Goal: Task Accomplishment & Management: Use online tool/utility

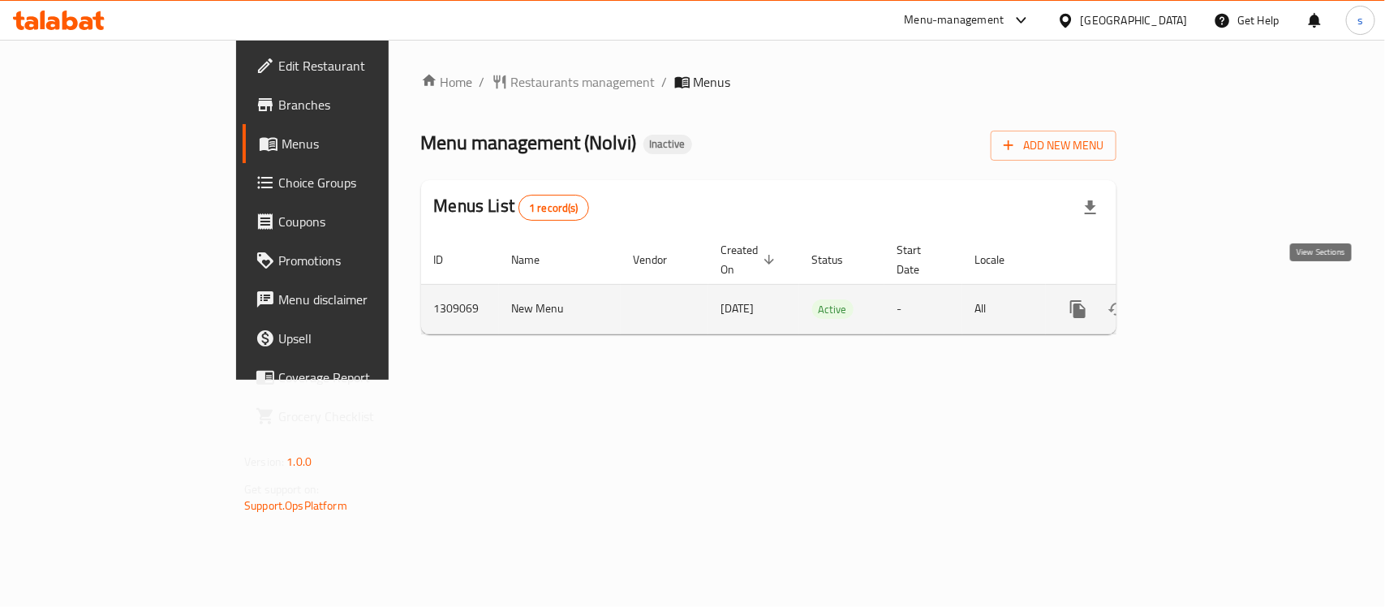
click at [1205, 299] on icon "enhanced table" at bounding box center [1194, 308] width 19 height 19
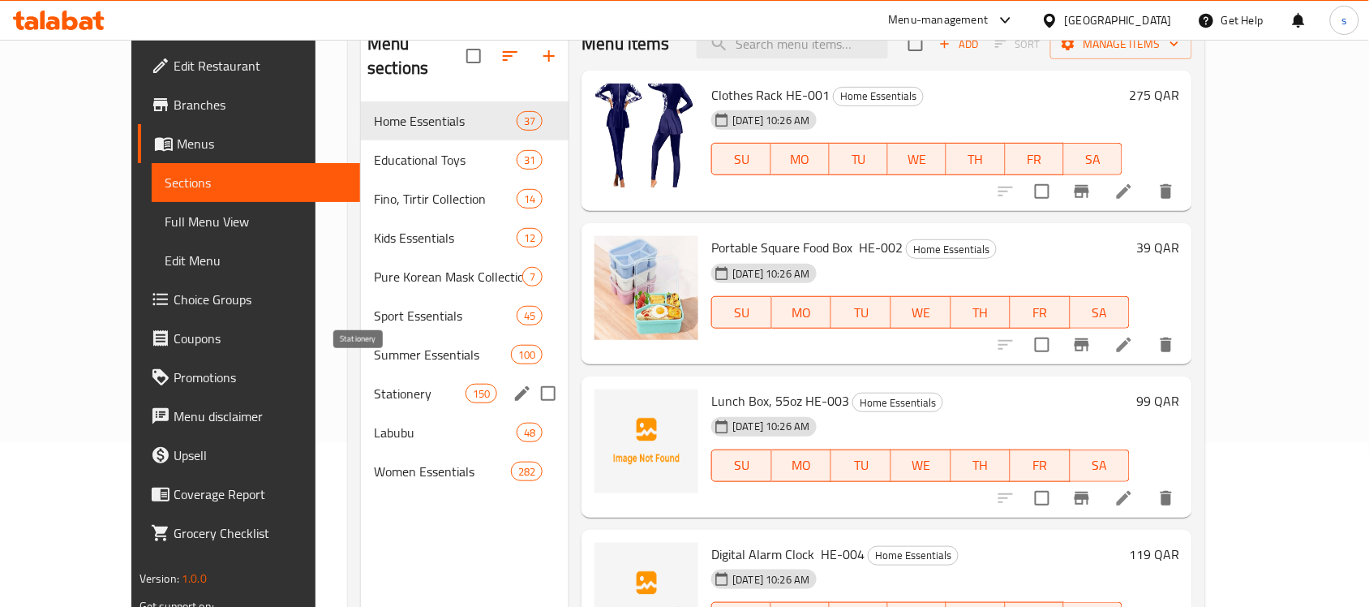
scroll to position [203, 0]
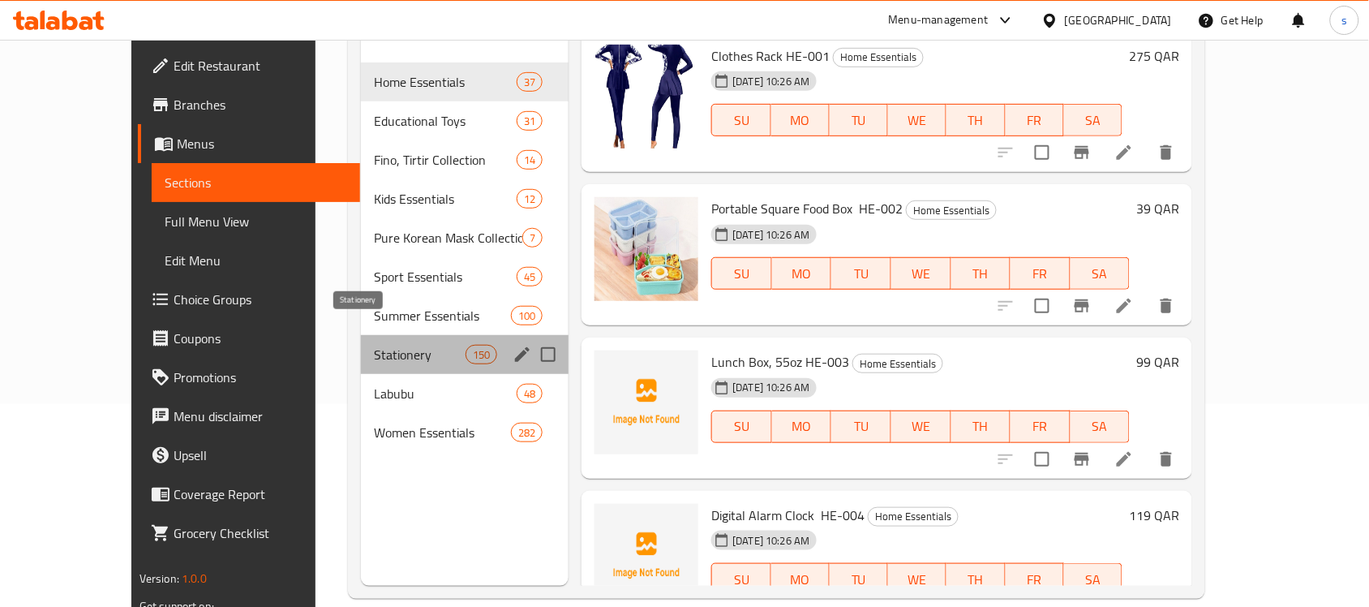
click at [374, 345] on span "Stationery" at bounding box center [420, 354] width 92 height 19
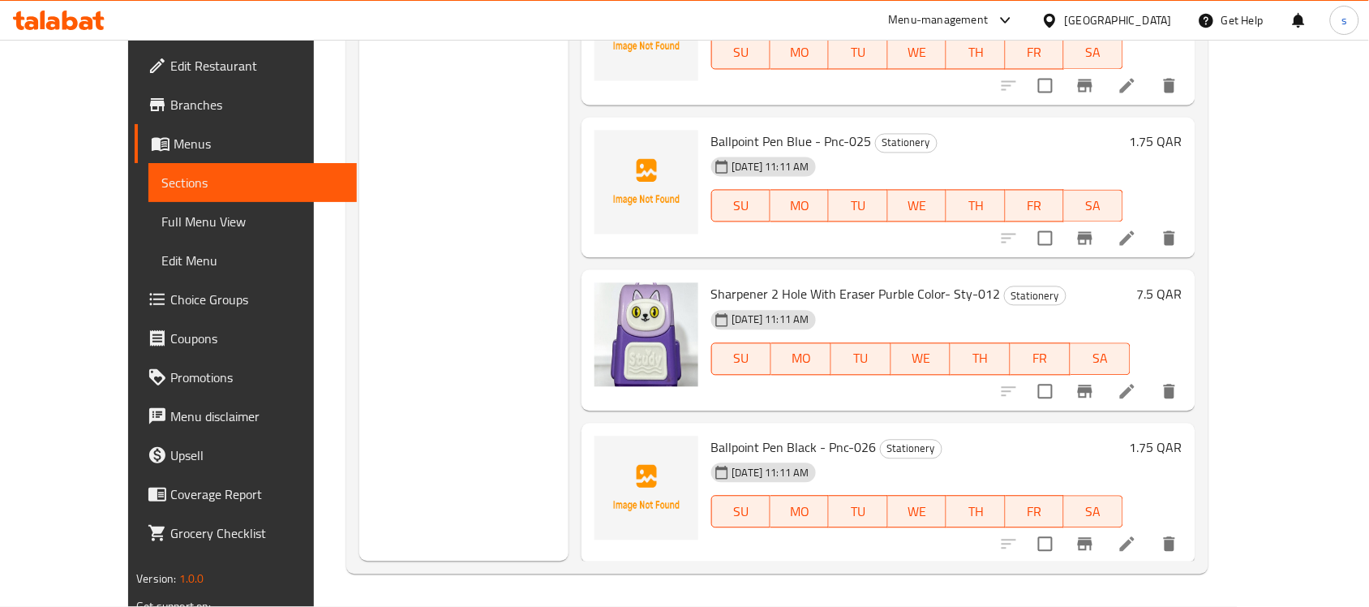
scroll to position [2565, 0]
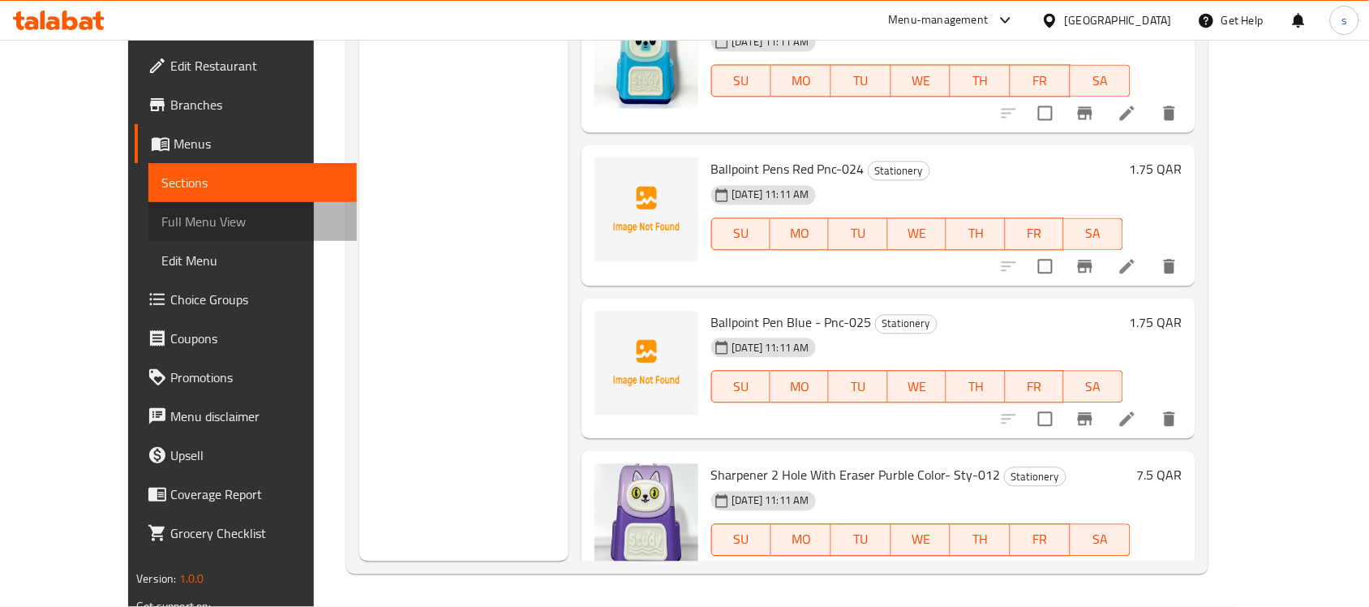
click at [161, 217] on span "Full Menu View" at bounding box center [252, 221] width 183 height 19
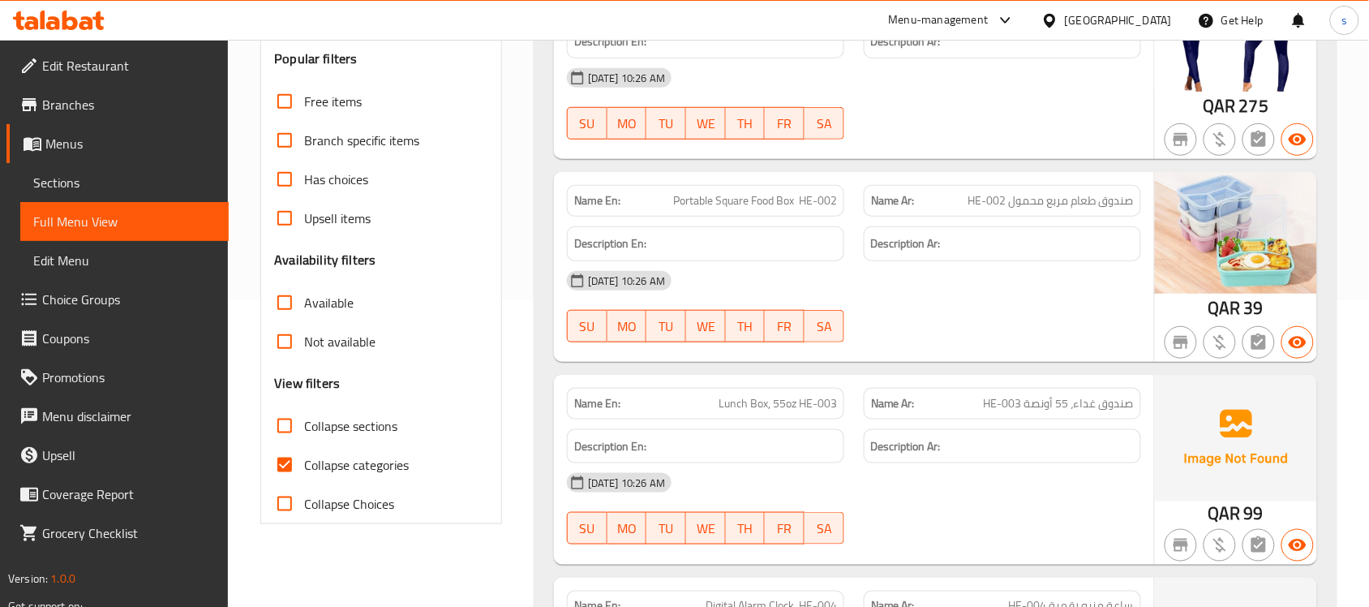
scroll to position [383, 0]
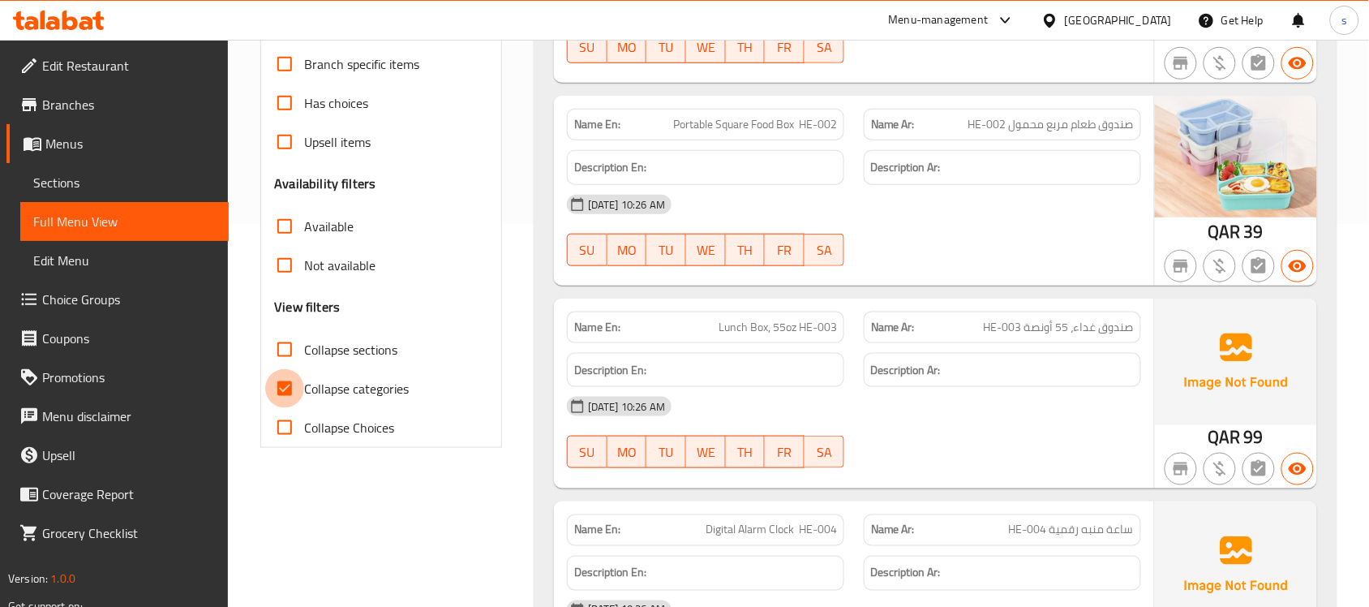
click at [290, 388] on input "Collapse categories" at bounding box center [284, 388] width 39 height 39
checkbox input "false"
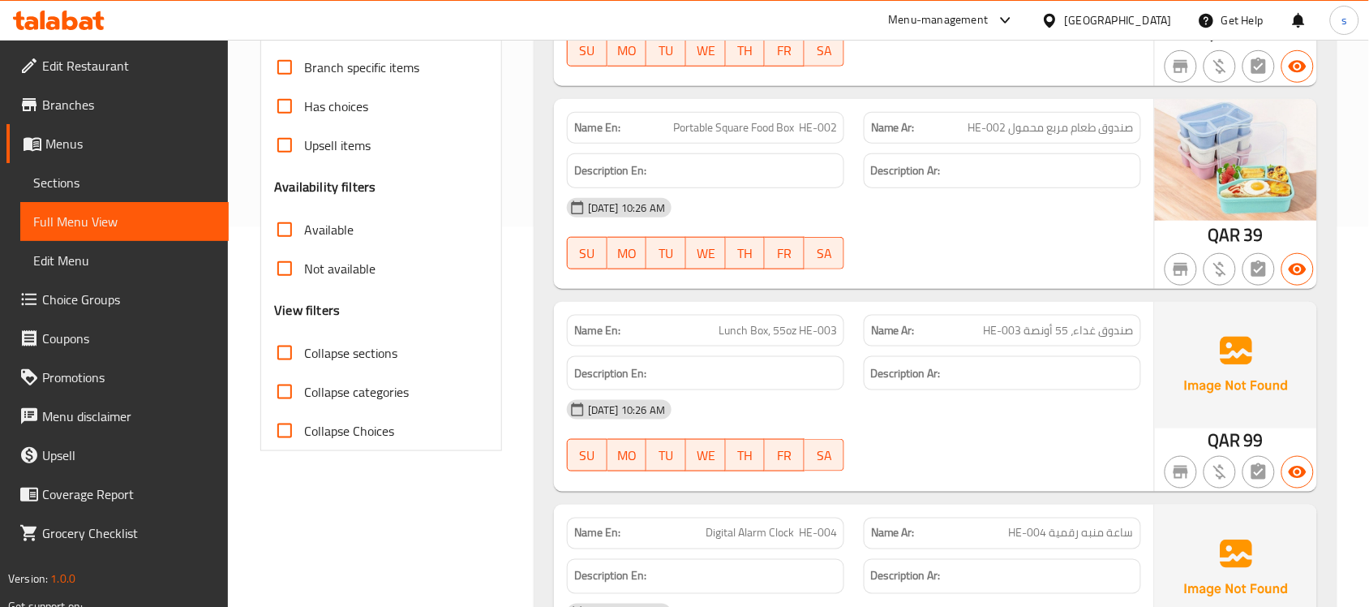
scroll to position [406, 0]
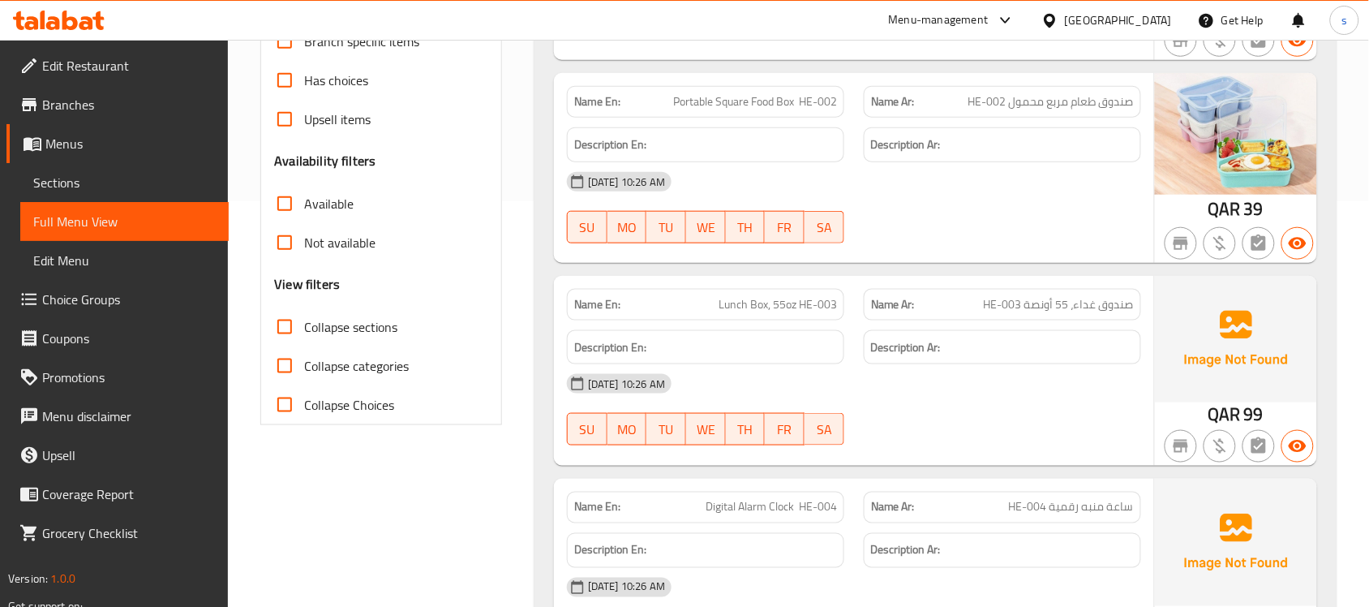
click at [281, 324] on input "Collapse sections" at bounding box center [284, 326] width 39 height 39
checkbox input "true"
click at [286, 365] on input "Collapse categories" at bounding box center [284, 365] width 39 height 39
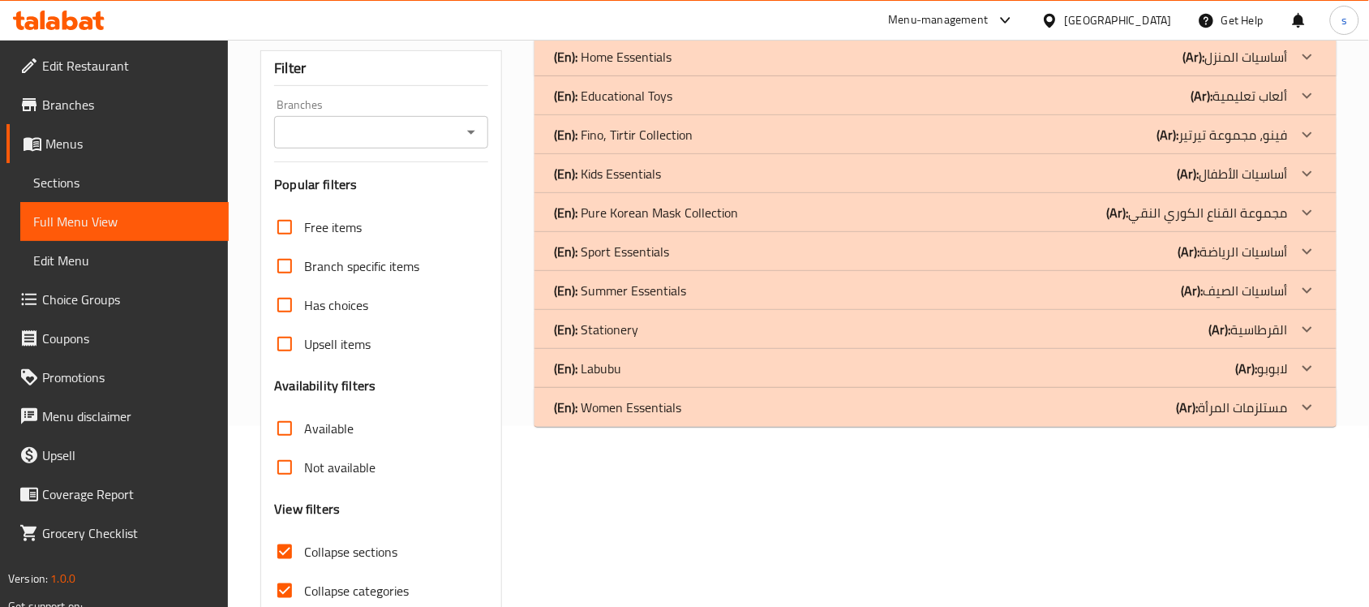
scroll to position [203, 0]
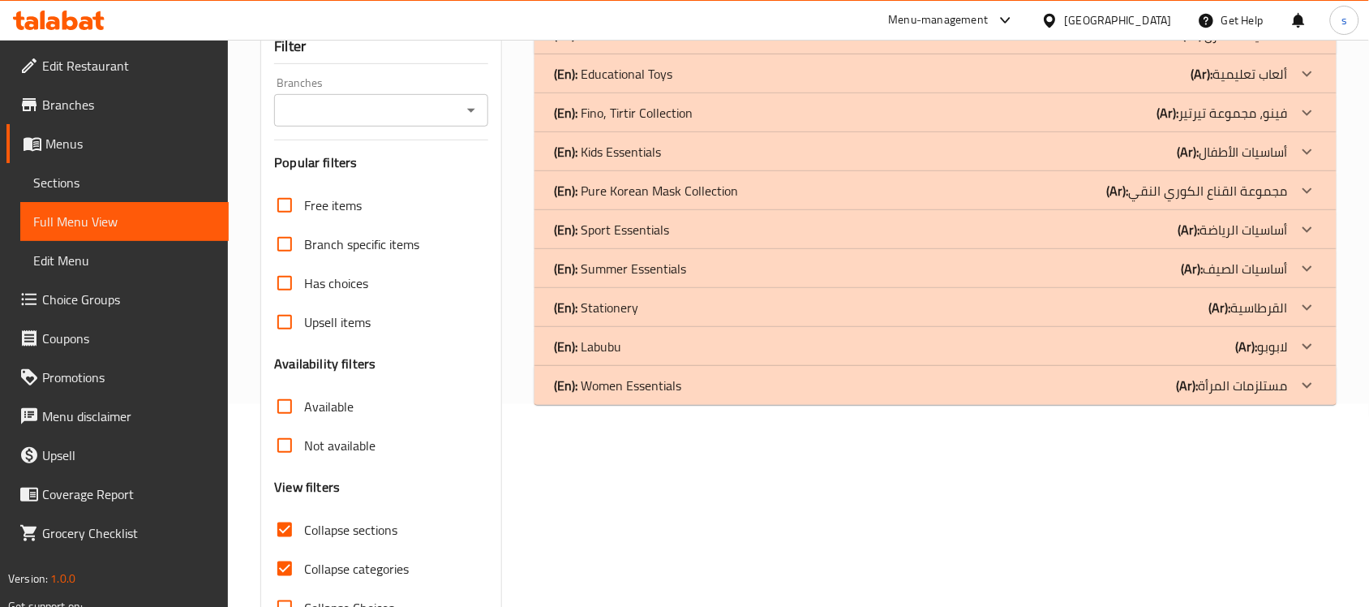
click at [614, 305] on p "(En): Stationery" at bounding box center [596, 307] width 84 height 19
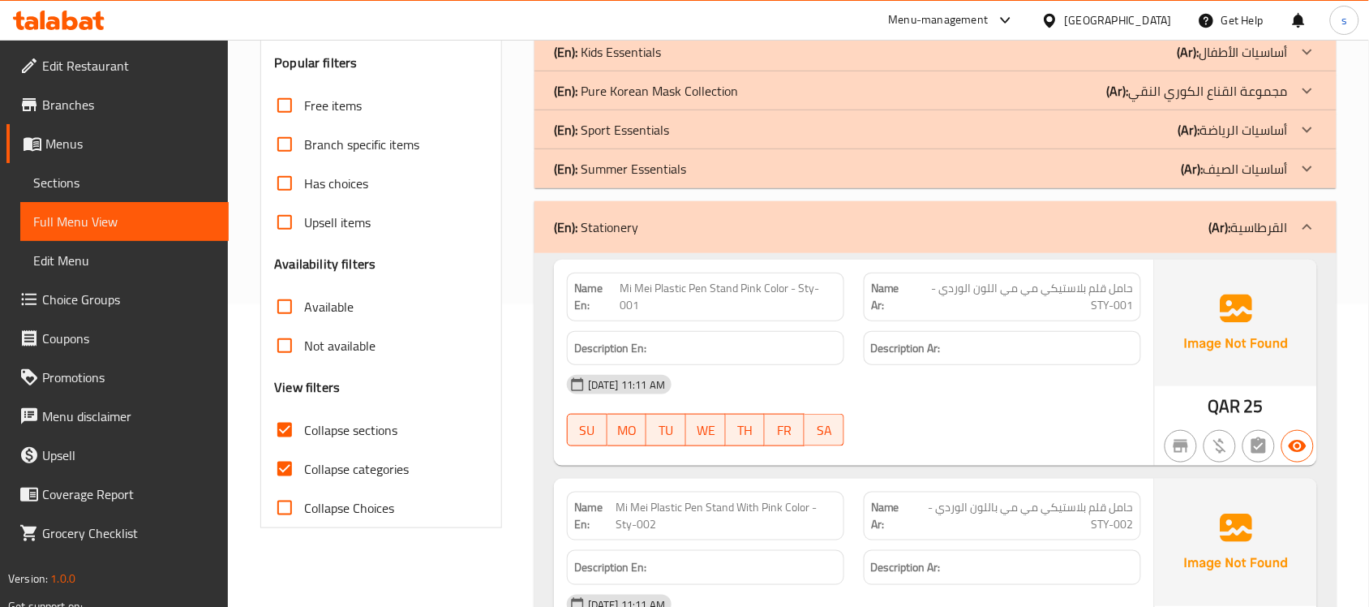
scroll to position [304, 0]
click at [288, 464] on input "Collapse categories" at bounding box center [284, 467] width 39 height 39
checkbox input "false"
click at [282, 431] on input "Collapse sections" at bounding box center [284, 428] width 39 height 39
checkbox input "false"
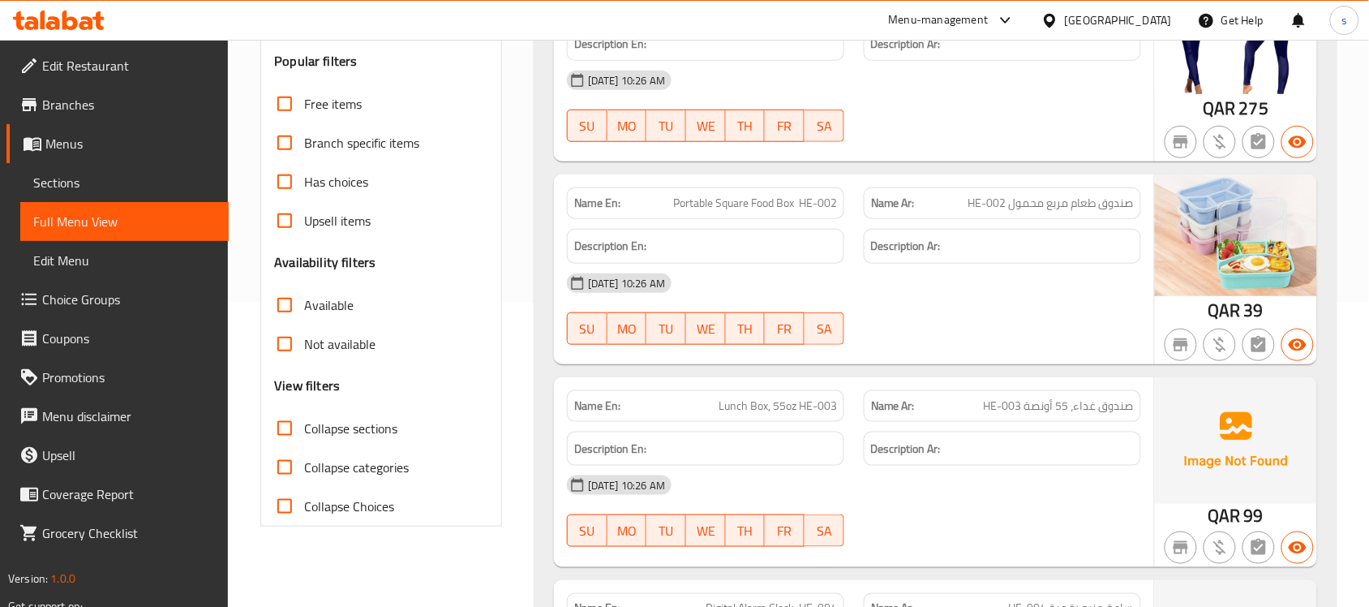
click at [79, 183] on span "Sections" at bounding box center [124, 182] width 183 height 19
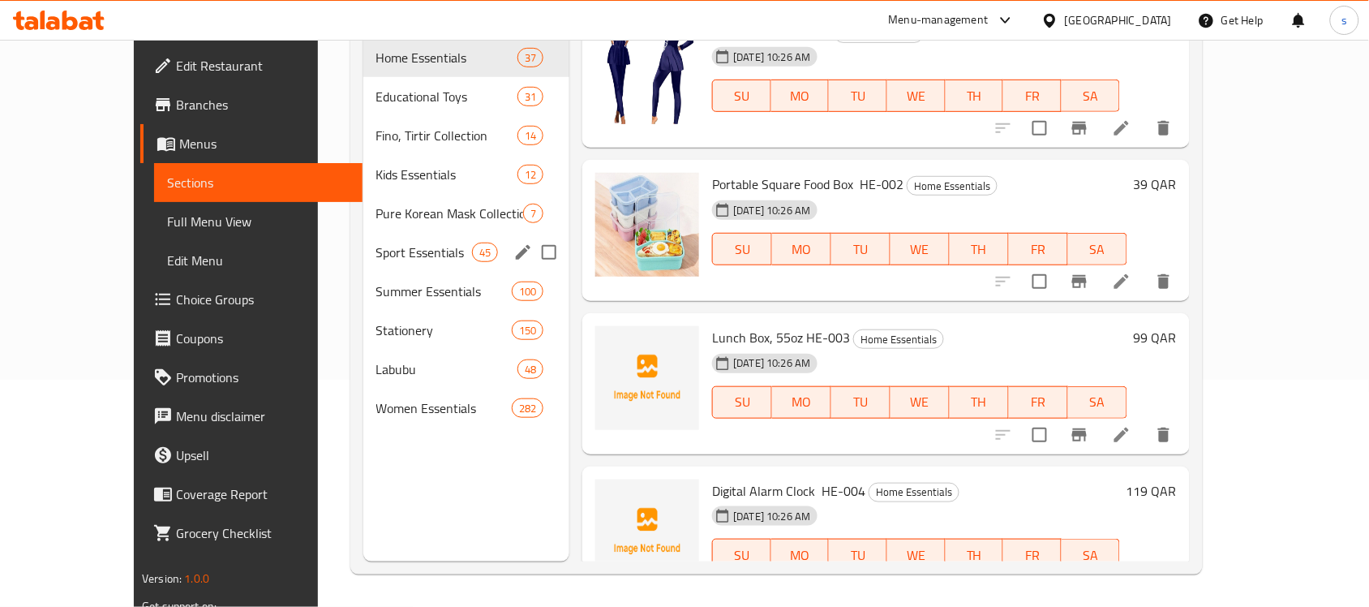
scroll to position [228, 0]
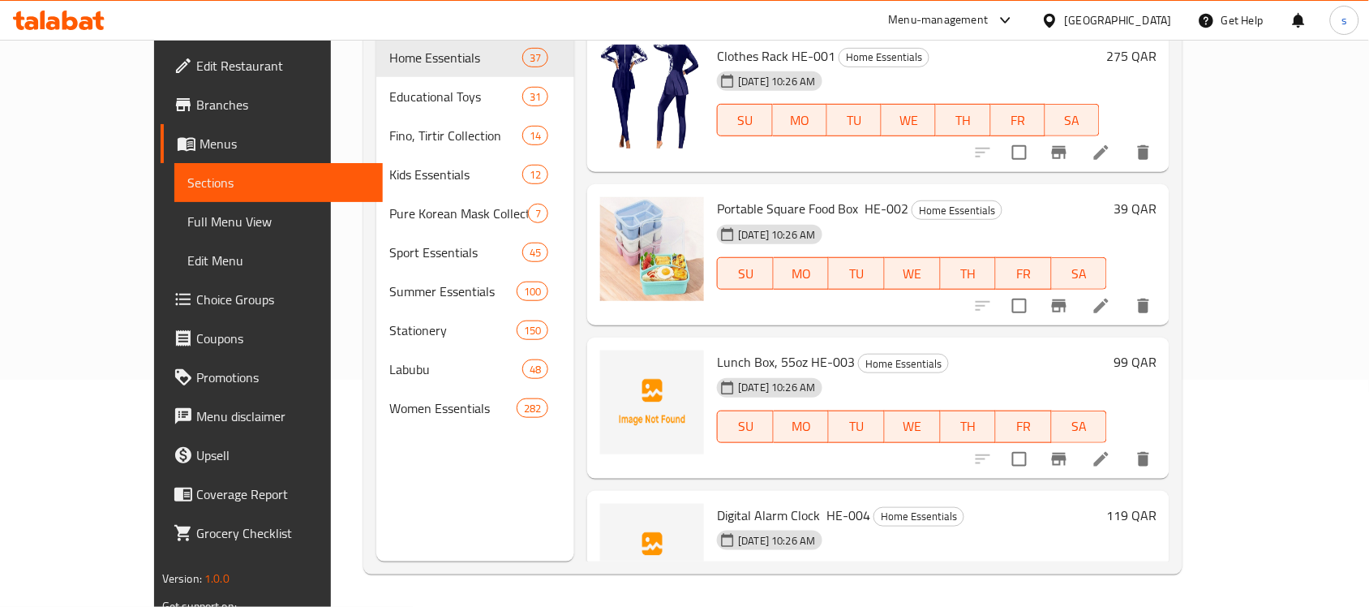
click at [376, 458] on div "Menu sections Home Essentials 37 Educational Toys 31 Fino, Tirtir Collection 14…" at bounding box center [475, 258] width 199 height 607
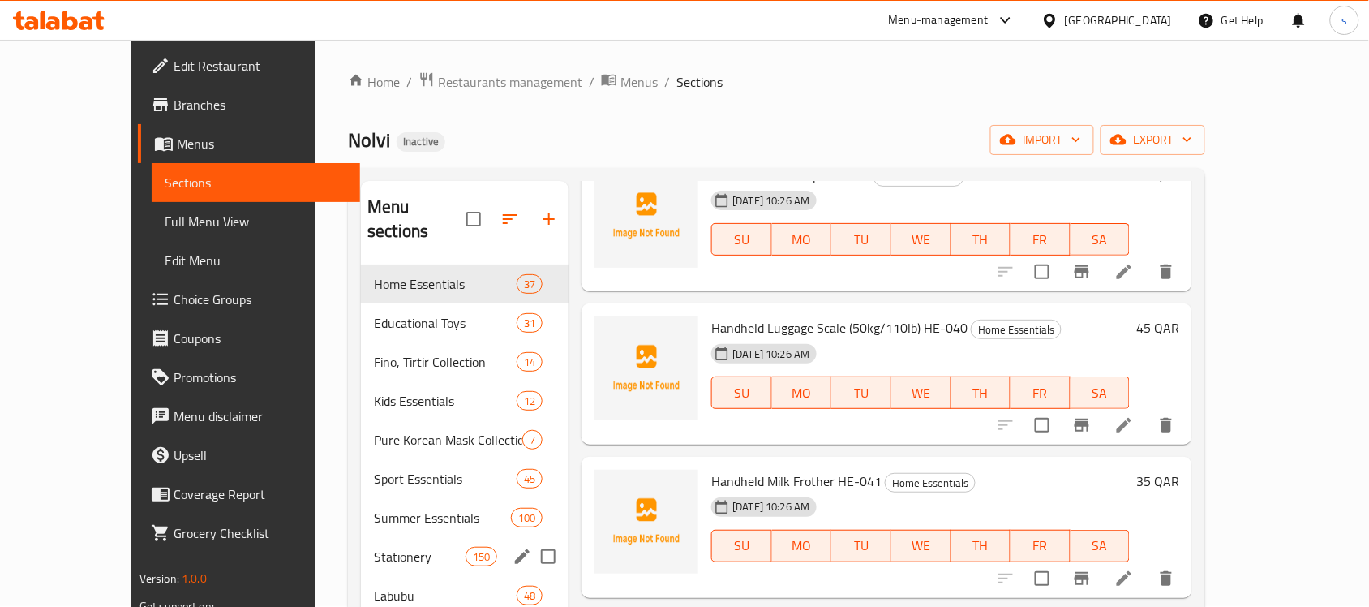
scroll to position [0, 0]
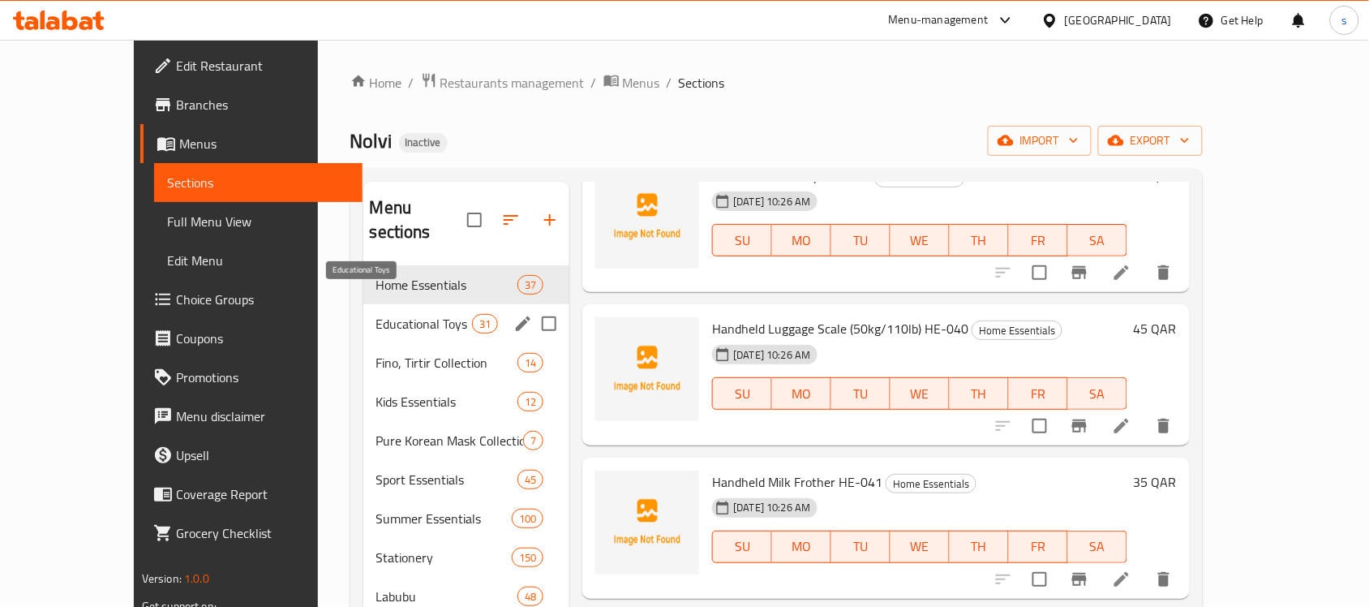
click at [376, 314] on span "Educational Toys" at bounding box center [424, 323] width 96 height 19
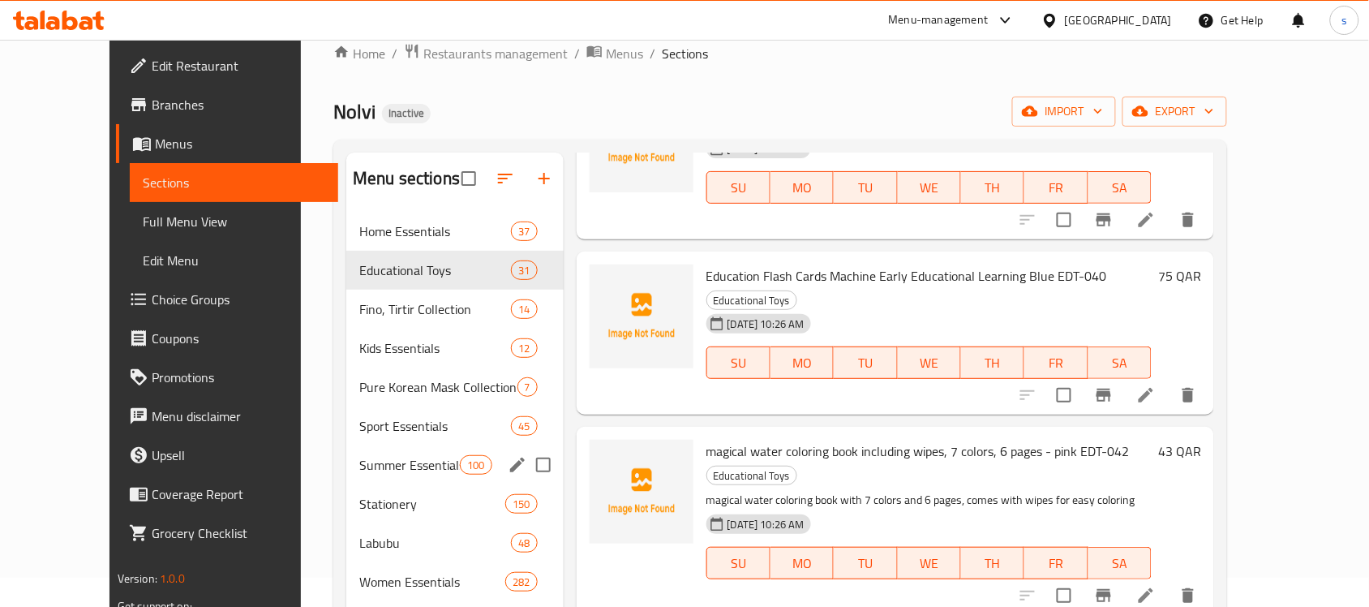
scroll to position [25, 0]
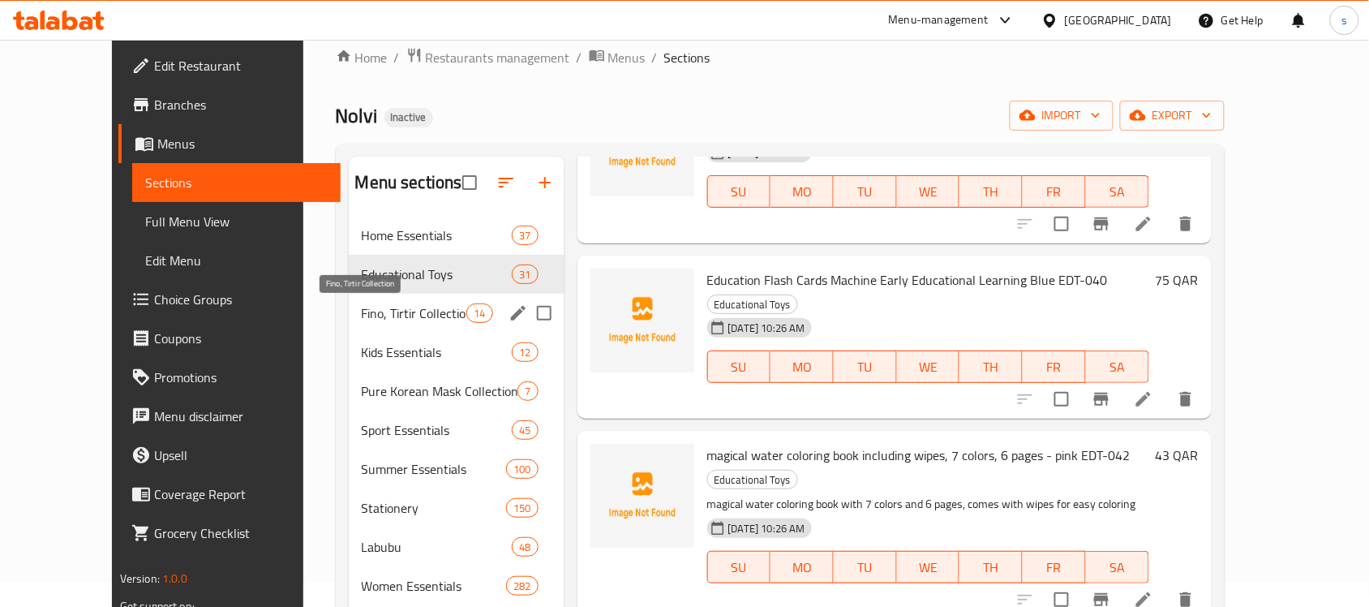
click at [378, 313] on span "Fino, Tirtir Collection" at bounding box center [414, 312] width 105 height 19
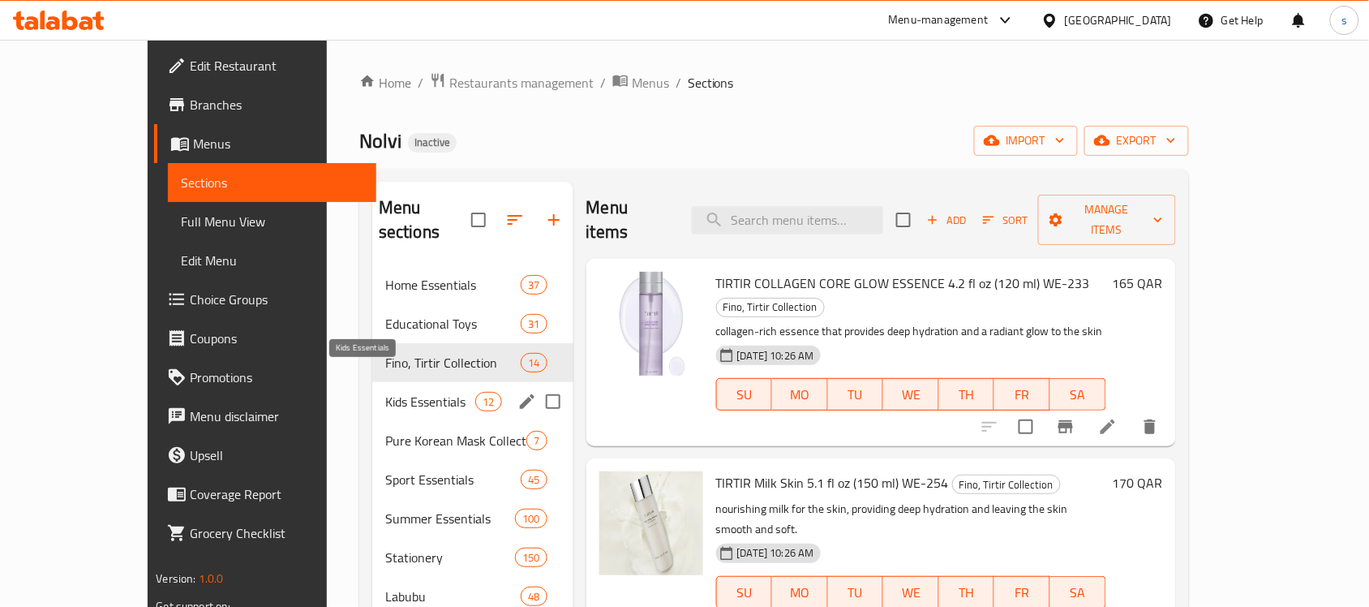
click at [385, 392] on span "Kids Essentials" at bounding box center [430, 401] width 90 height 19
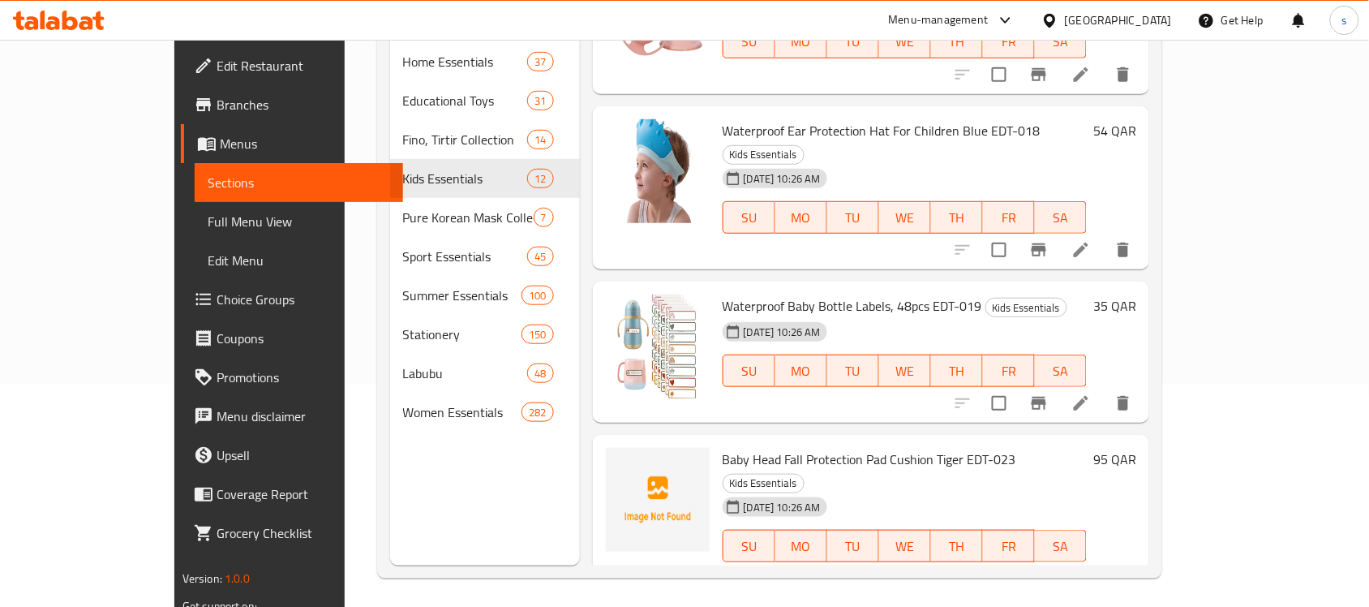
scroll to position [228, 0]
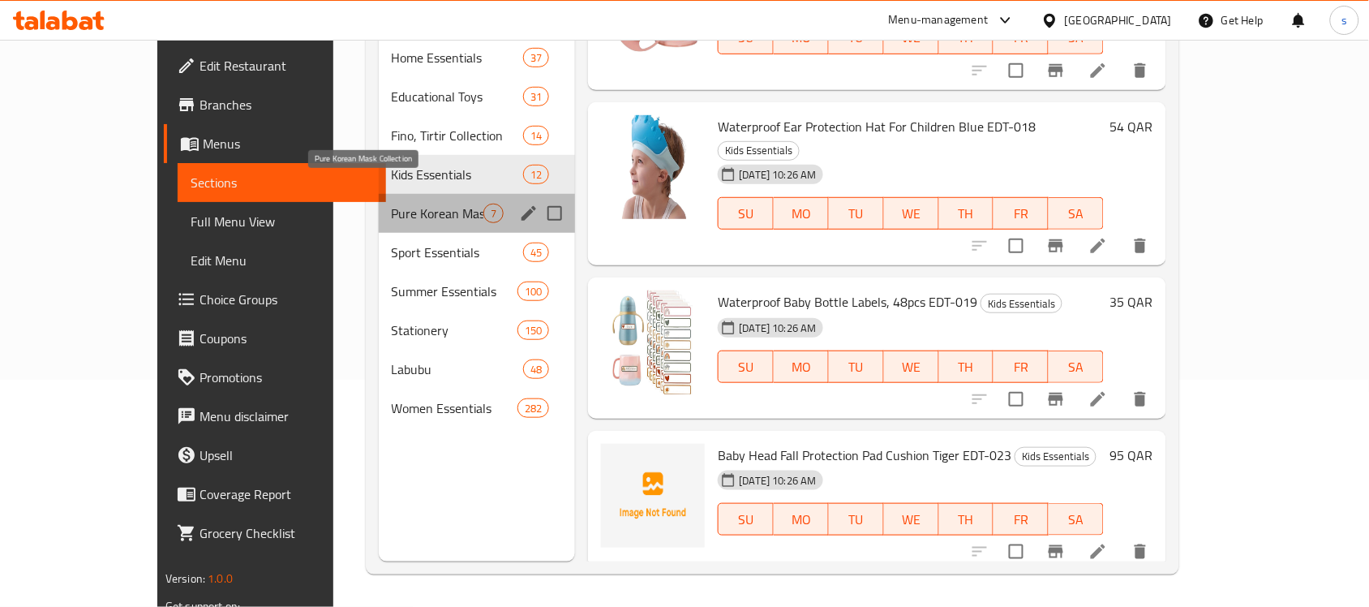
click at [392, 204] on span "Pure Korean Mask Collection" at bounding box center [438, 213] width 92 height 19
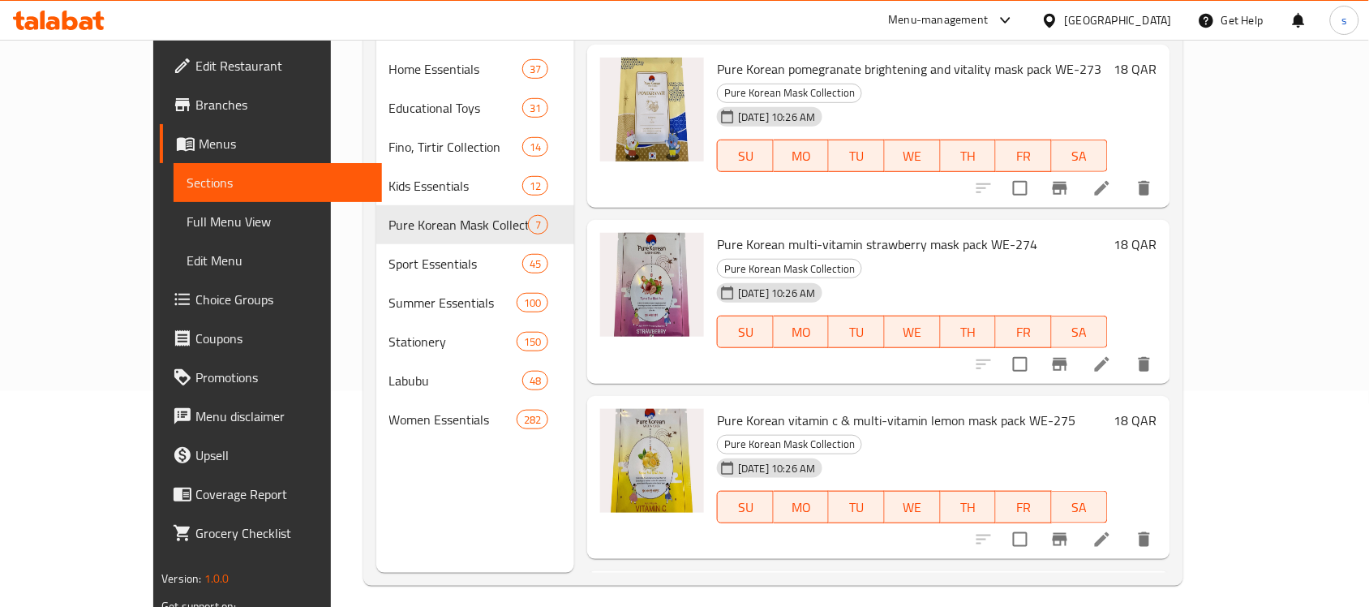
scroll to position [228, 0]
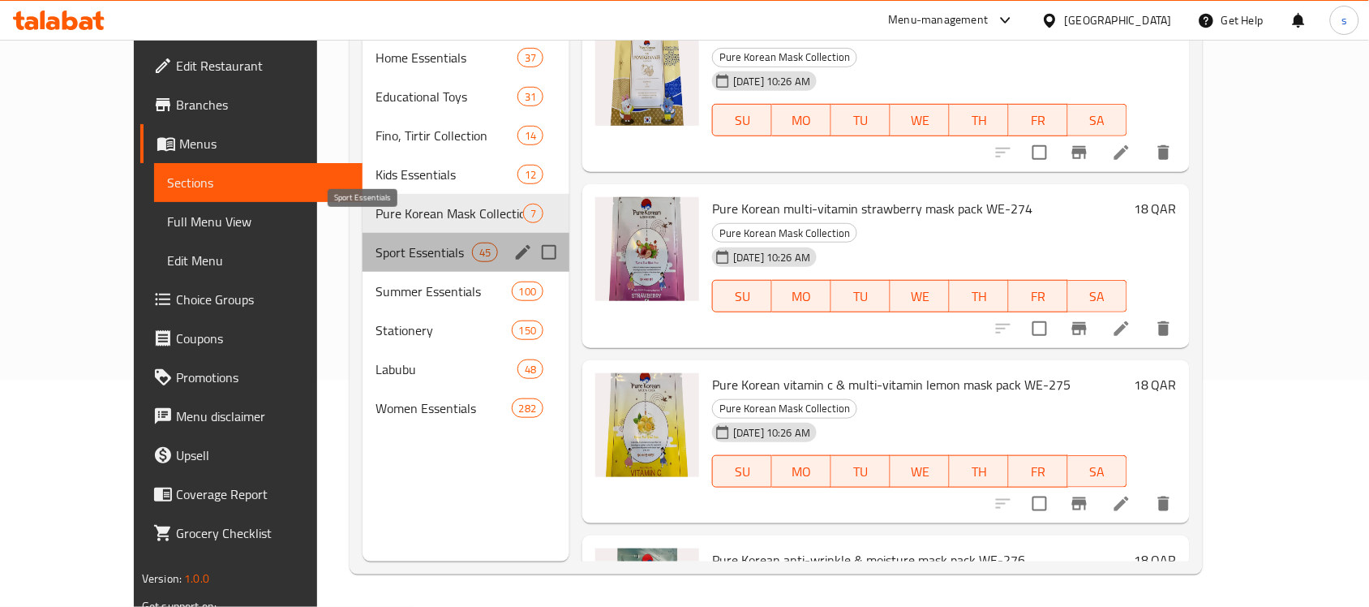
click at [376, 243] on span "Sport Essentials" at bounding box center [424, 252] width 97 height 19
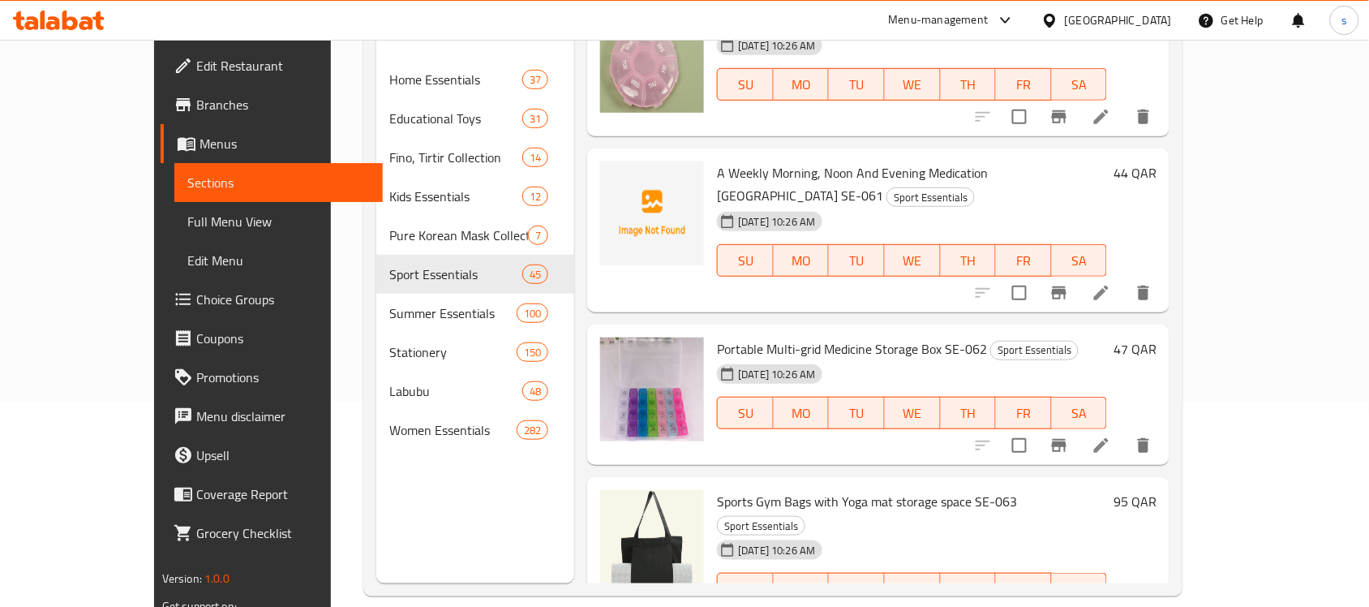
scroll to position [228, 0]
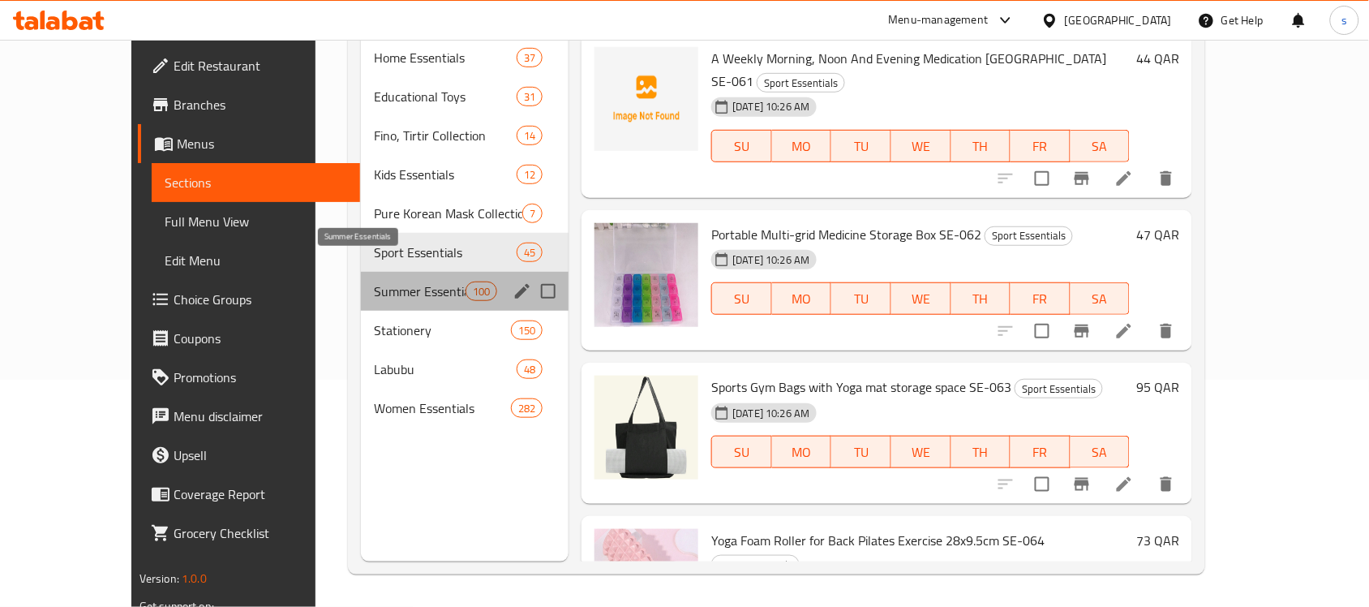
click at [374, 281] on span "Summer Essentials" at bounding box center [420, 290] width 92 height 19
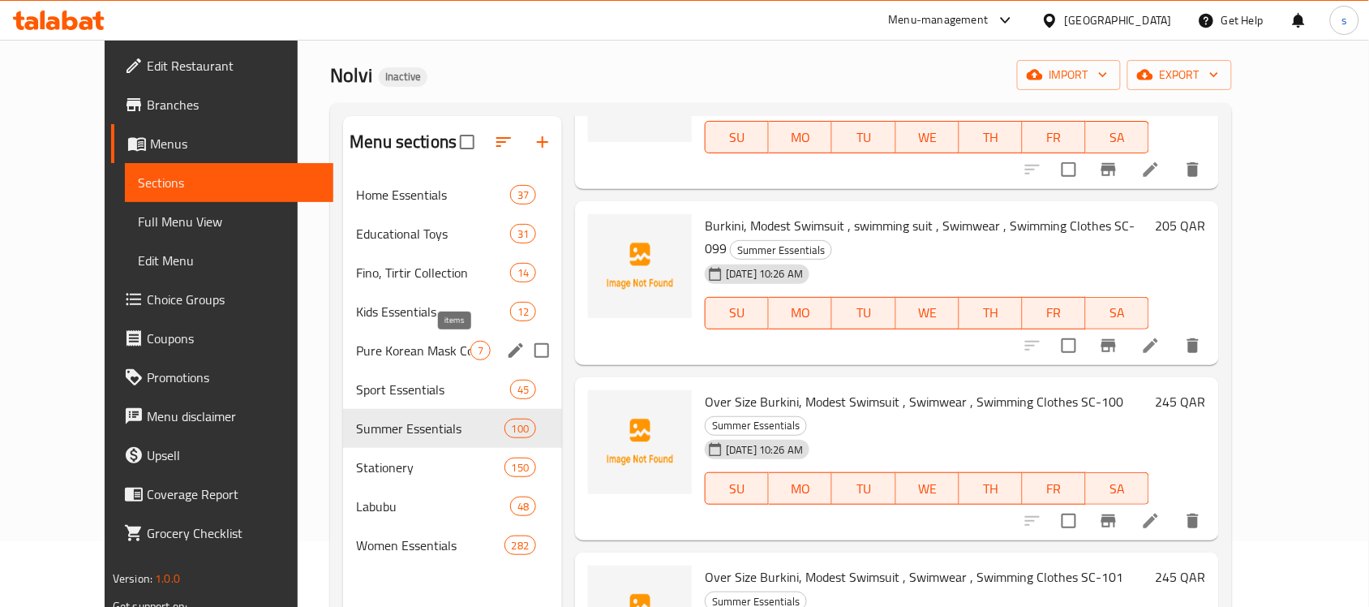
scroll to position [101, 0]
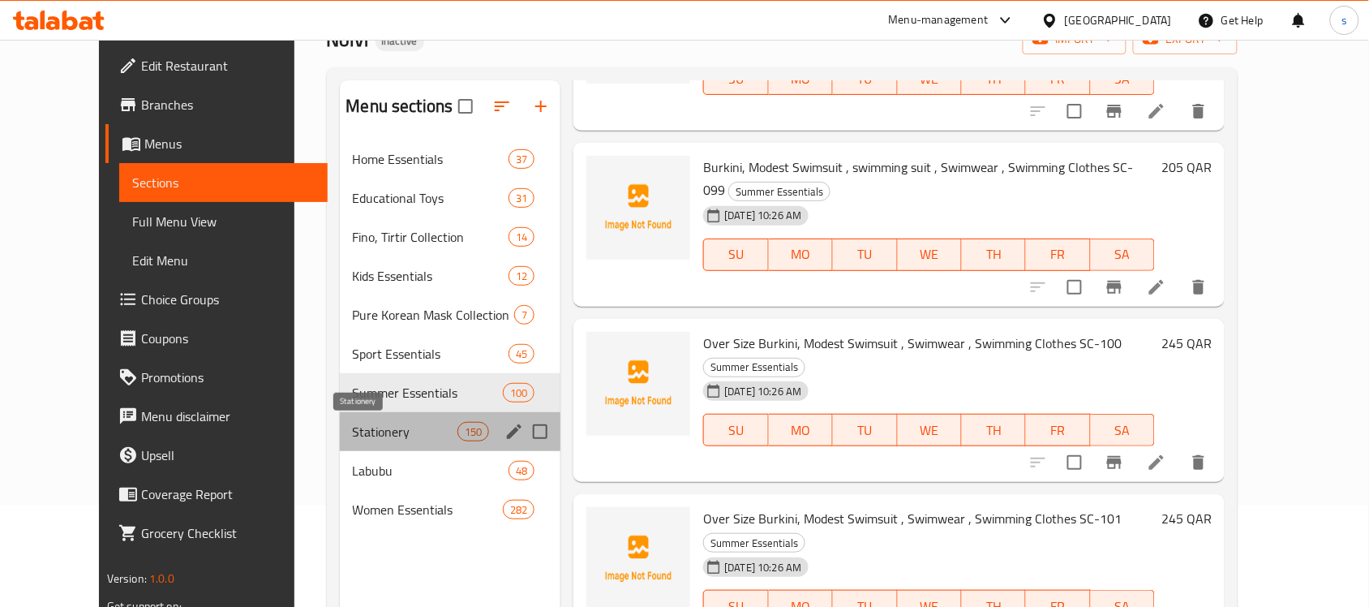
click at [386, 434] on span "Stationery" at bounding box center [405, 431] width 105 height 19
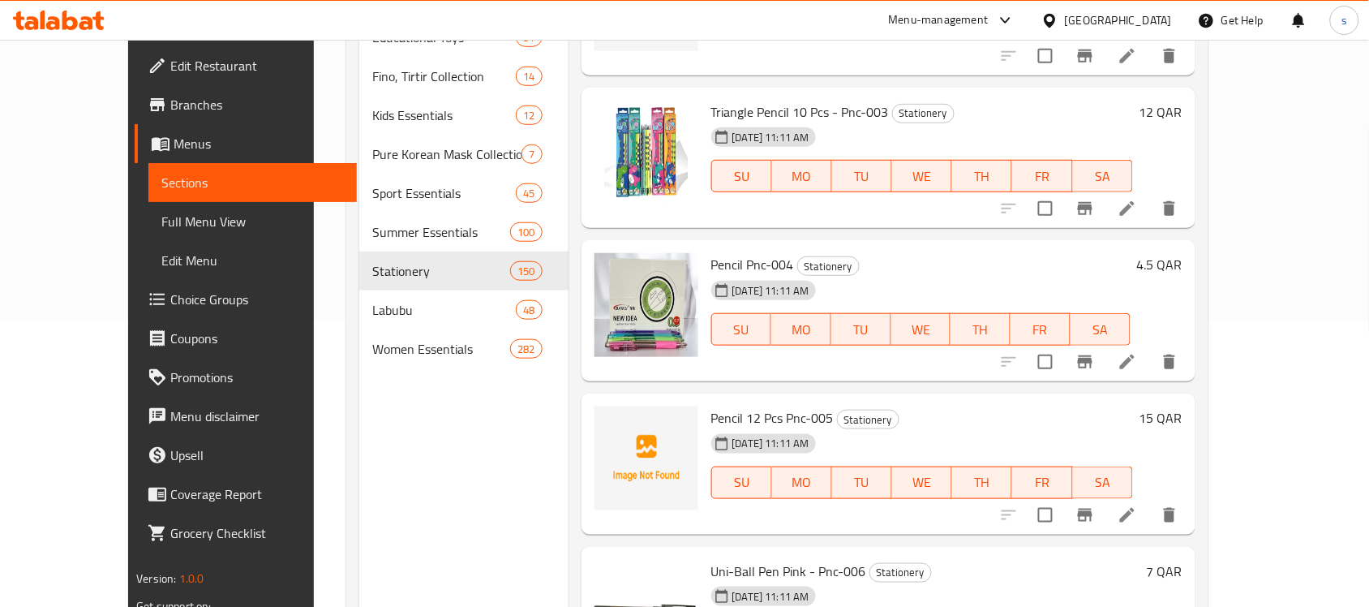
scroll to position [79, 0]
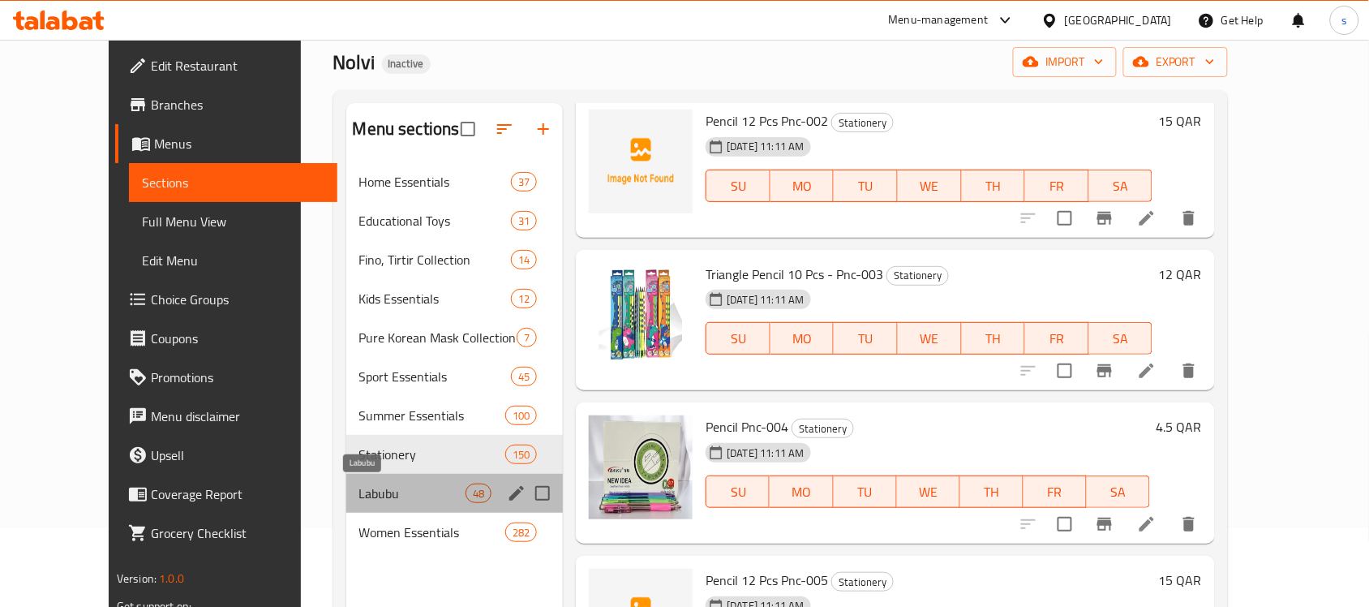
click at [359, 488] on span "Labubu" at bounding box center [412, 492] width 107 height 19
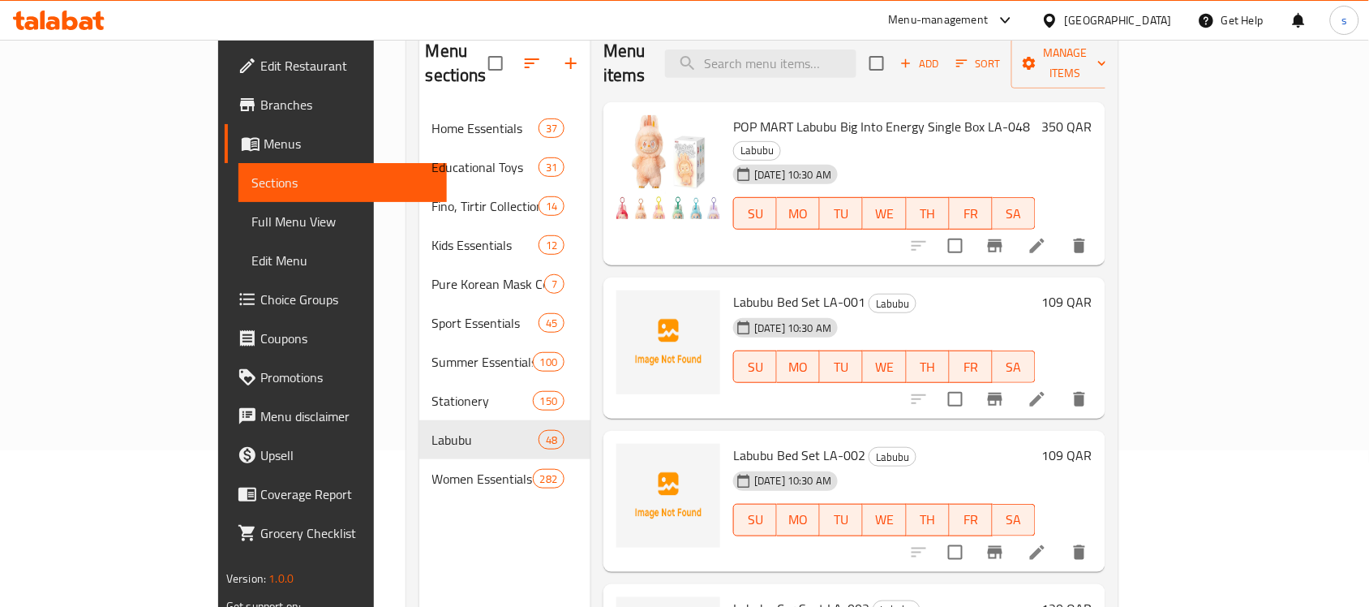
scroll to position [127, 0]
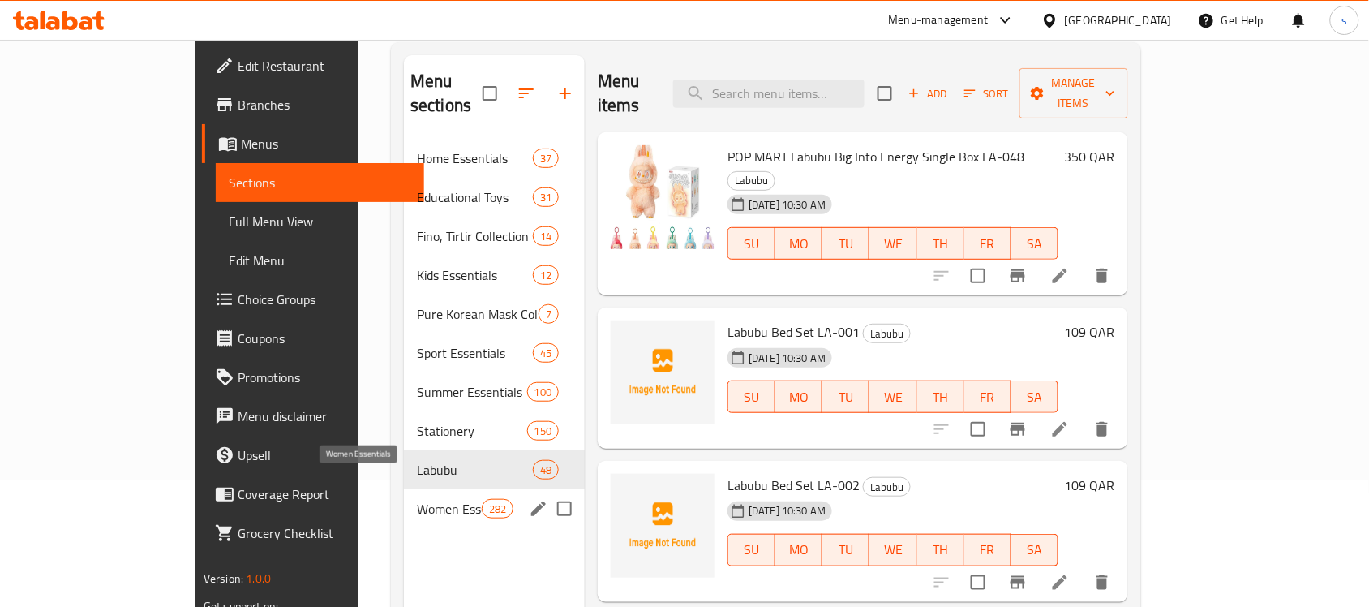
click at [417, 499] on span "Women Essentials" at bounding box center [449, 508] width 65 height 19
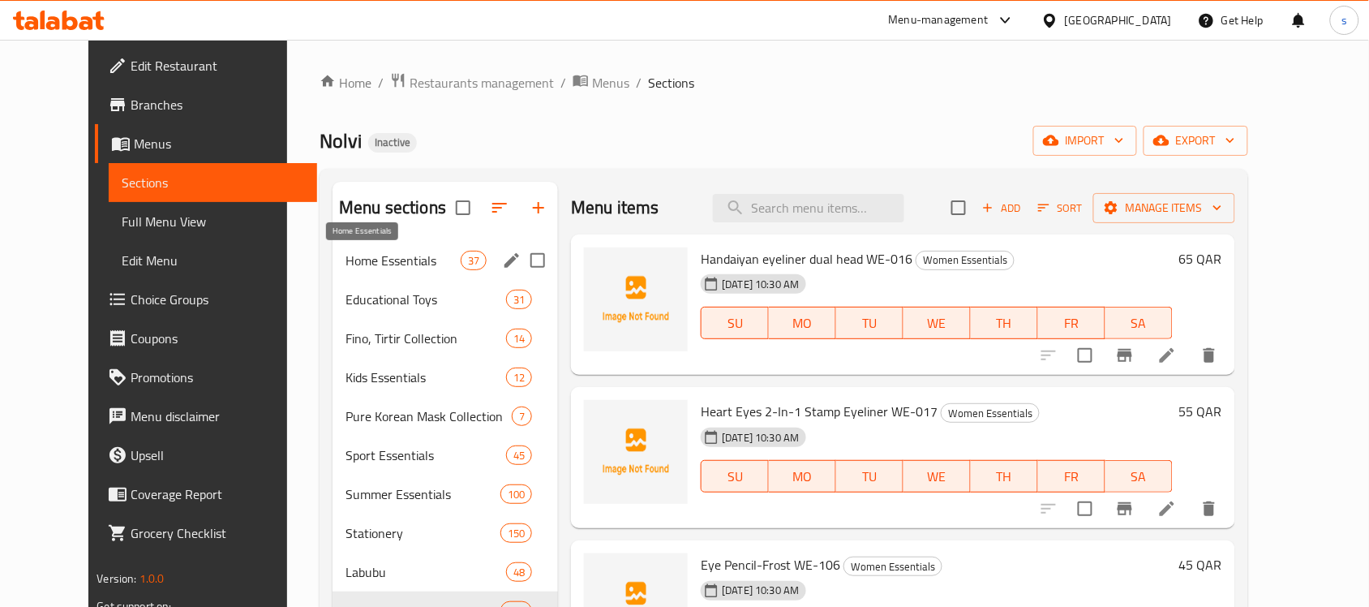
drag, startPoint x: 329, startPoint y: 256, endPoint x: 687, endPoint y: 385, distance: 380.3
click at [346, 256] on span "Home Essentials" at bounding box center [403, 260] width 115 height 19
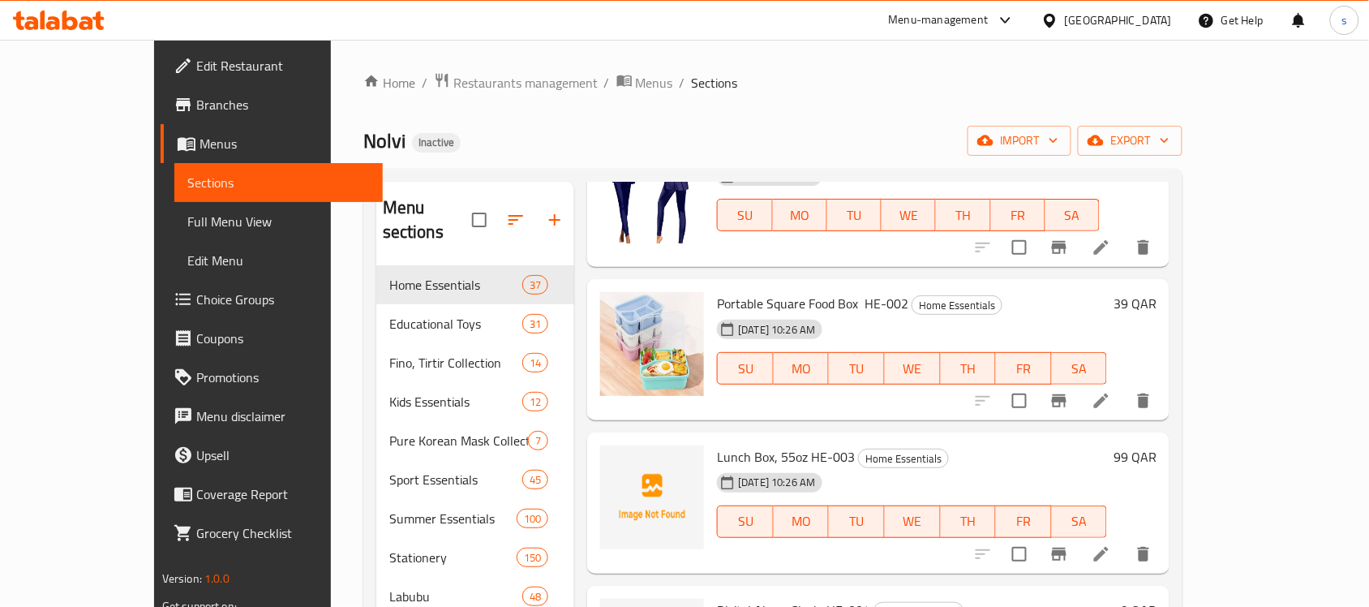
scroll to position [304, 0]
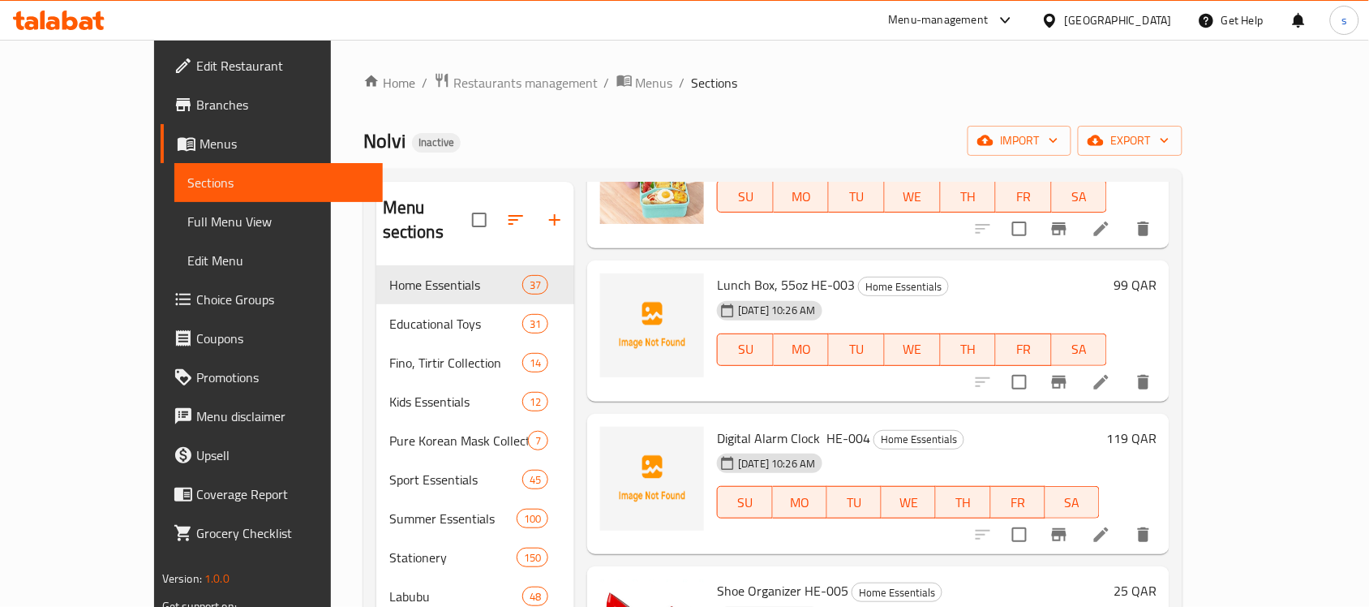
click at [717, 273] on span "Lunch Box, 55oz HE-003" at bounding box center [786, 285] width 138 height 24
copy h6 "Lunch Box, 55oz HE-003"
click at [720, 426] on span "Digital Alarm Clock HE-004" at bounding box center [793, 438] width 153 height 24
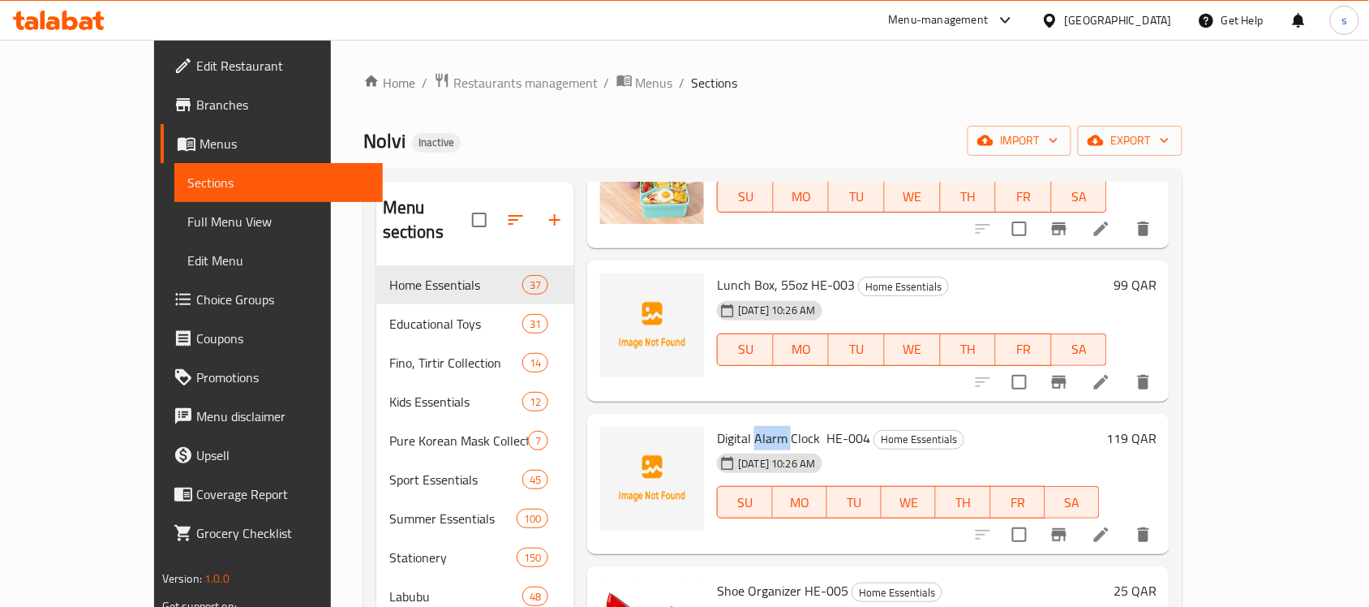
click at [720, 426] on span "Digital Alarm Clock HE-004" at bounding box center [793, 438] width 153 height 24
copy h6 "Digital Alarm Clock HE-004"
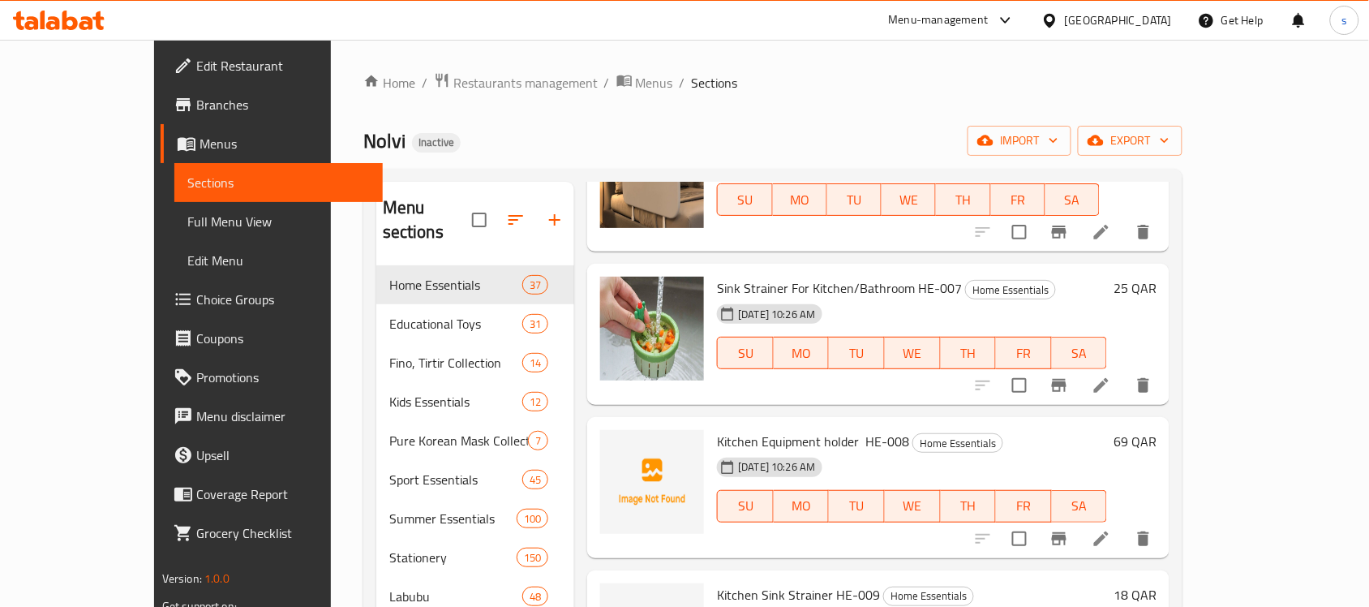
scroll to position [1014, 0]
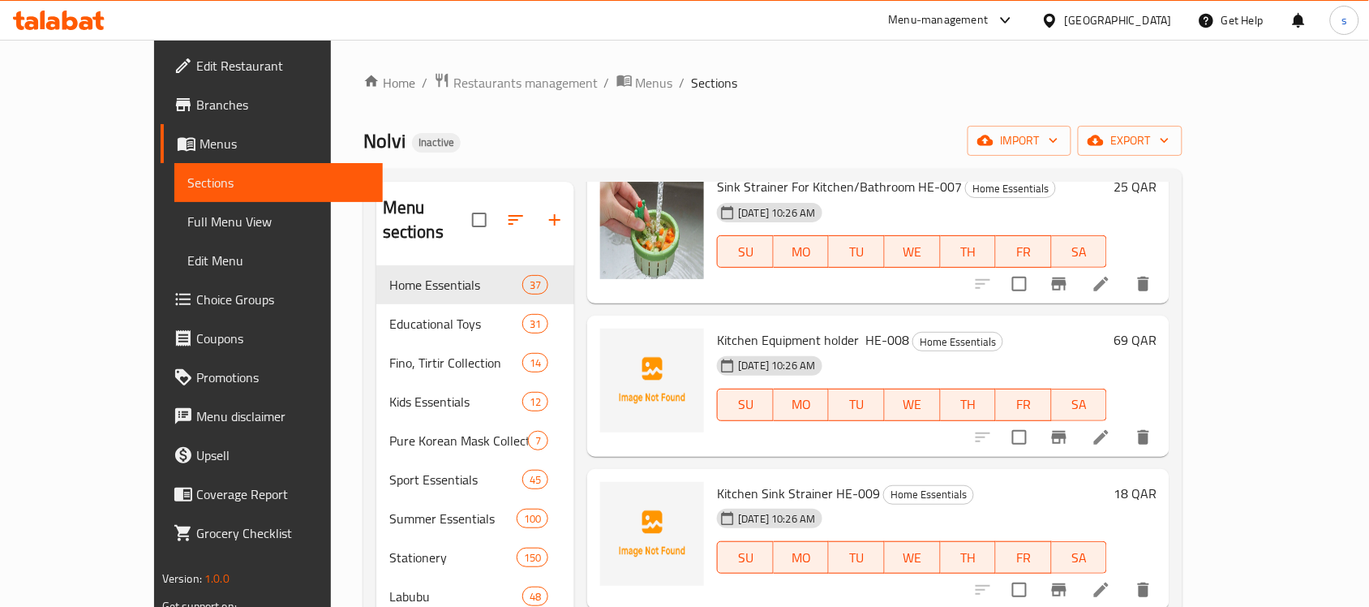
click at [728, 328] on span "Kitchen Equipment holder HE-008" at bounding box center [813, 340] width 192 height 24
copy h6 "Kitchen Equipment holder HE-008"
click at [717, 481] on span "Kitchen Sink Strainer HE-009" at bounding box center [798, 493] width 163 height 24
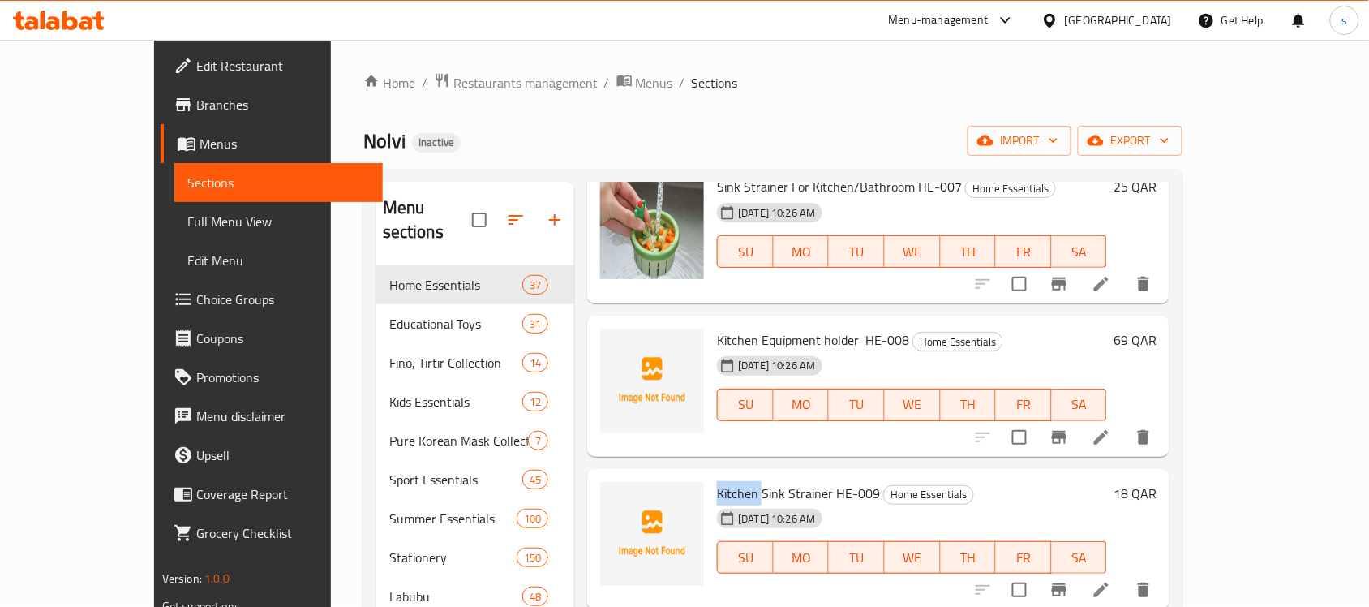
click at [717, 481] on span "Kitchen Sink Strainer HE-009" at bounding box center [798, 493] width 163 height 24
copy h6 "Kitchen Sink Strainer HE-009"
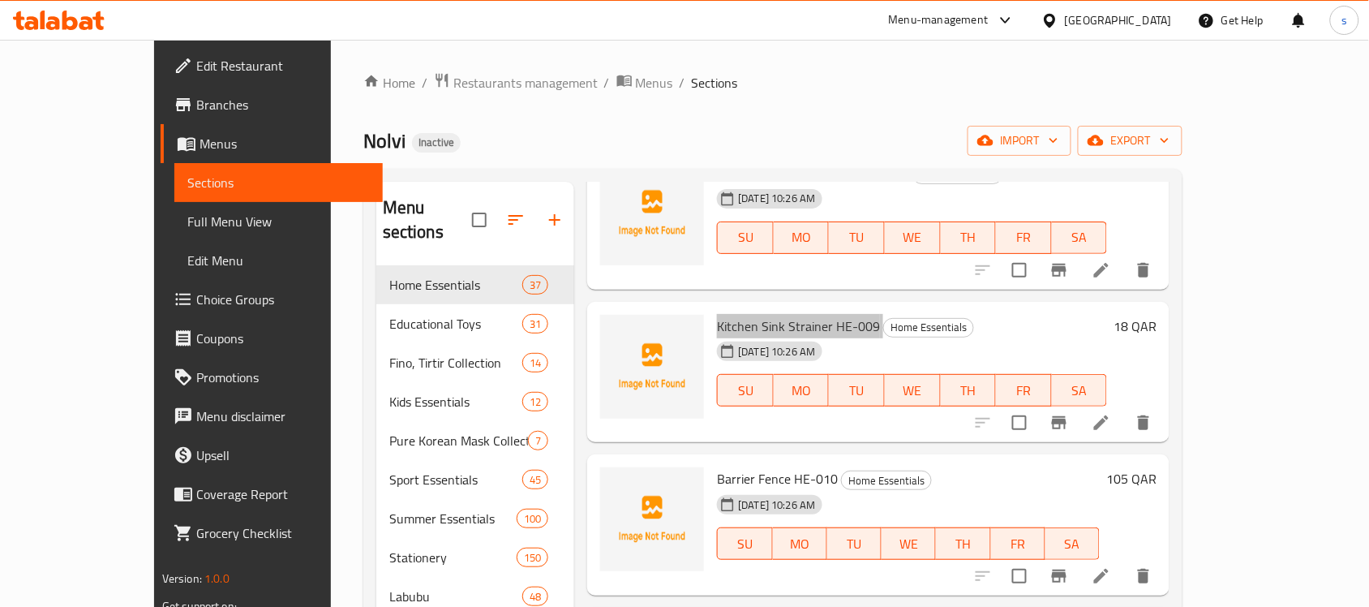
scroll to position [1217, 0]
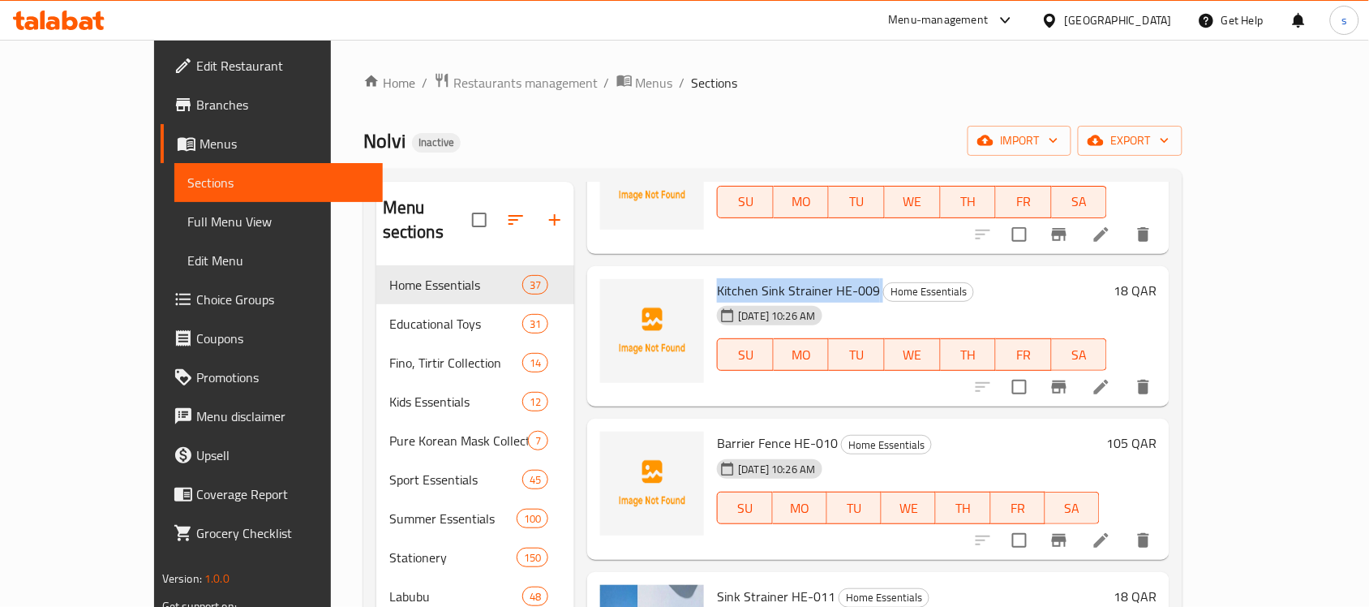
click at [717, 431] on span "Barrier Fence HE-010" at bounding box center [777, 443] width 121 height 24
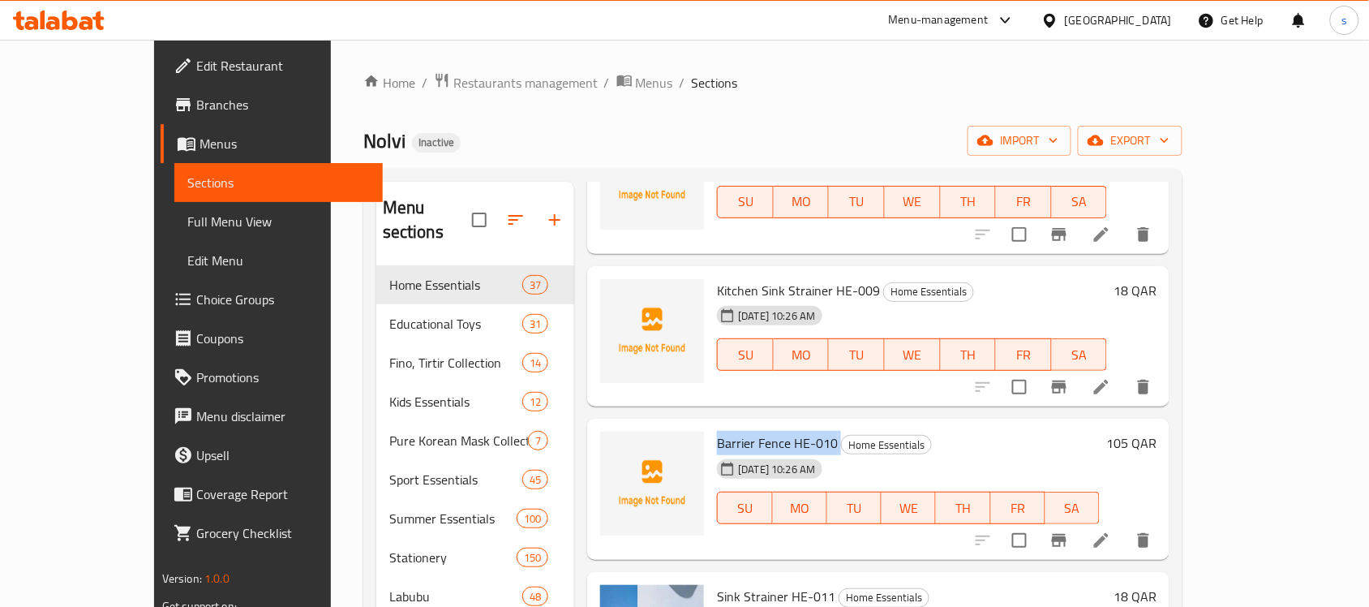
click at [717, 431] on span "Barrier Fence HE-010" at bounding box center [777, 443] width 121 height 24
copy h6 "Barrier Fence HE-010"
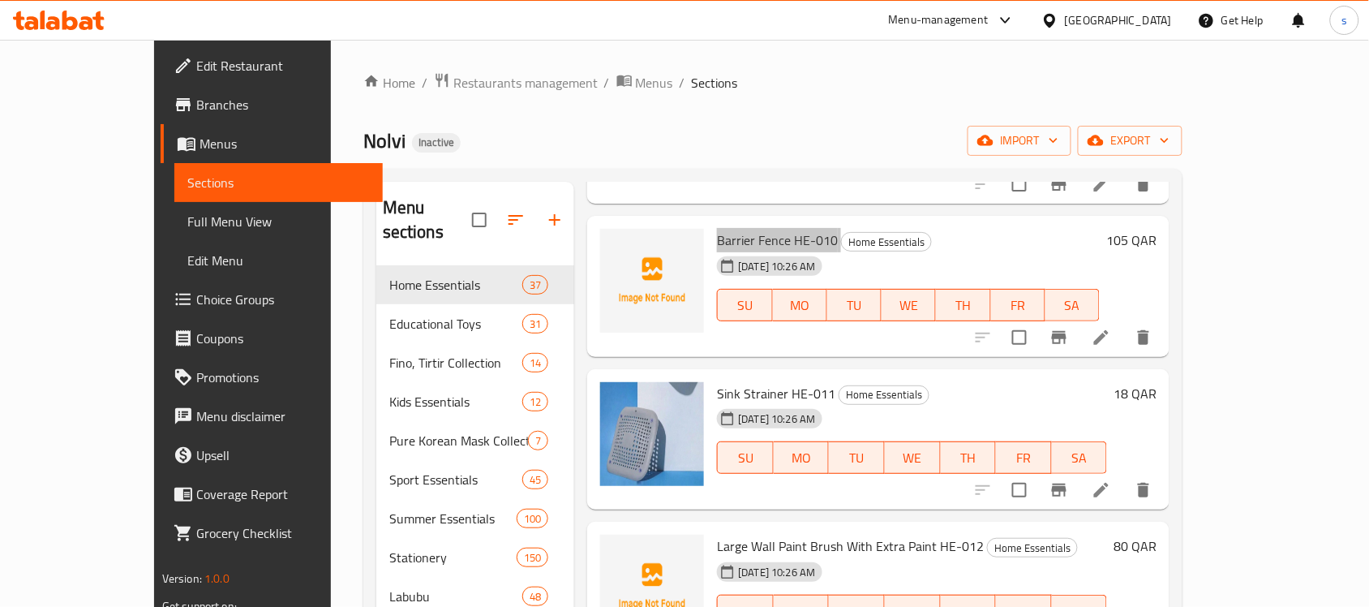
scroll to position [1521, 0]
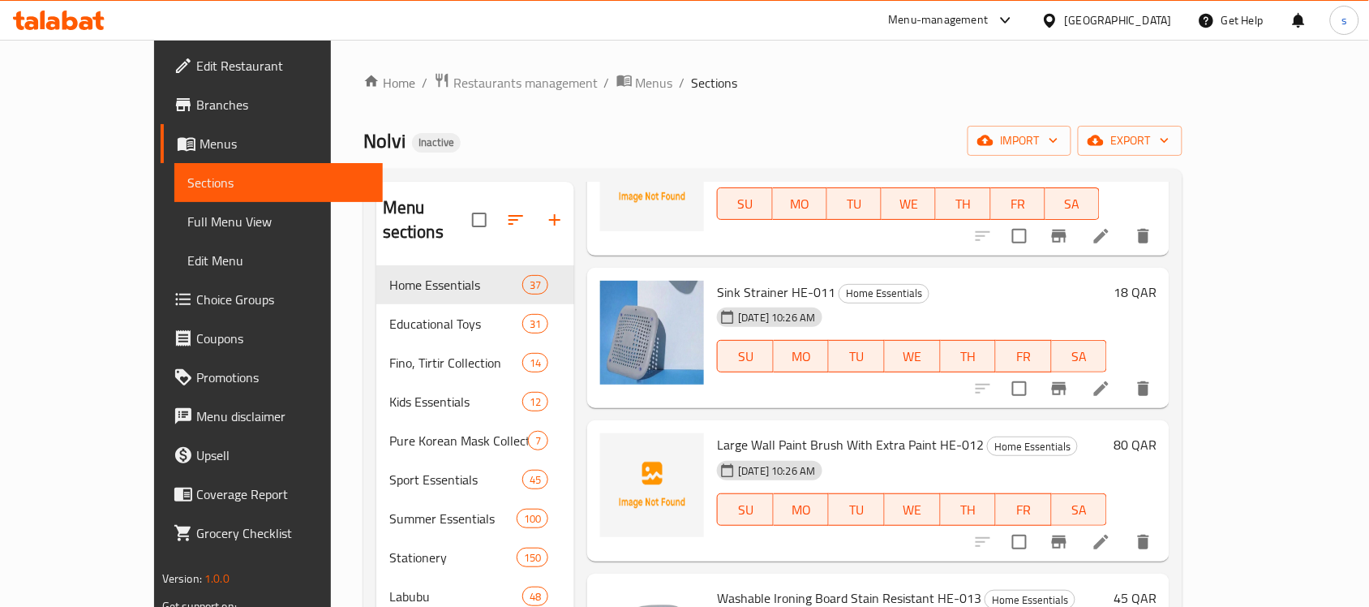
click at [718, 432] on span "Large Wall Paint Brush With Extra Paint HE-012" at bounding box center [850, 444] width 267 height 24
copy h6 "Large Wall Paint Brush With Extra Paint HE-012"
click at [717, 280] on span "Sink Strainer HE-011" at bounding box center [776, 292] width 118 height 24
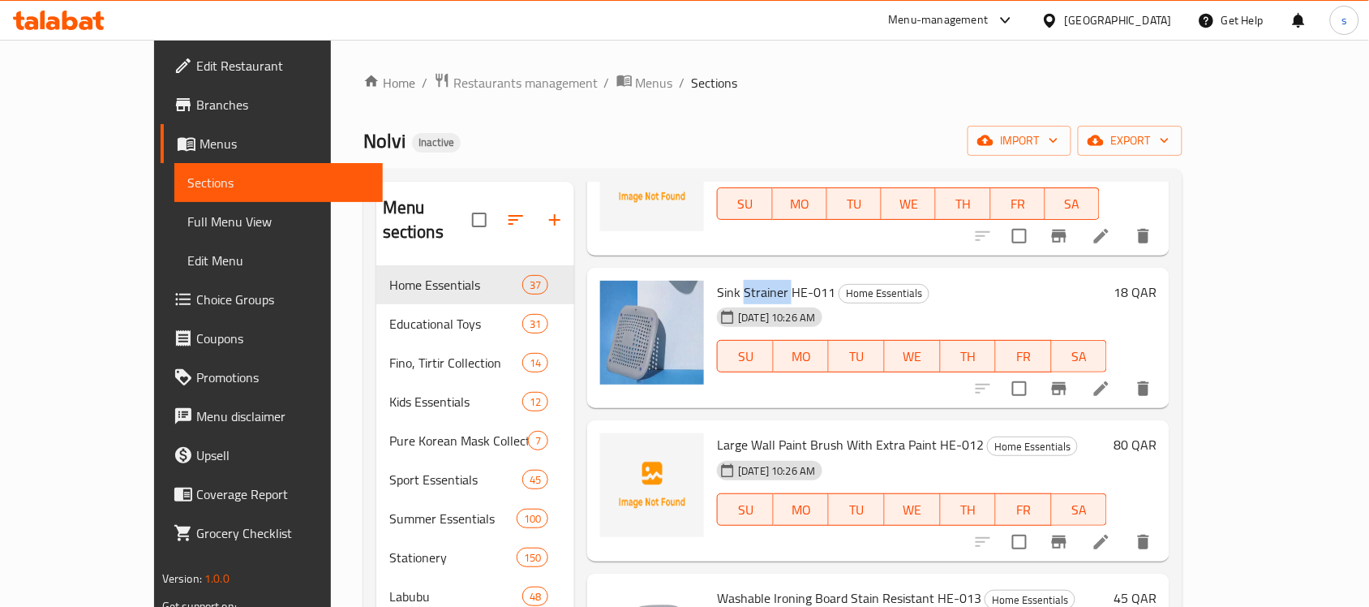
click at [717, 280] on span "Sink Strainer HE-011" at bounding box center [776, 292] width 118 height 24
copy h6 "Sink Strainer HE-011"
click at [722, 432] on span "Large Wall Paint Brush With Extra Paint HE-012" at bounding box center [850, 444] width 267 height 24
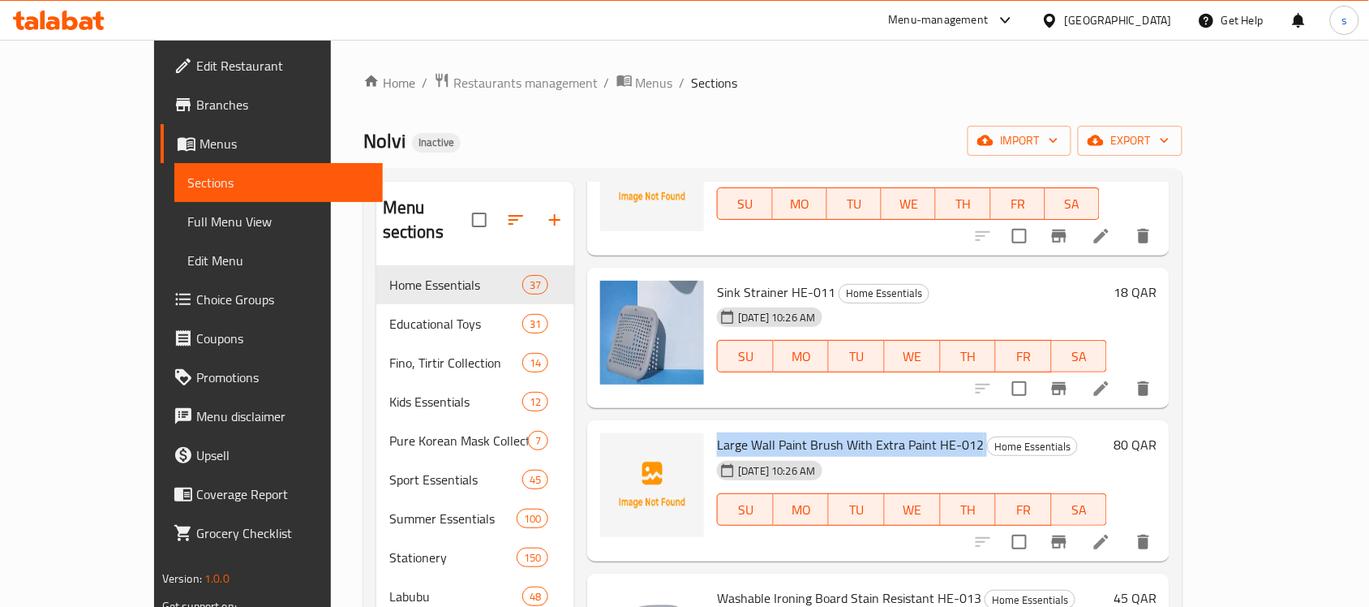
click at [722, 432] on span "Large Wall Paint Brush With Extra Paint HE-012" at bounding box center [850, 444] width 267 height 24
copy h6 "Large Wall Paint Brush With Extra Paint HE-012"
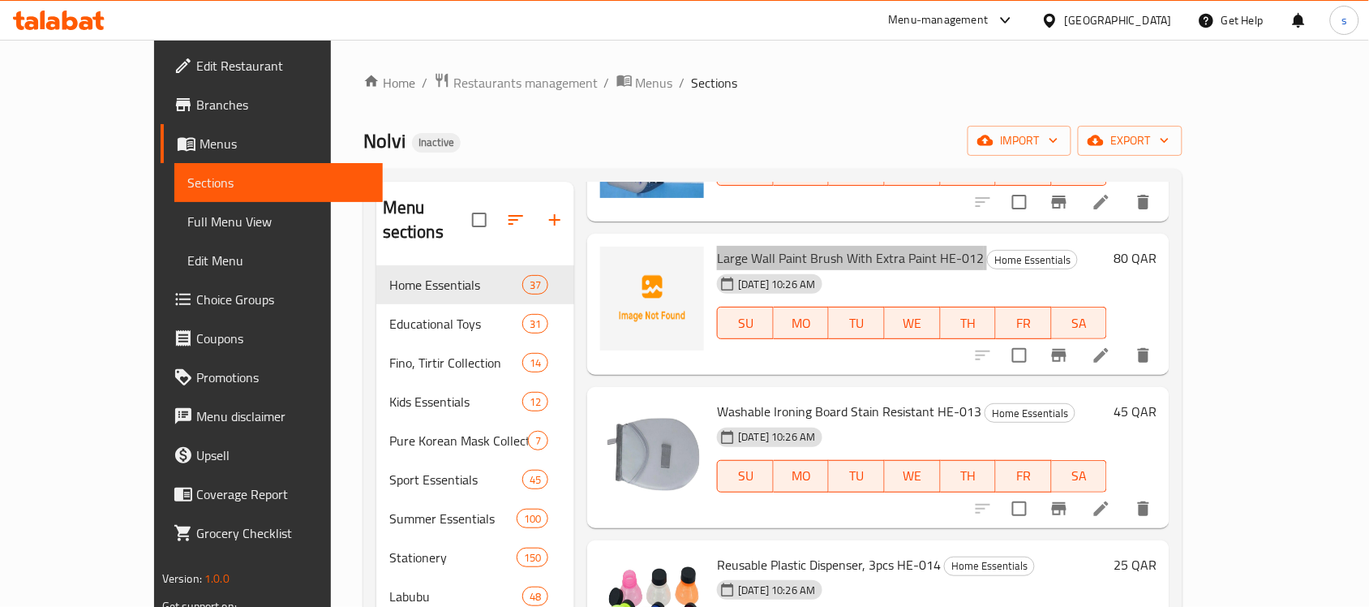
scroll to position [1724, 0]
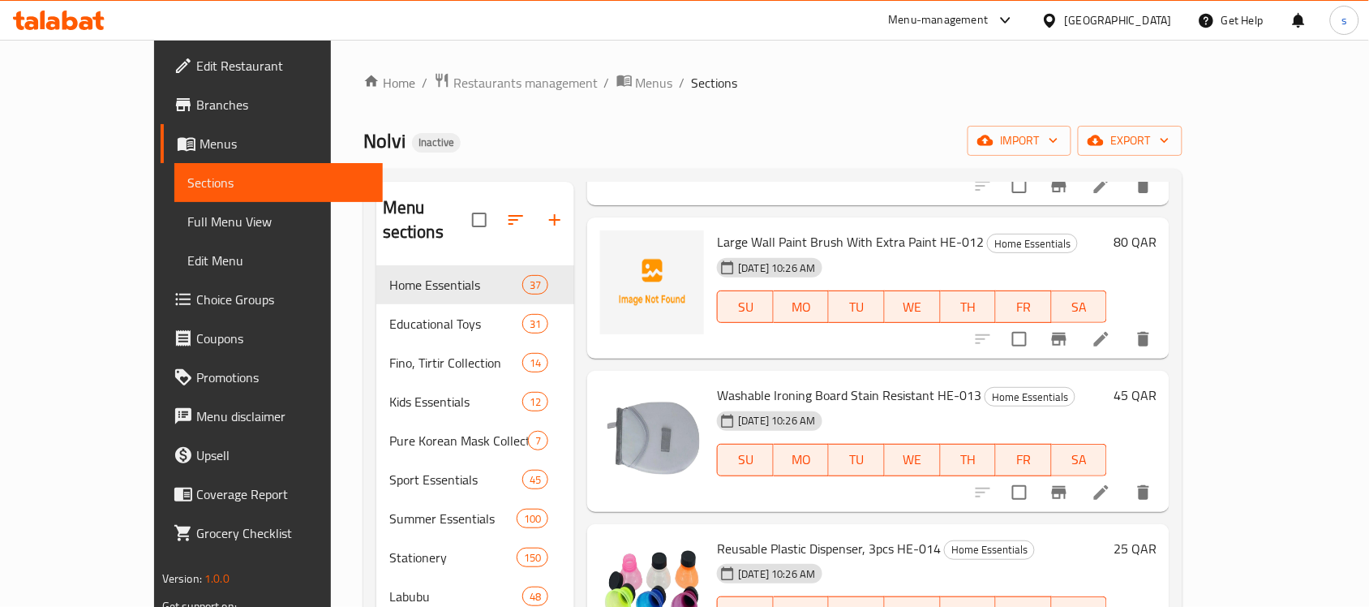
click at [769, 383] on span "Washable Ironing Board Stain Resistant HE-013" at bounding box center [849, 395] width 264 height 24
copy h6 "Washable Ironing Board Stain Resistant HE-013"
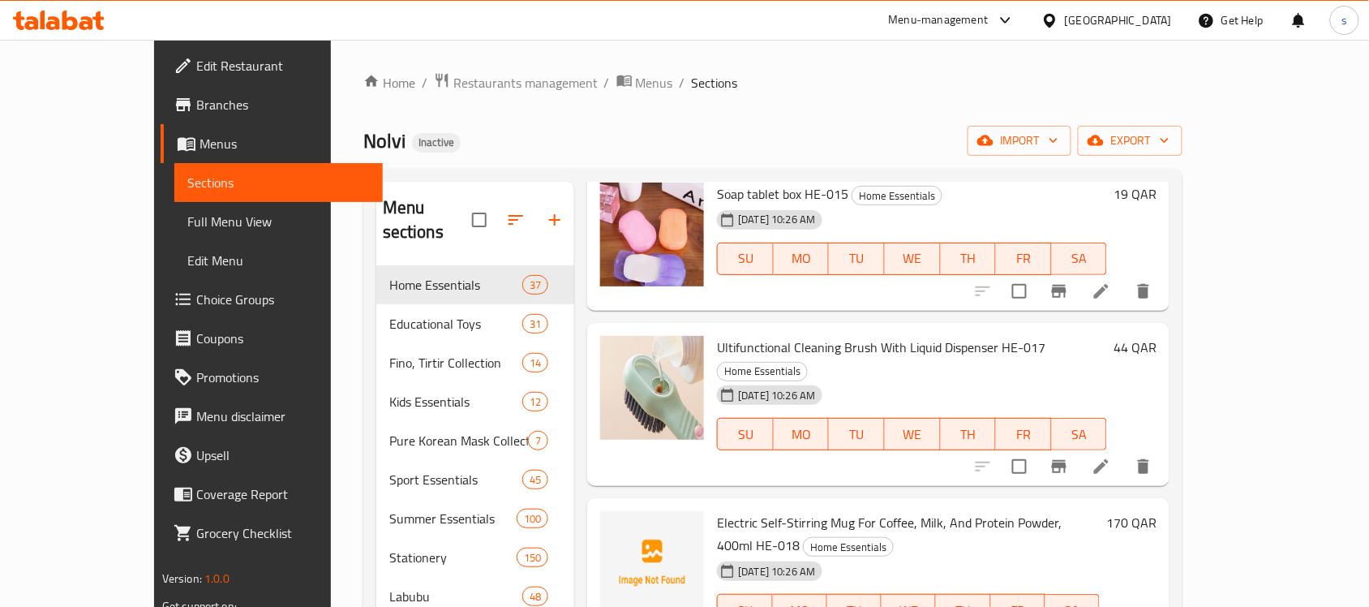
scroll to position [2332, 0]
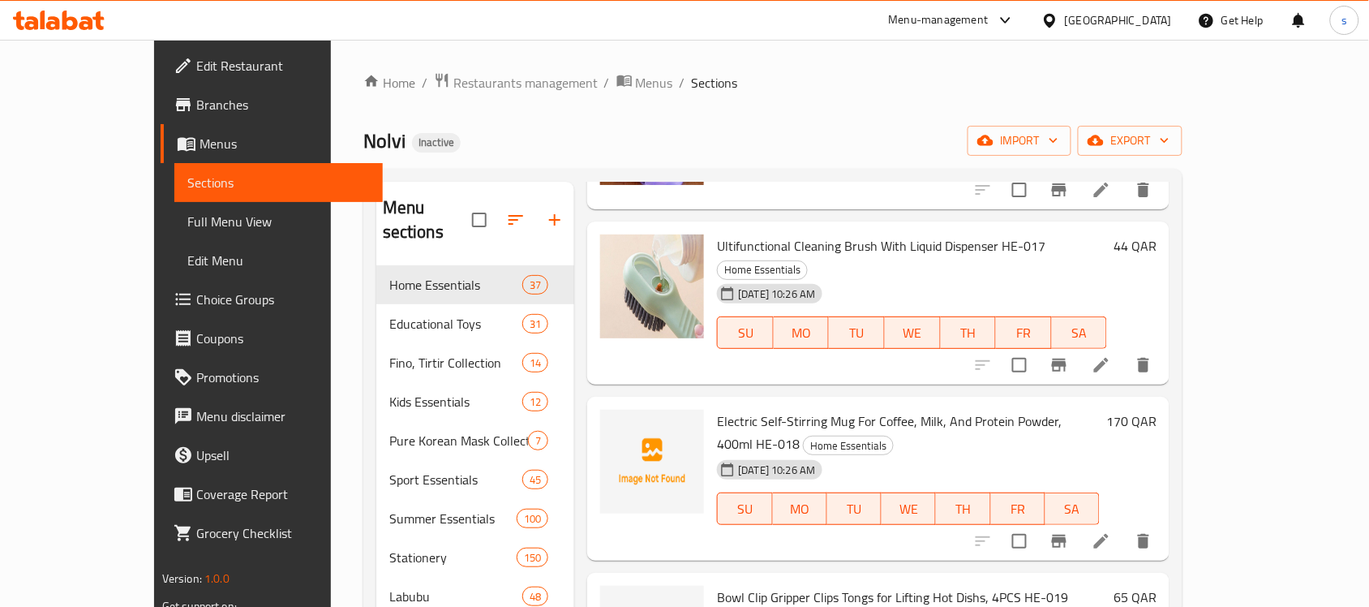
click at [740, 409] on span "Electric Self-Stirring Mug For Coffee, Milk, And Protein Powder, 400ml HE-018" at bounding box center [889, 432] width 345 height 47
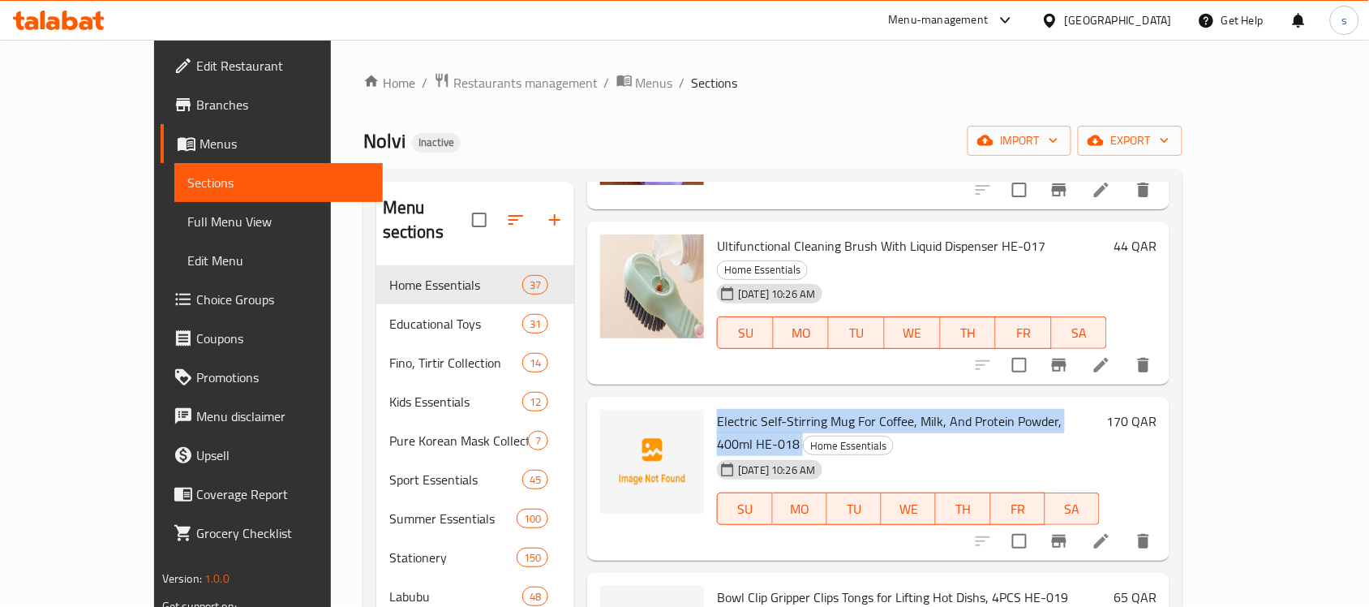
click at [740, 409] on span "Electric Self-Stirring Mug For Coffee, Milk, And Protein Powder, 400ml HE-018" at bounding box center [889, 432] width 345 height 47
copy h6 "Electric Self-Stirring Mug For Coffee, Milk, And Protein Powder, 400ml HE-018"
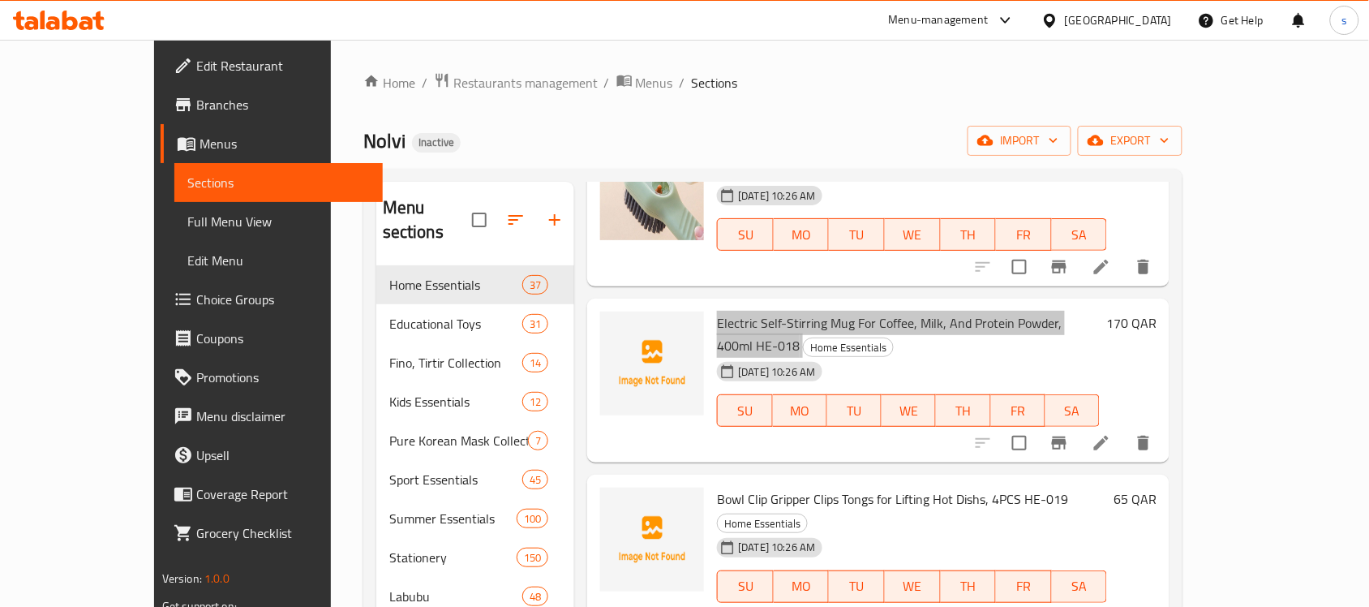
scroll to position [2434, 0]
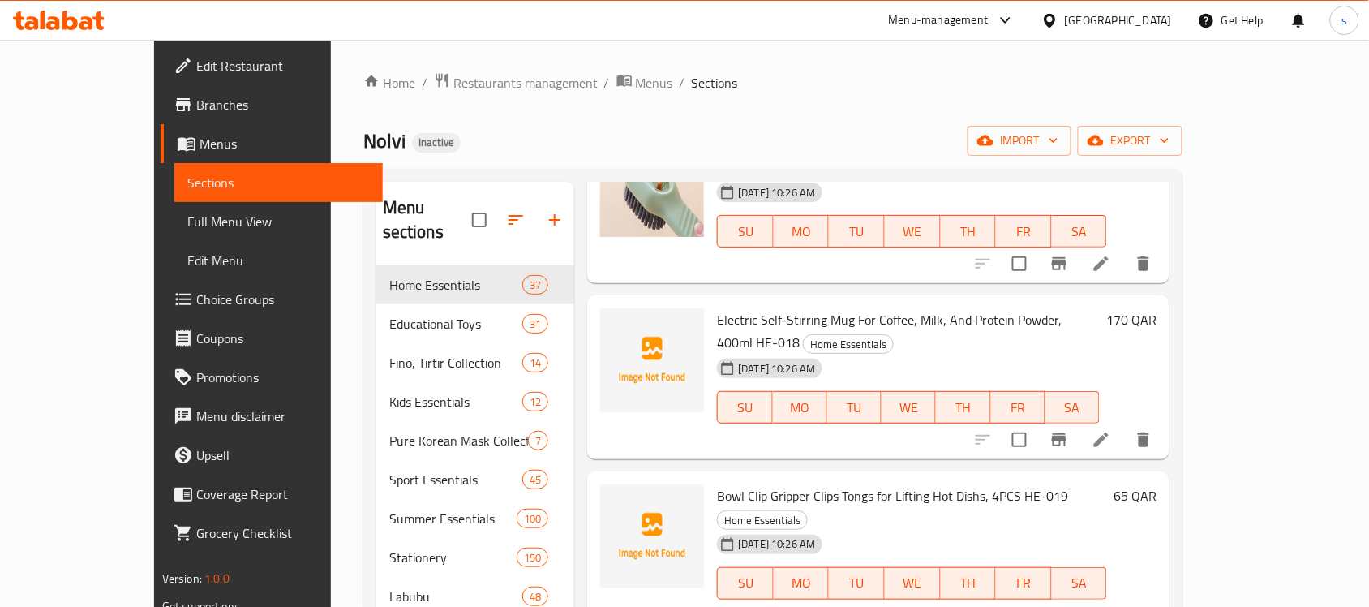
click at [822, 483] on span "Bowl Clip Gripper Clips Tongs for Lifting Hot Dishs, 4PCS HE-019" at bounding box center [892, 495] width 351 height 24
click at [917, 483] on span "Bowl Clip Gripper Clips Tongs for Lifting Hot Dishs, 4PCS HE-019" at bounding box center [892, 495] width 351 height 24
drag, startPoint x: 984, startPoint y: 430, endPoint x: 1029, endPoint y: 431, distance: 44.6
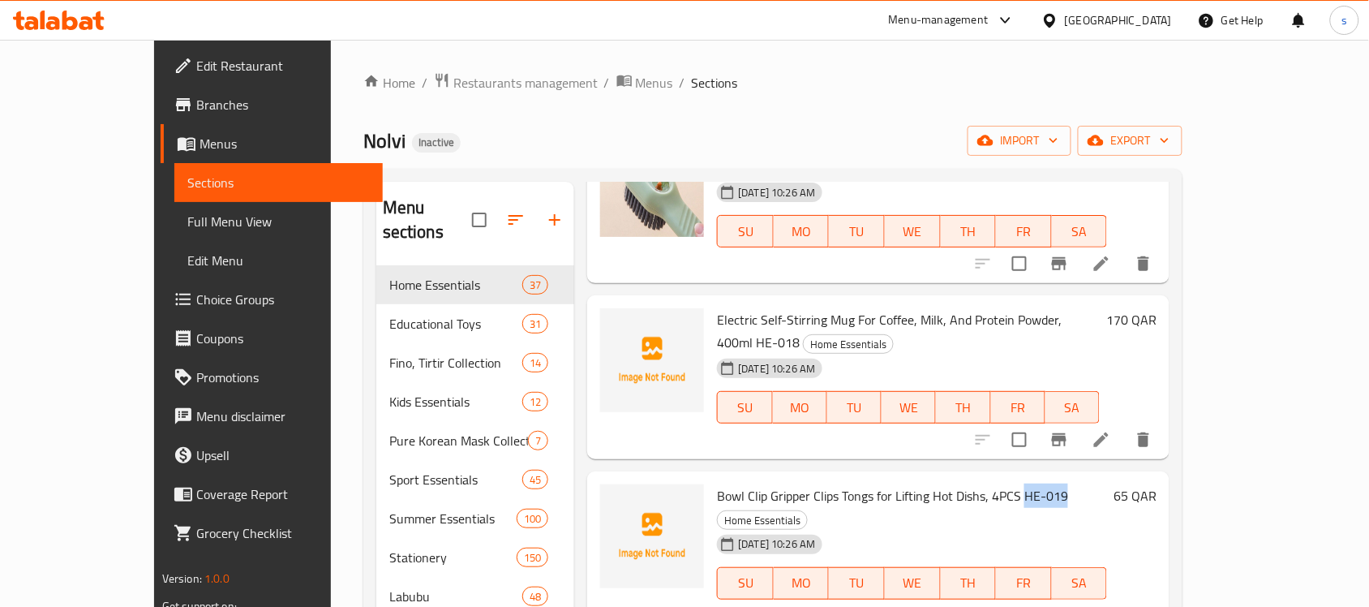
click at [1029, 484] on h6 "Bowl Clip Gripper Clips Tongs for Lifting Hot Dishs, 4PCS HE-019 Home Essentials" at bounding box center [912, 506] width 390 height 45
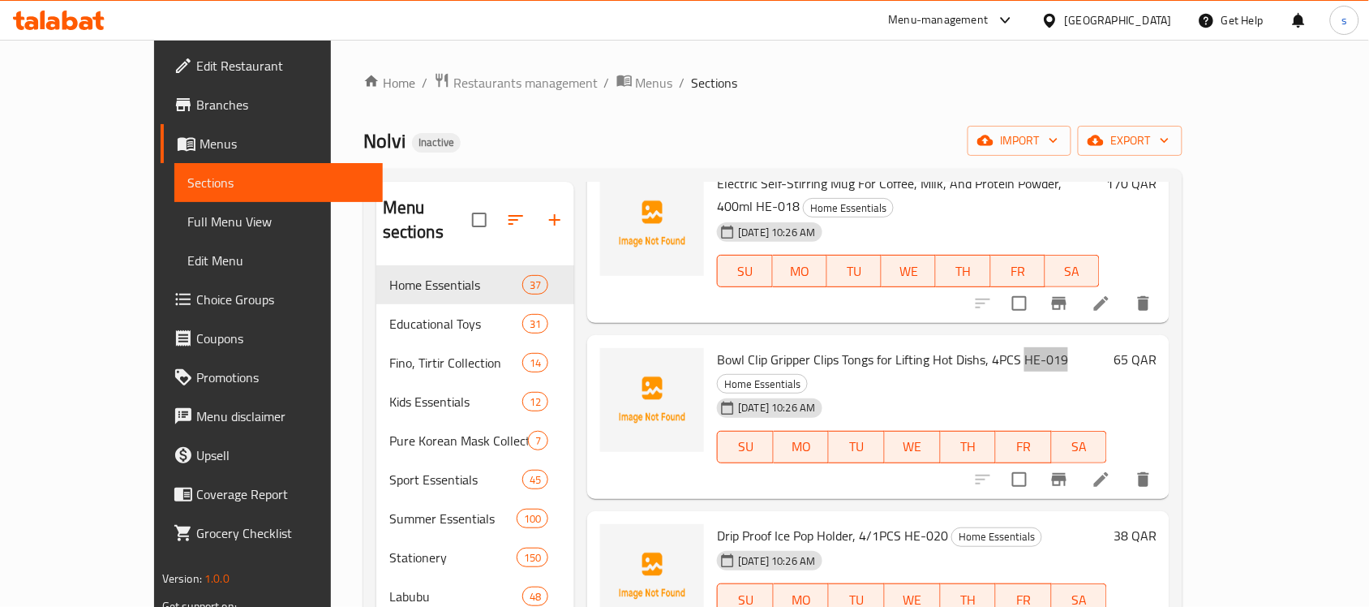
scroll to position [2636, 0]
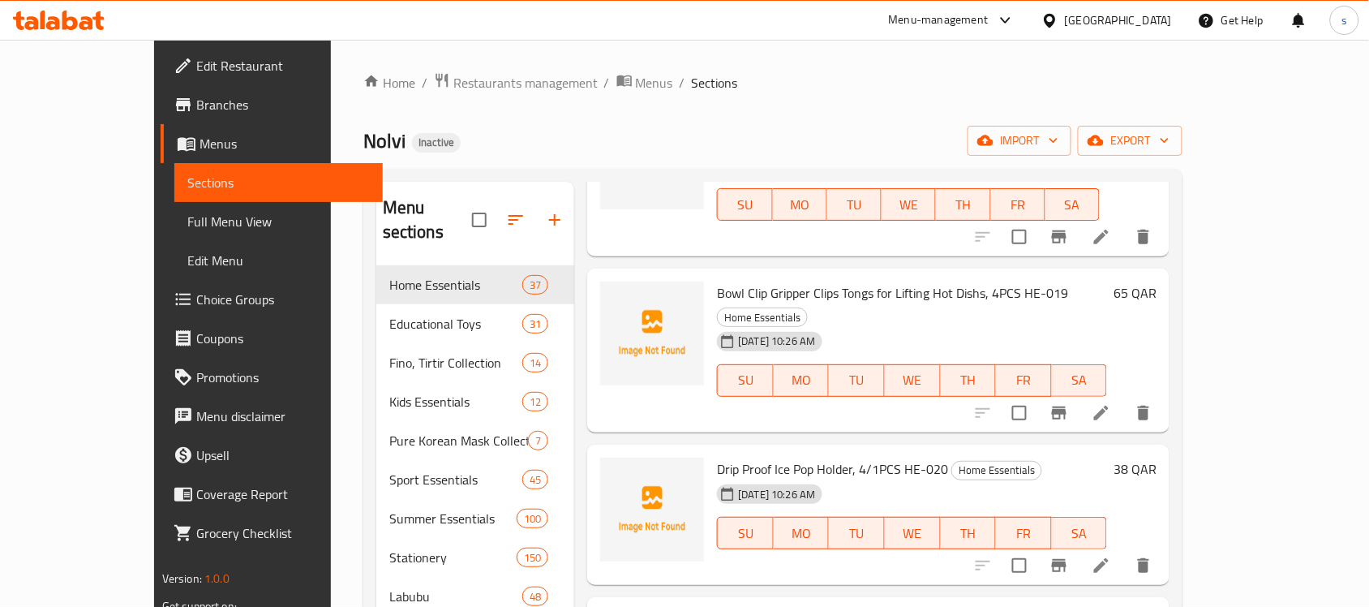
click at [883, 457] on span "Drip Proof Ice Pop Holder, 4/1PCS HE-020" at bounding box center [832, 469] width 231 height 24
drag, startPoint x: 866, startPoint y: 377, endPoint x: 913, endPoint y: 380, distance: 47.1
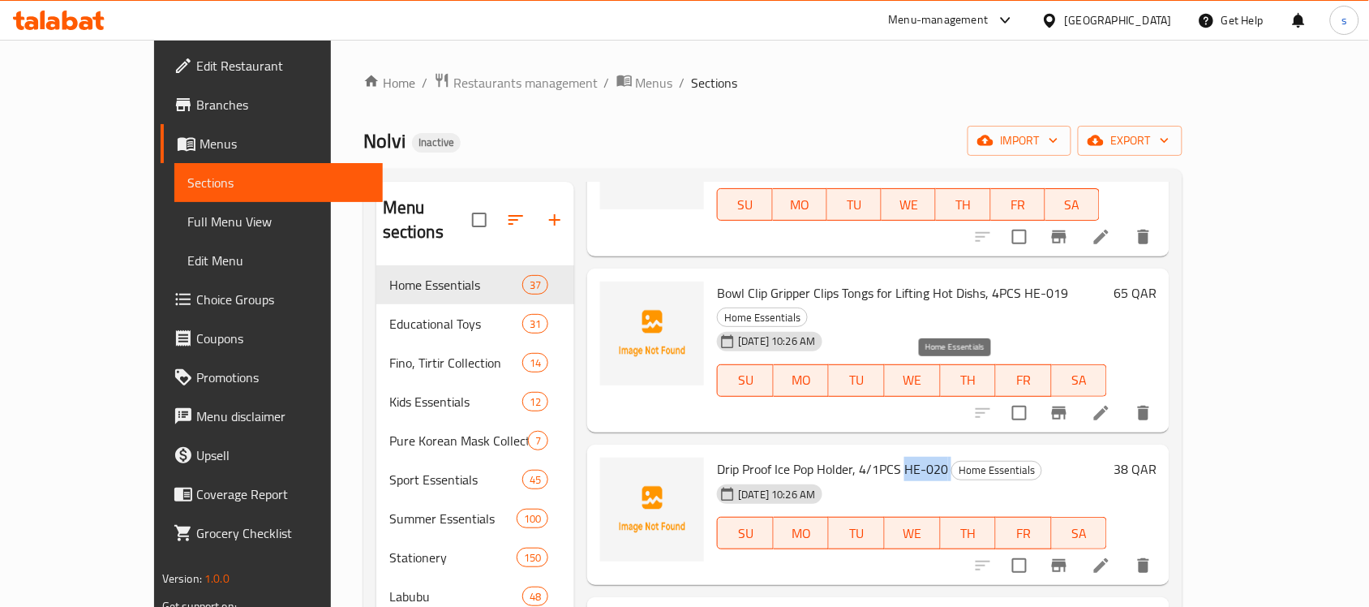
click at [913, 458] on h6 "Drip Proof Ice Pop Holder, 4/1PCS HE-020 Home Essentials" at bounding box center [912, 469] width 390 height 23
click at [761, 457] on span "Drip Proof Ice Pop Holder, 4/1PCS HE-020" at bounding box center [832, 469] width 231 height 24
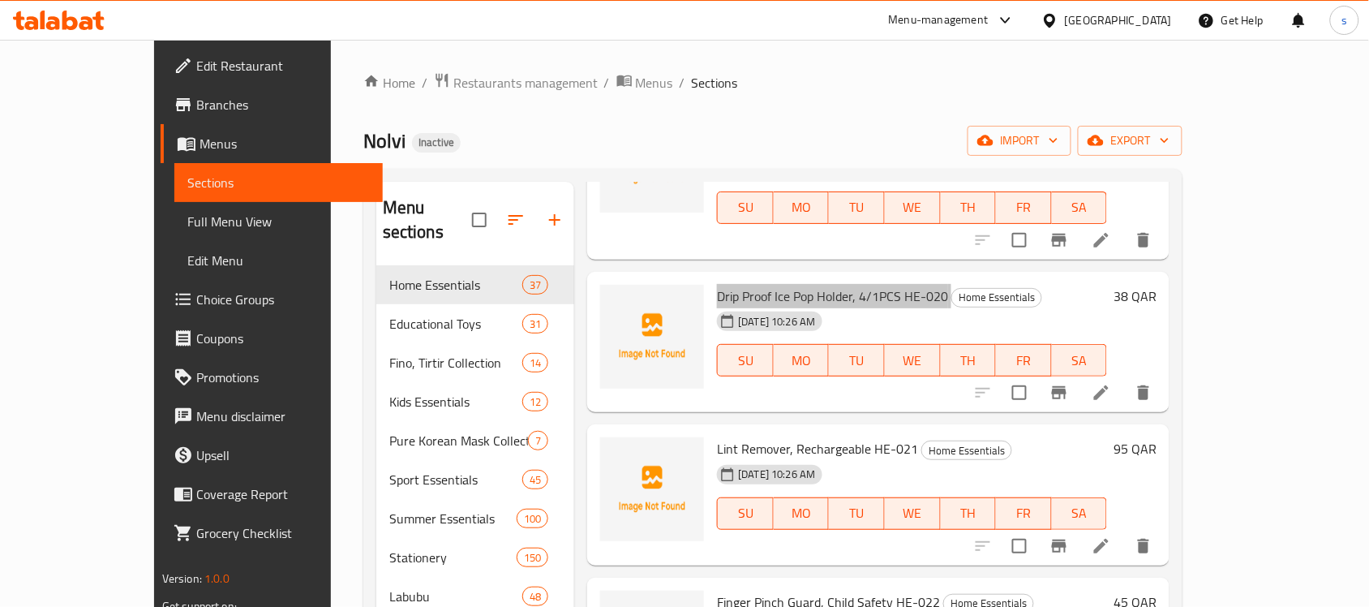
scroll to position [2839, 0]
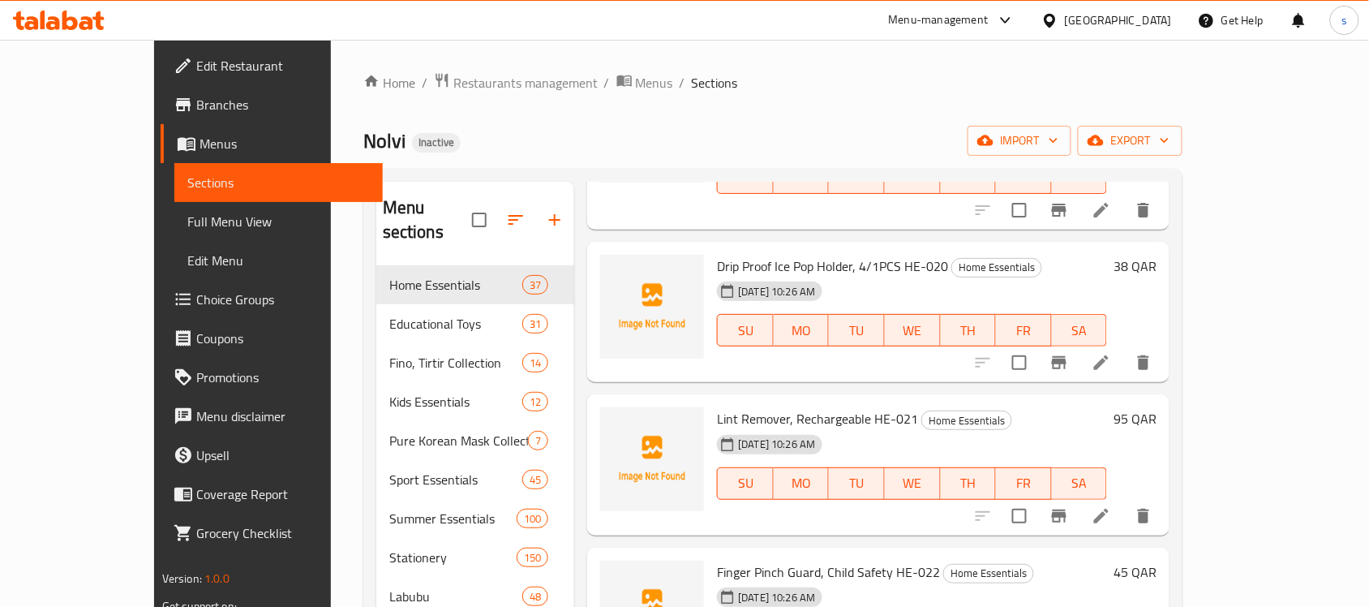
click at [788, 406] on span "Lint Remover, Rechargeable HE-021" at bounding box center [817, 418] width 201 height 24
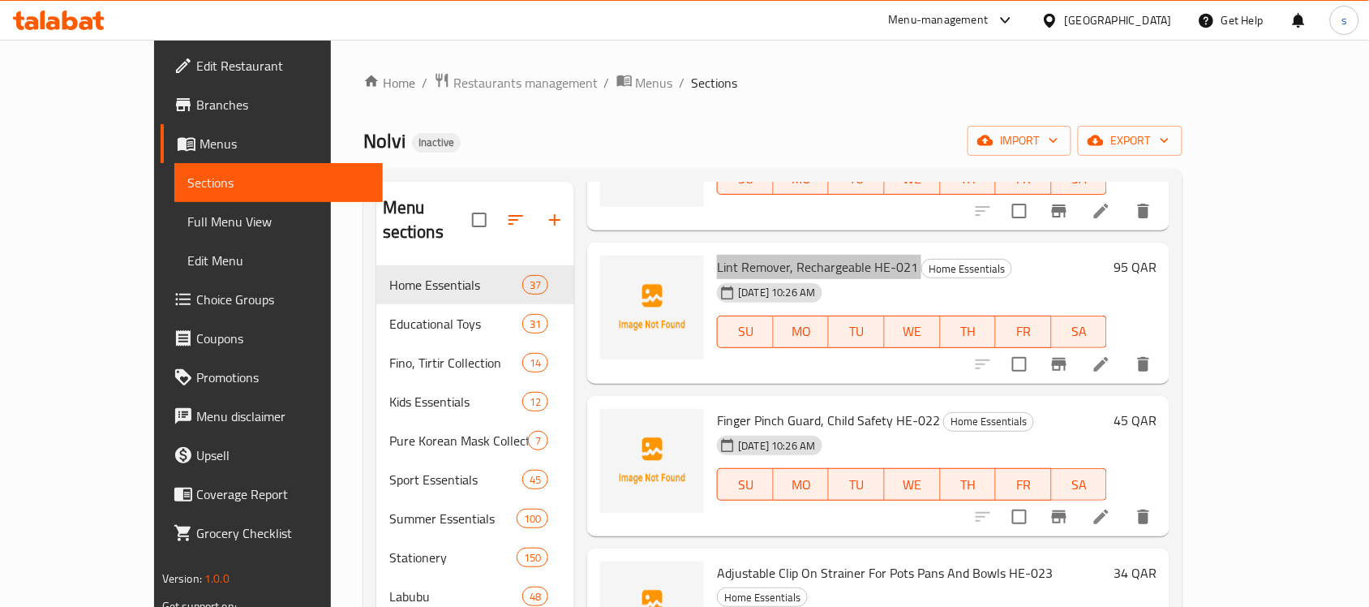
scroll to position [3042, 0]
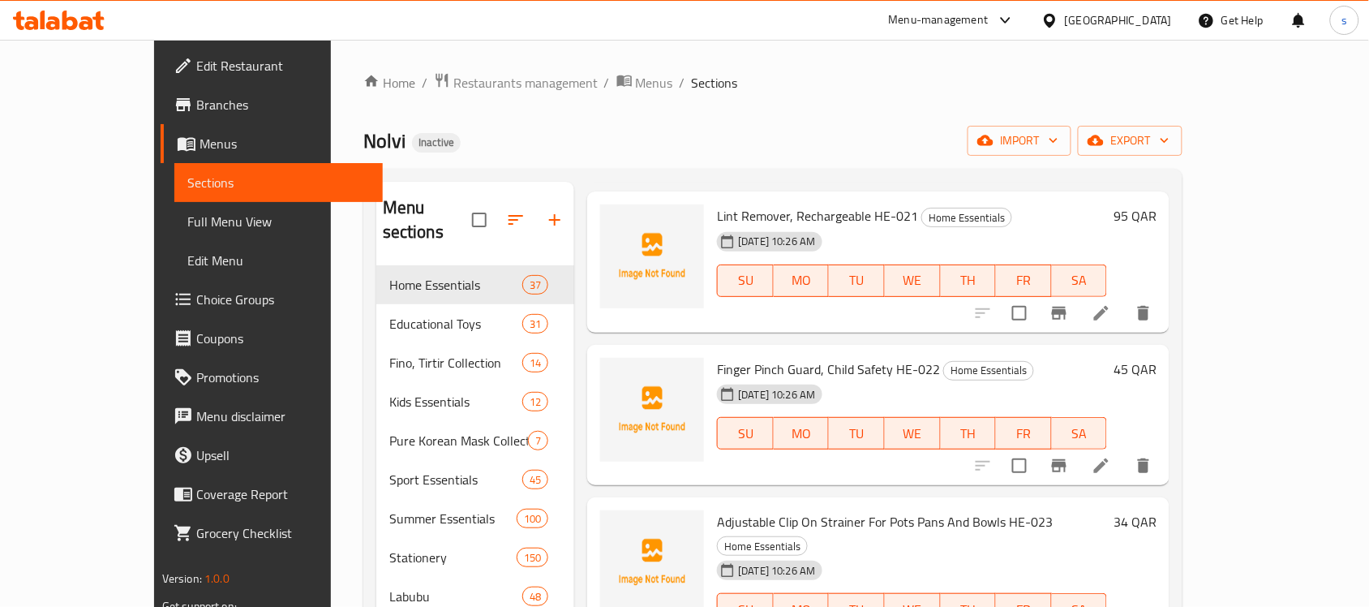
click at [826, 357] on span "Finger Pinch Guard, Child Safety HE-022" at bounding box center [828, 369] width 223 height 24
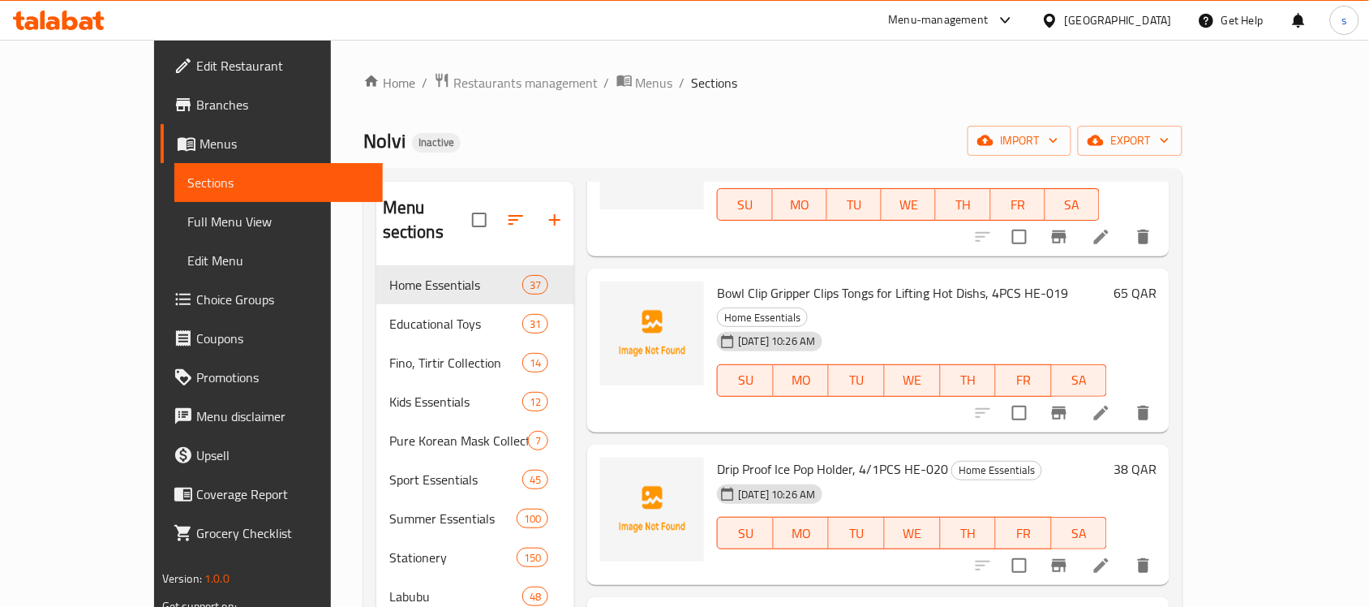
scroll to position [2332, 0]
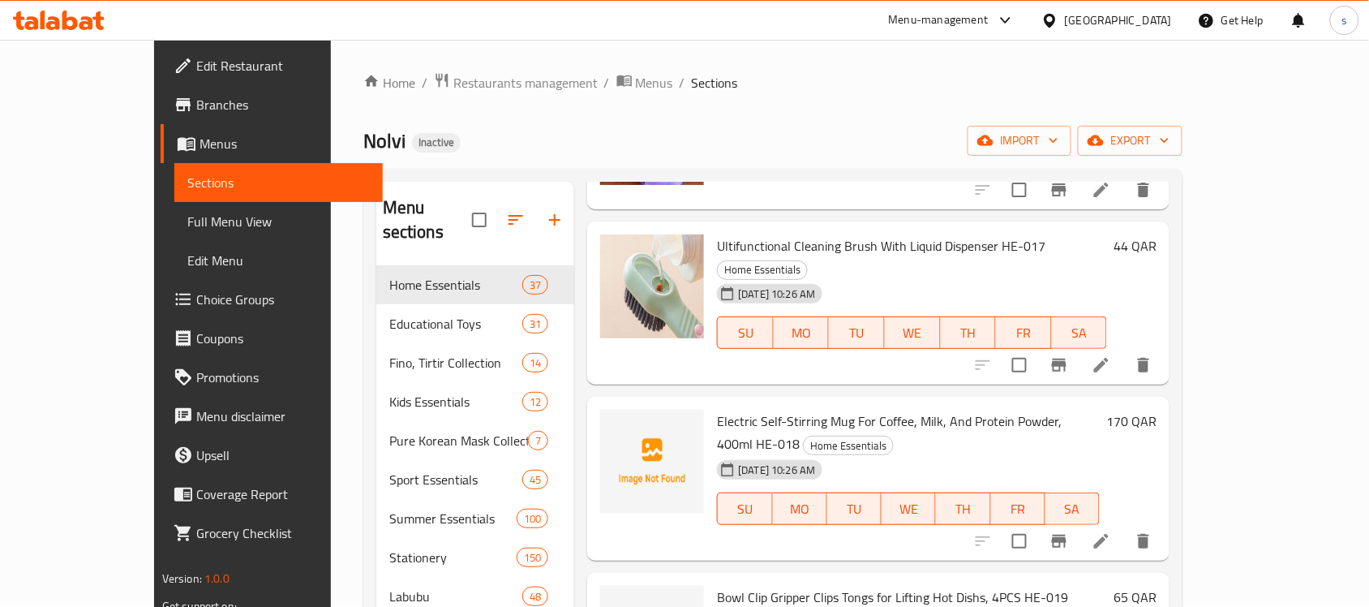
click at [784, 234] on span "Ultifunctional Cleaning Brush With Liquid Dispenser HE-017" at bounding box center [881, 246] width 329 height 24
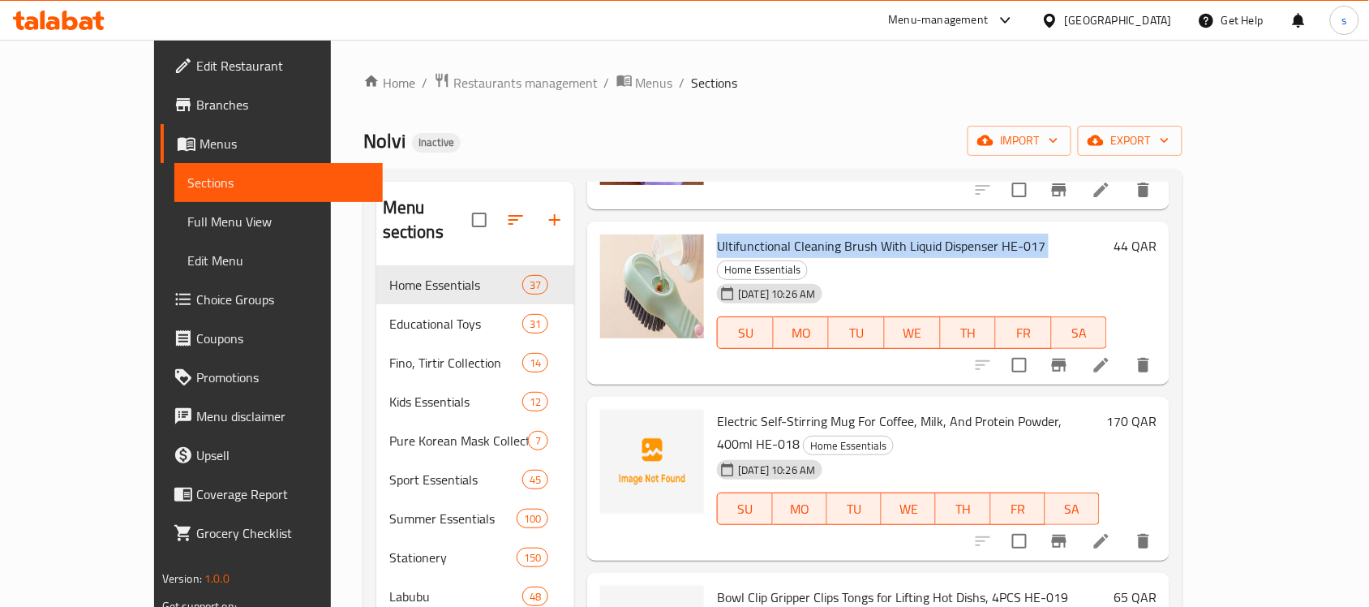
click at [784, 234] on span "Ultifunctional Cleaning Brush With Liquid Dispenser HE-017" at bounding box center [881, 246] width 329 height 24
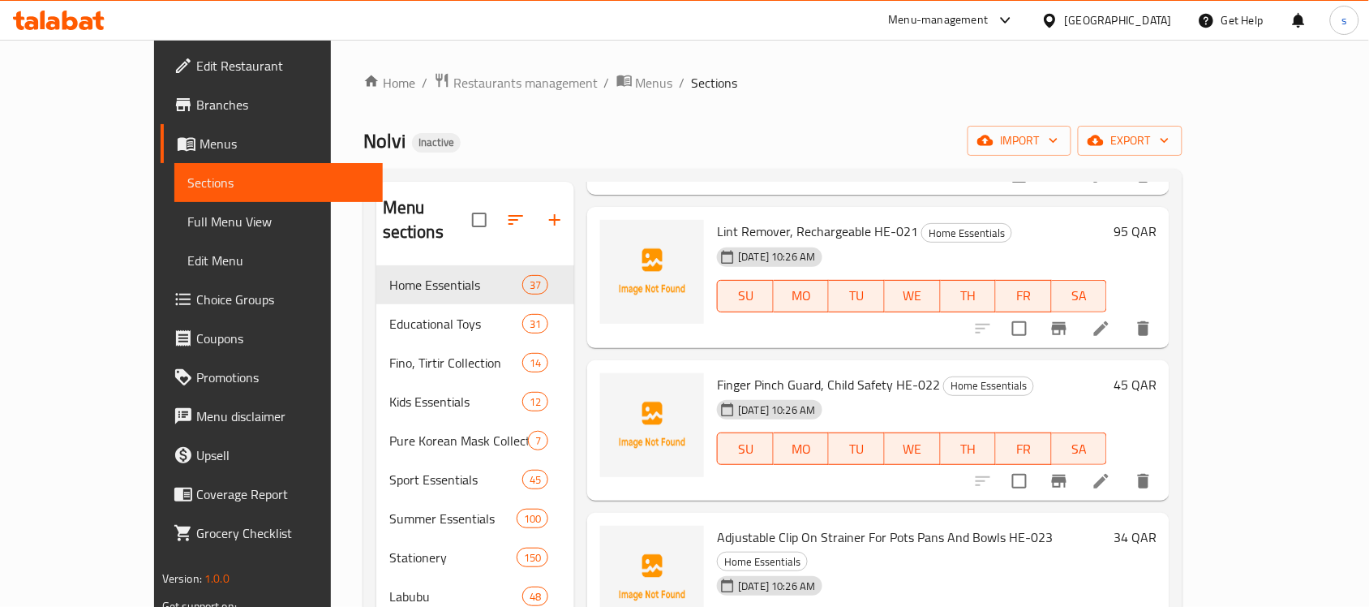
scroll to position [3143, 0]
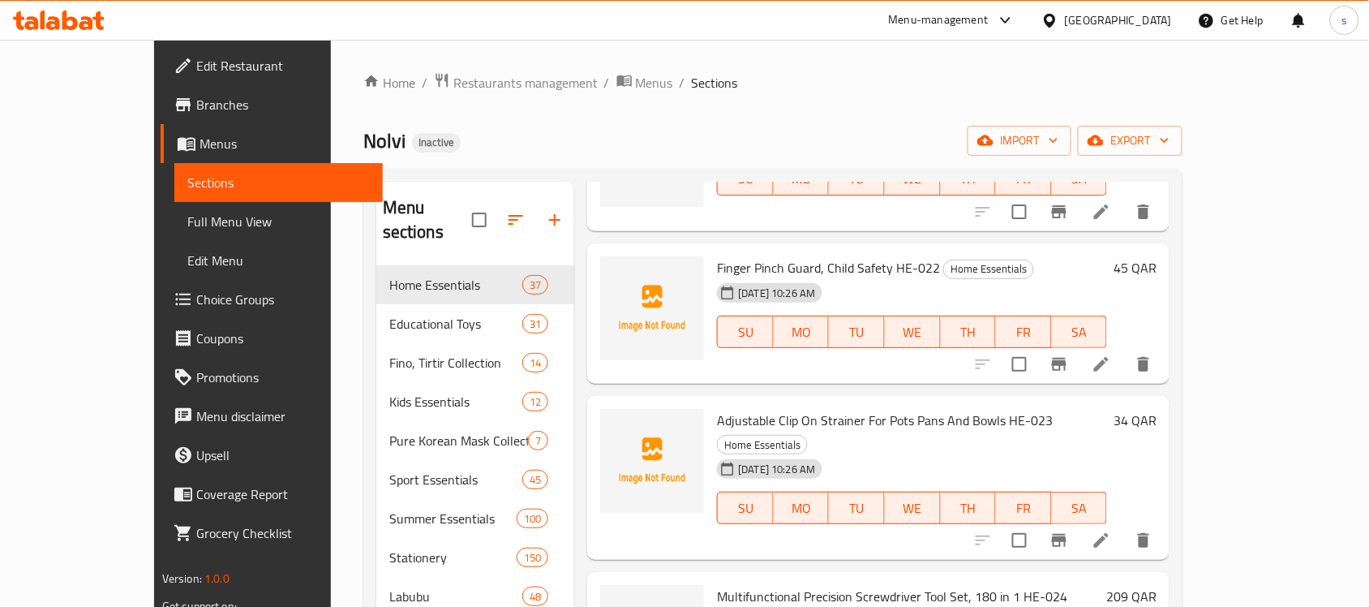
click at [823, 408] on span "Adjustable Clip On Strainer For Pots Pans And Bowls HE-023" at bounding box center [885, 420] width 336 height 24
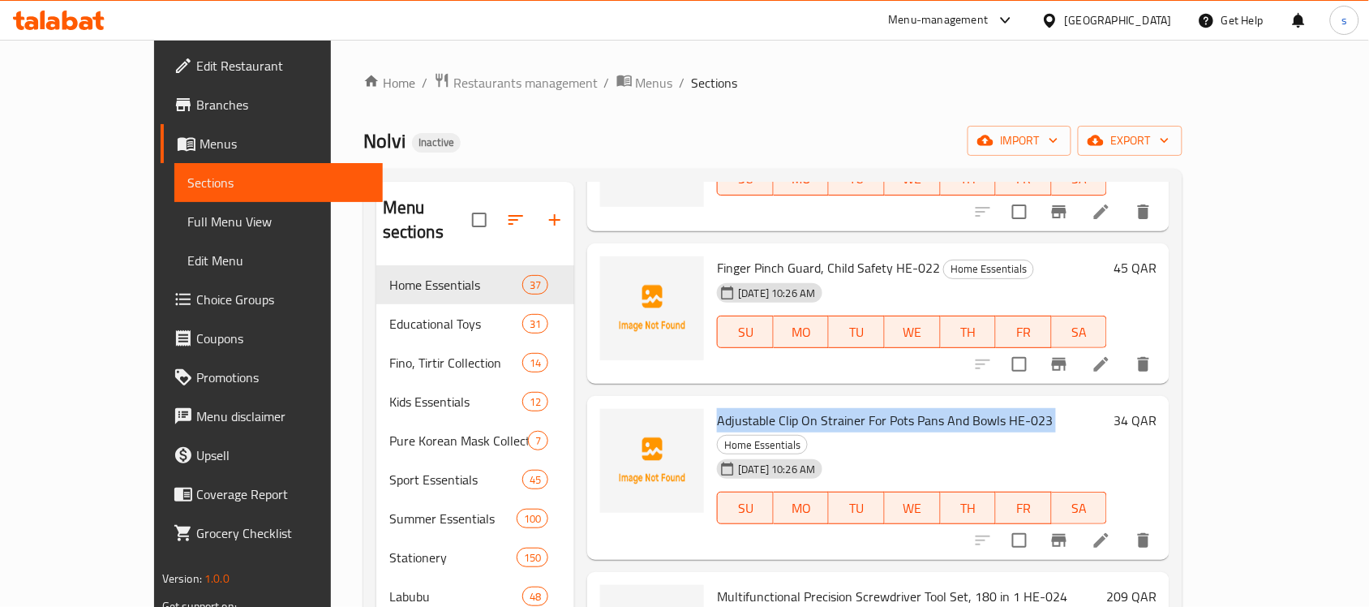
click at [823, 408] on span "Adjustable Clip On Strainer For Pots Pans And Bowls HE-023" at bounding box center [885, 420] width 336 height 24
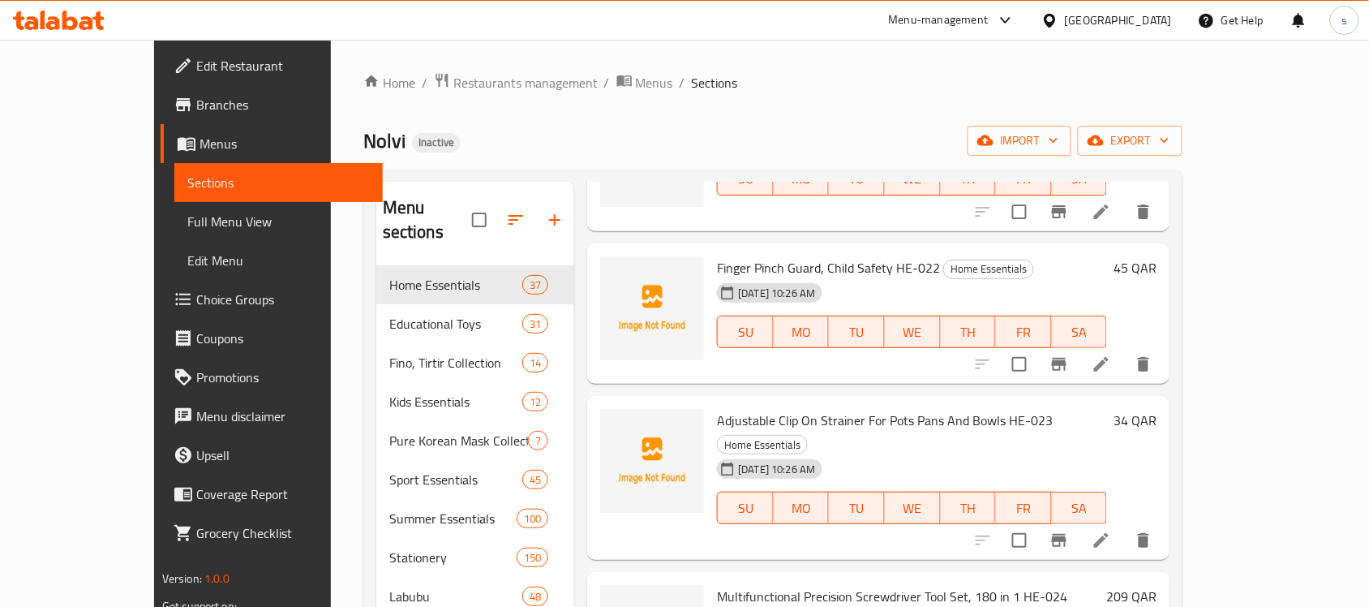
click at [814, 584] on span "Multifunctional Precision Screwdriver Tool Set, 180 in 1 HE-024" at bounding box center [892, 596] width 350 height 24
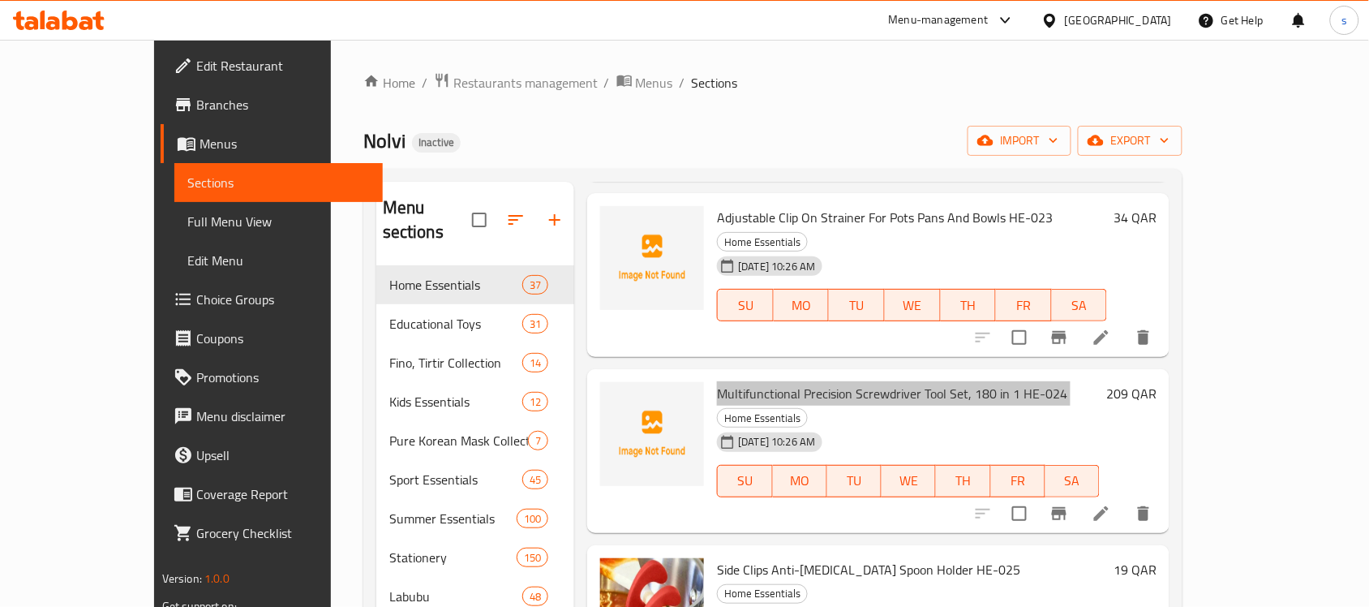
scroll to position [3448, 0]
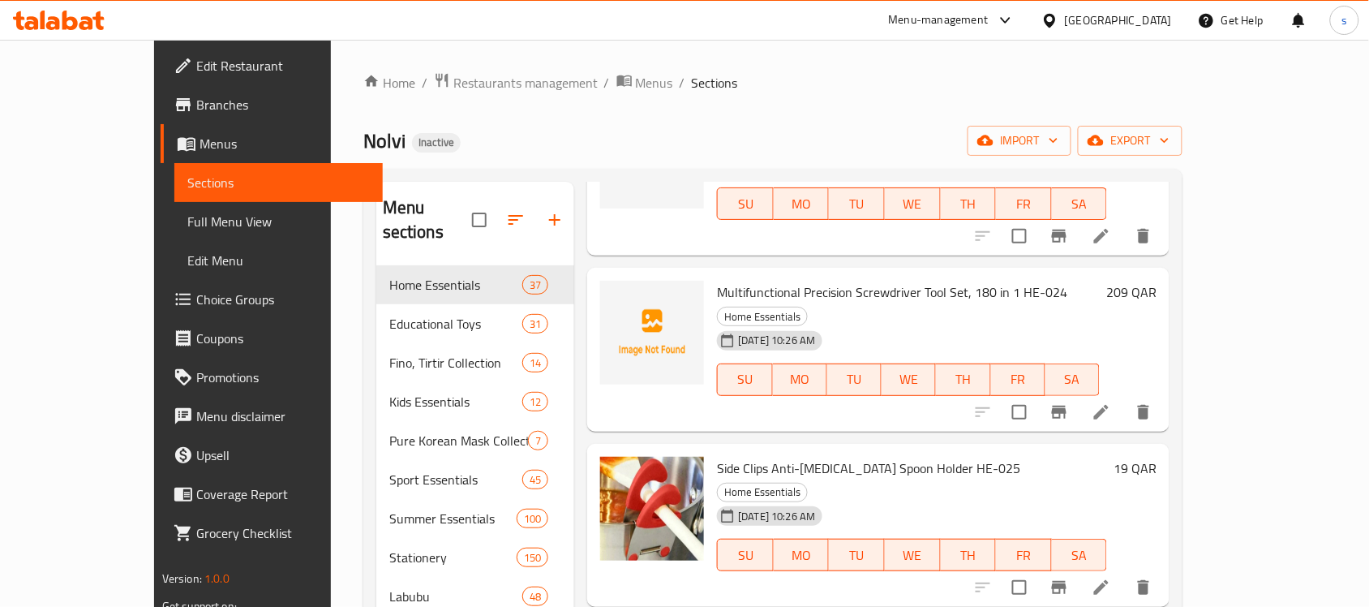
click at [828, 456] on span "Side Clips Anti-[MEDICAL_DATA] Spoon Holder HE-025" at bounding box center [868, 468] width 303 height 24
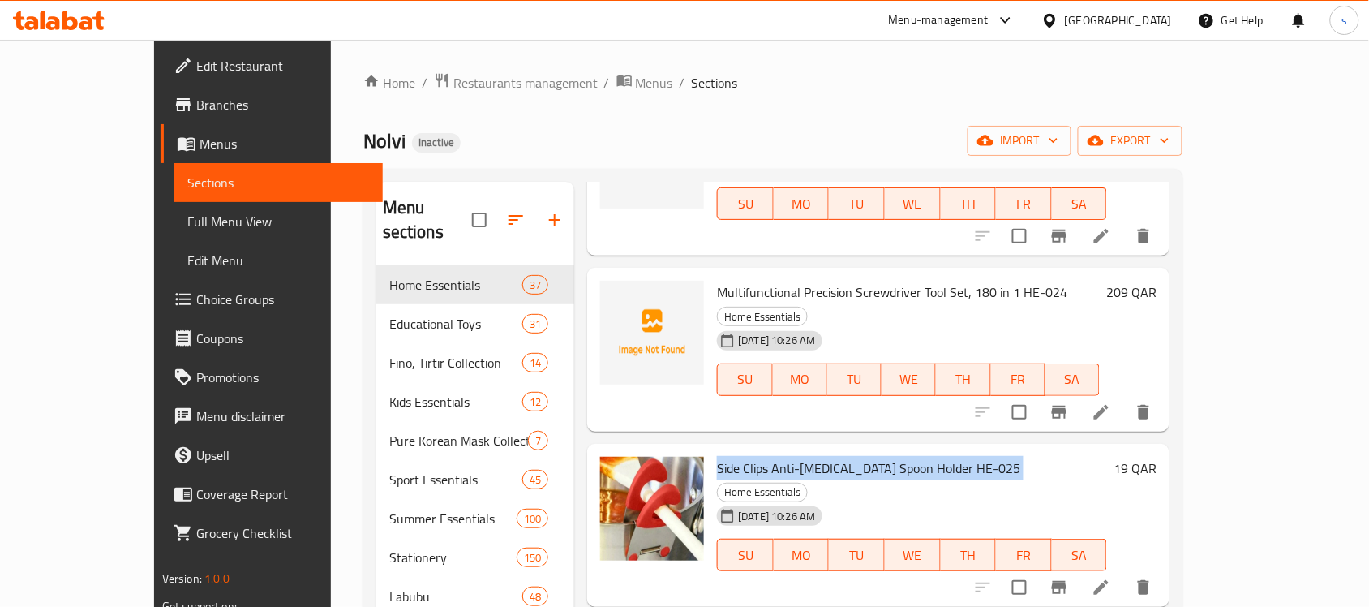
click at [828, 456] on span "Side Clips Anti-[MEDICAL_DATA] Spoon Holder HE-025" at bounding box center [868, 468] width 303 height 24
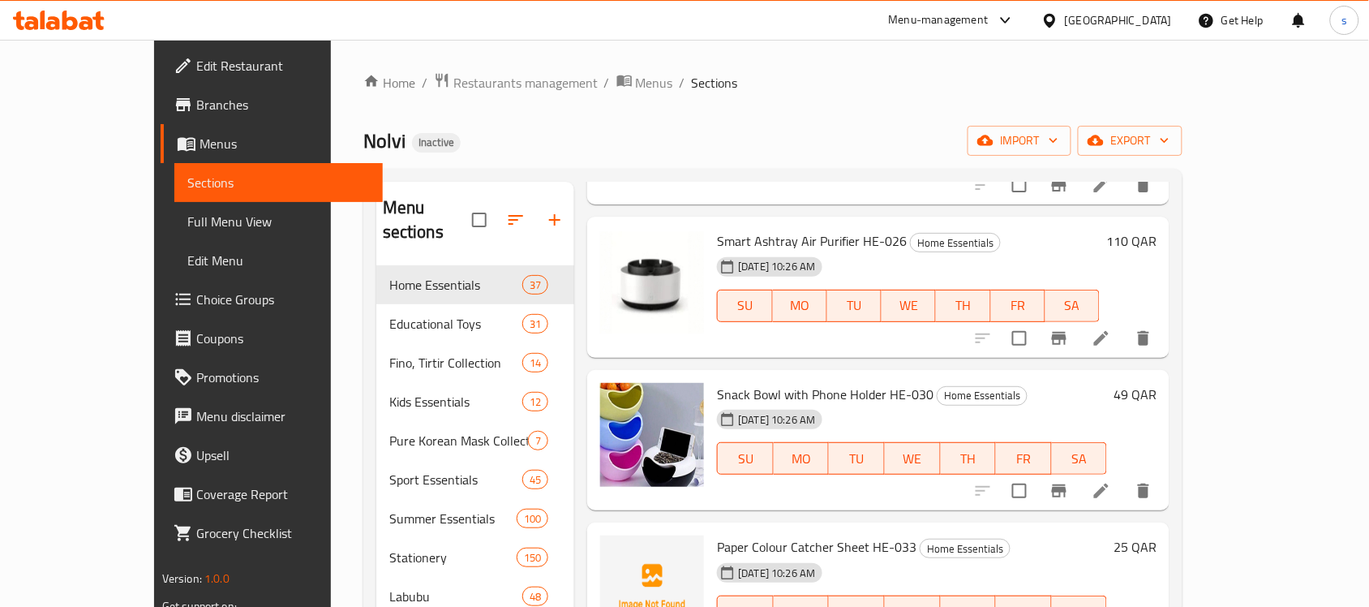
scroll to position [3853, 0]
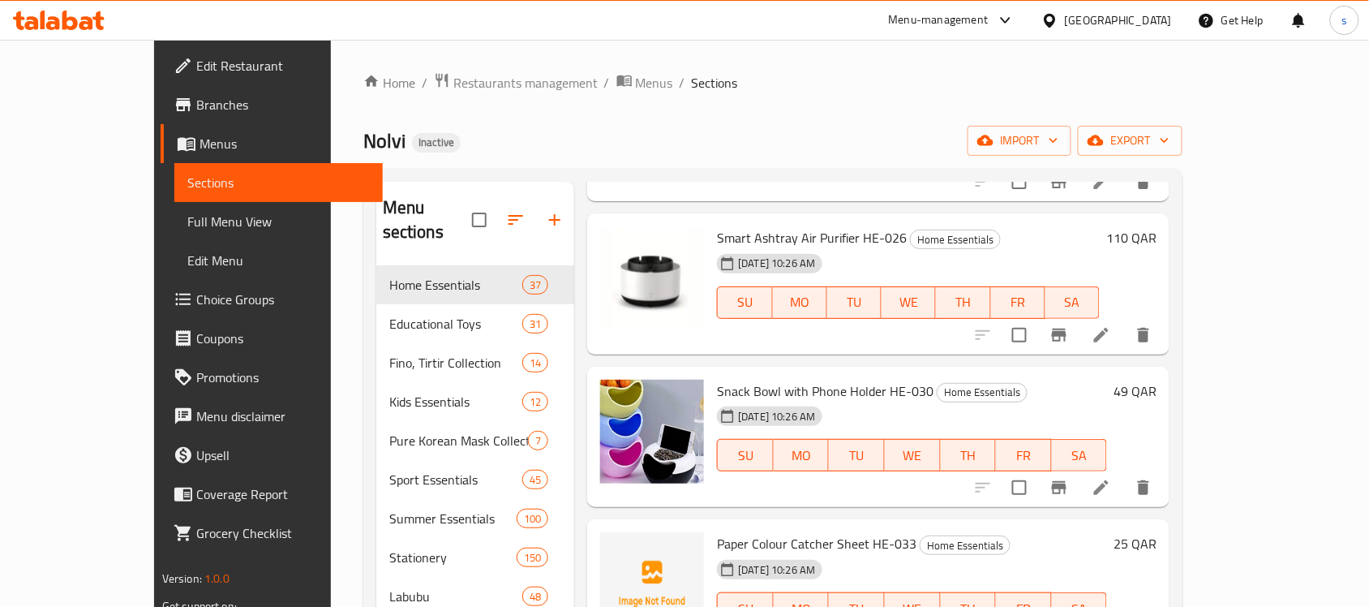
click at [776, 531] on span "Paper Colour Catcher Sheet HE-033" at bounding box center [817, 543] width 200 height 24
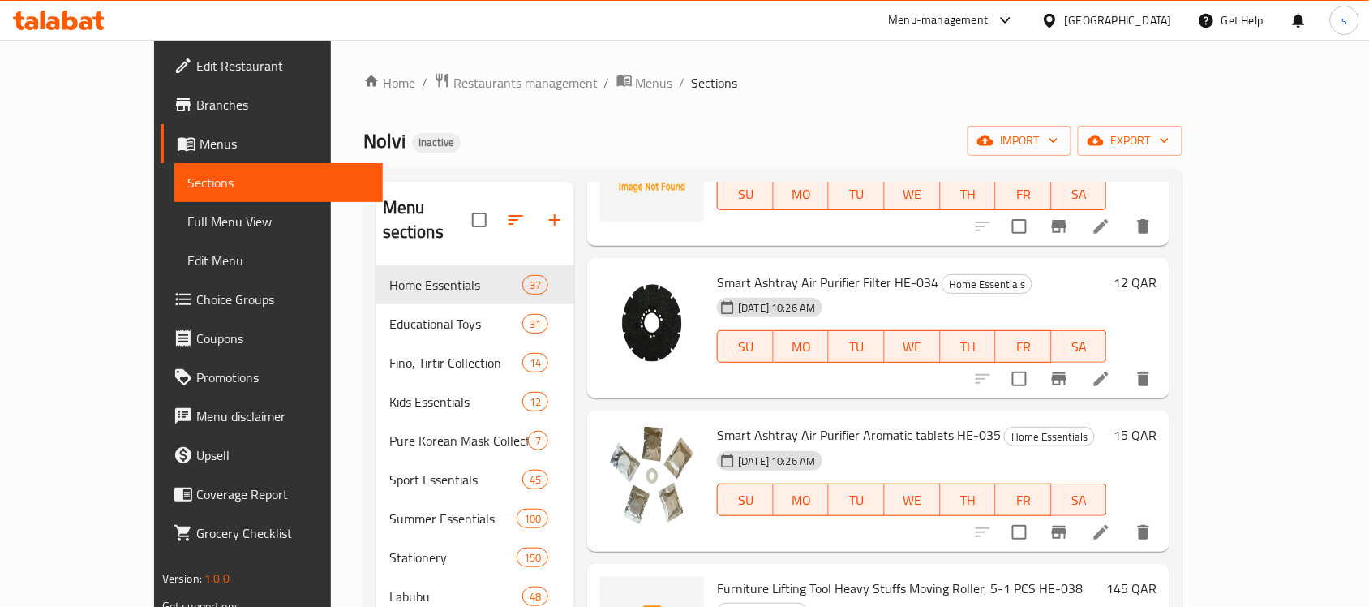
scroll to position [4360, 0]
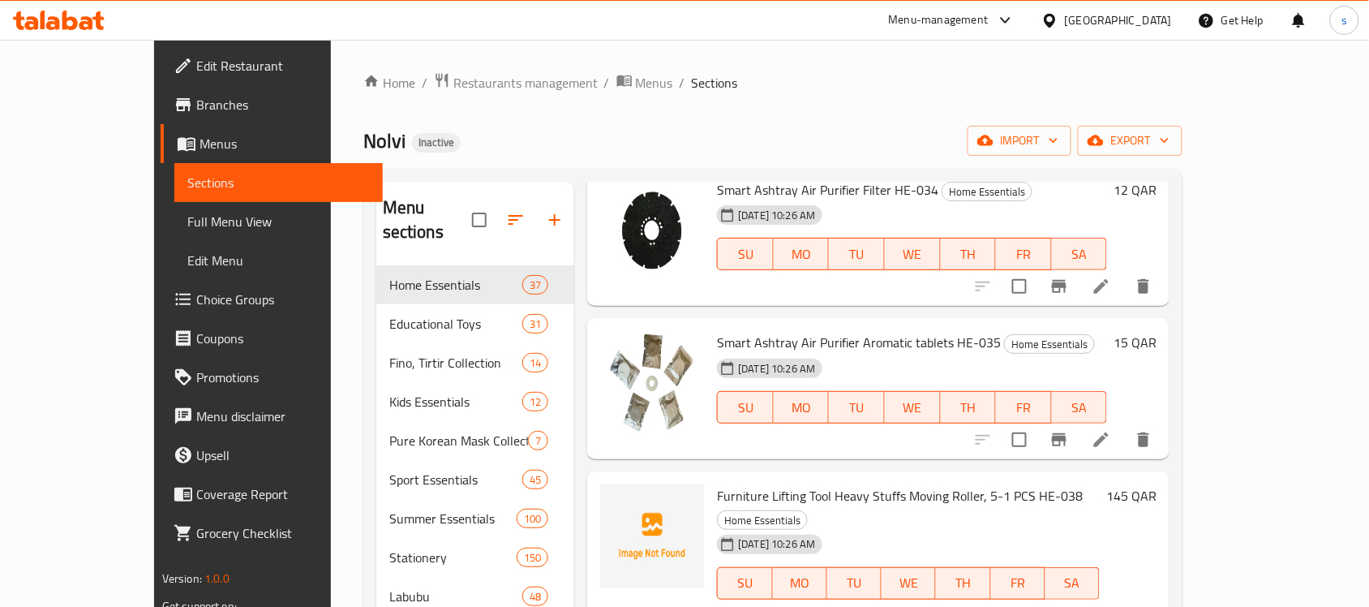
click at [741, 483] on span "Furniture Lifting Tool Heavy Stuffs Moving Roller, 5-1 PCS HE-038" at bounding box center [900, 495] width 366 height 24
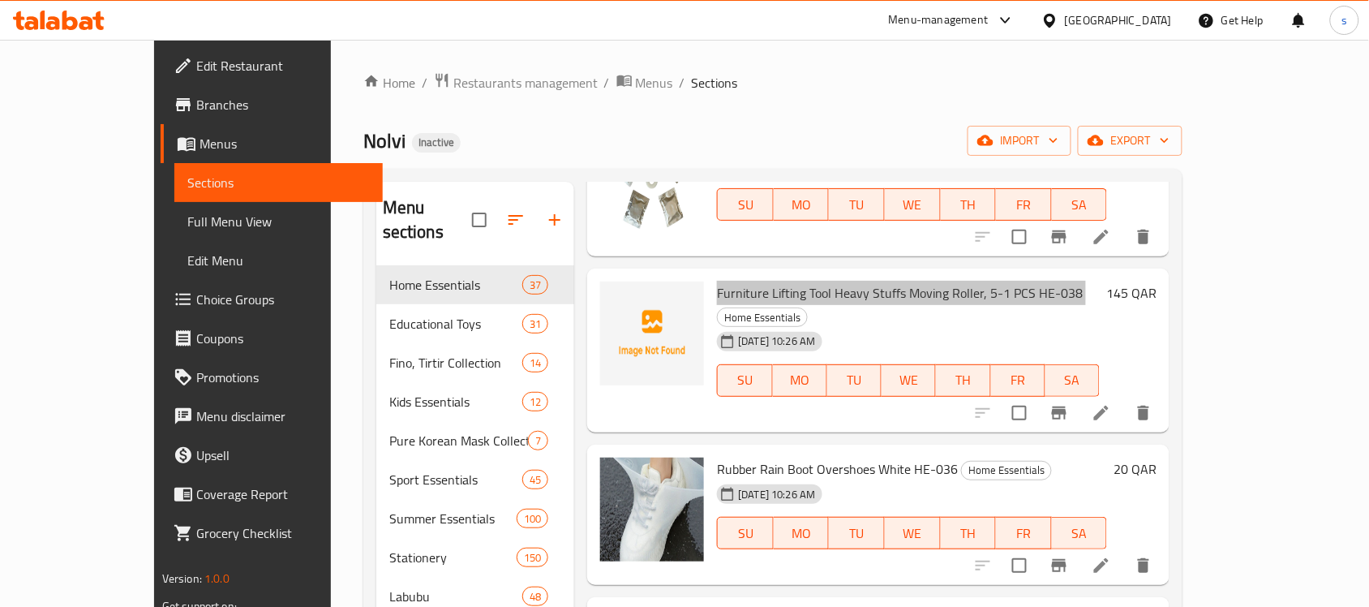
scroll to position [4766, 0]
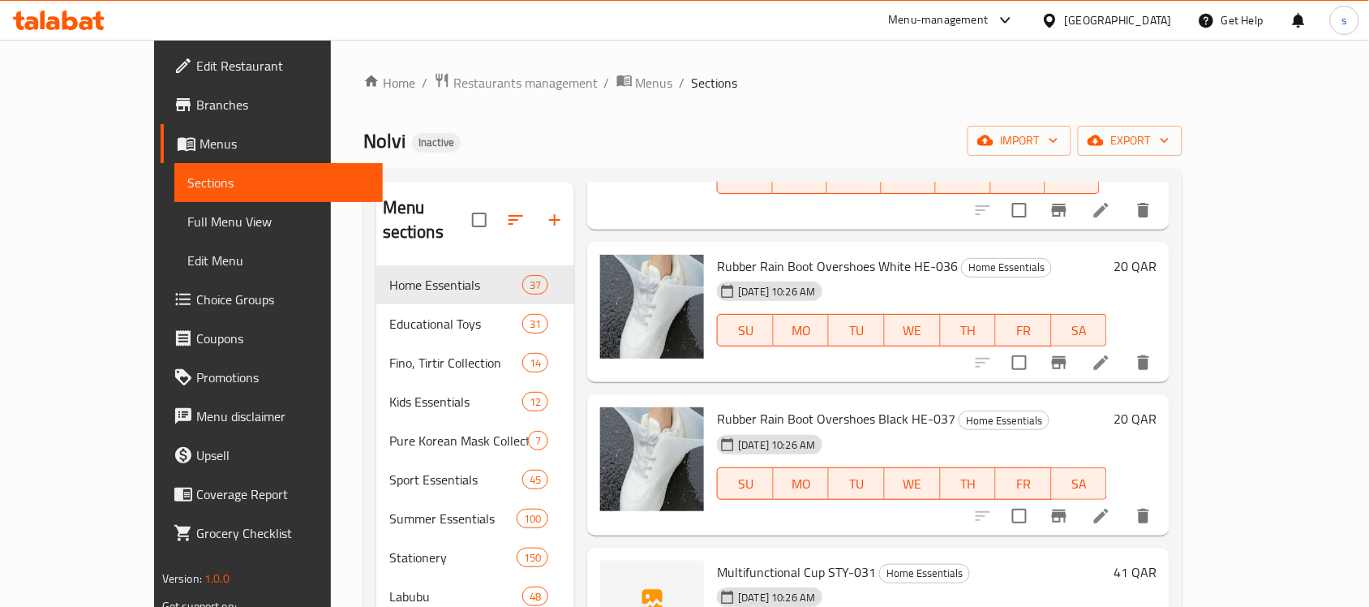
click at [760, 560] on span "Multifunctional Cup STY-031" at bounding box center [796, 572] width 159 height 24
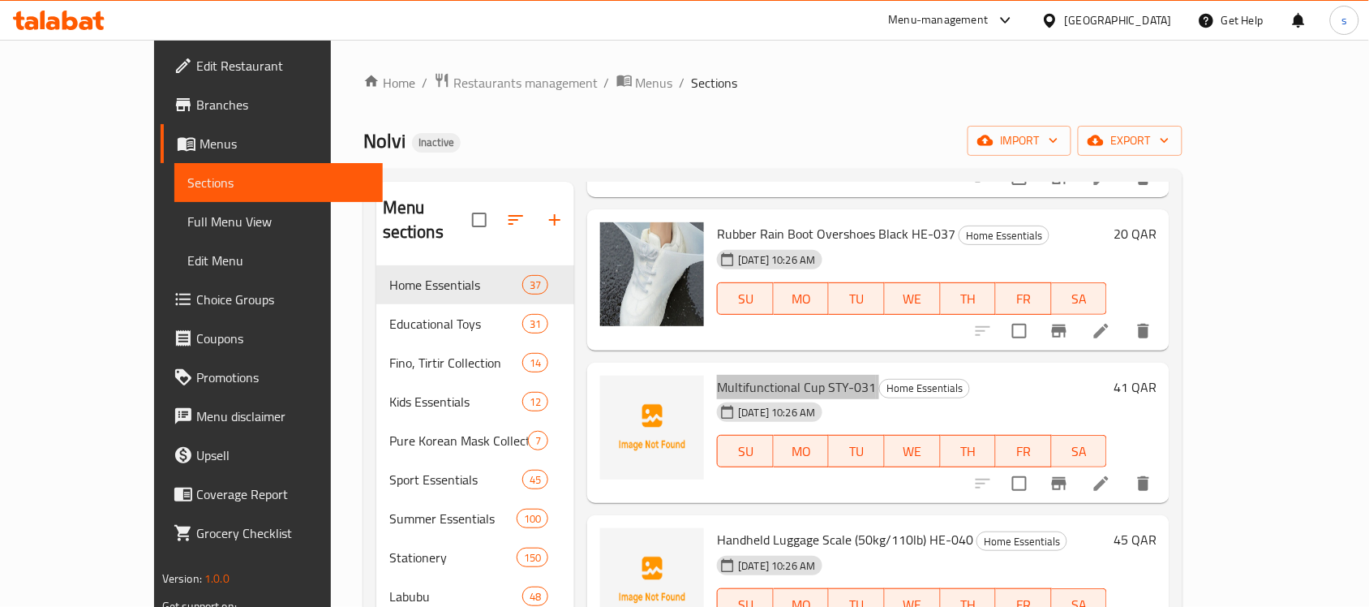
scroll to position [4969, 0]
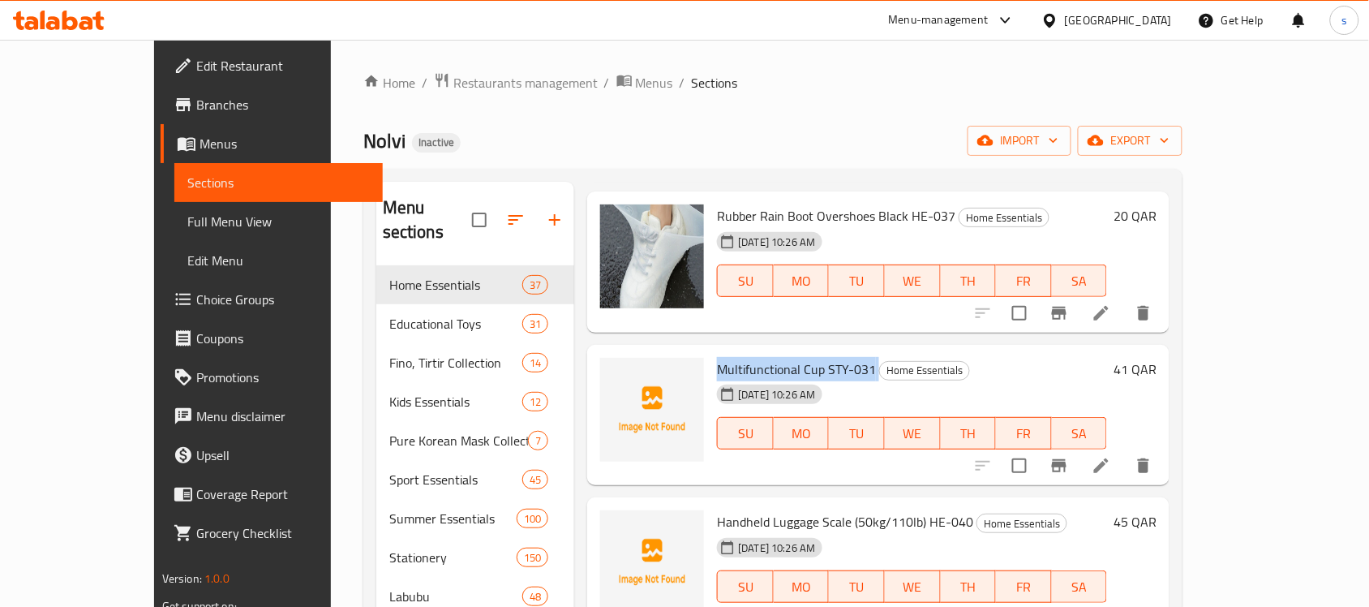
click at [822, 509] on span "Handheld Luggage Scale (50kg/110lb) HE-040" at bounding box center [845, 521] width 256 height 24
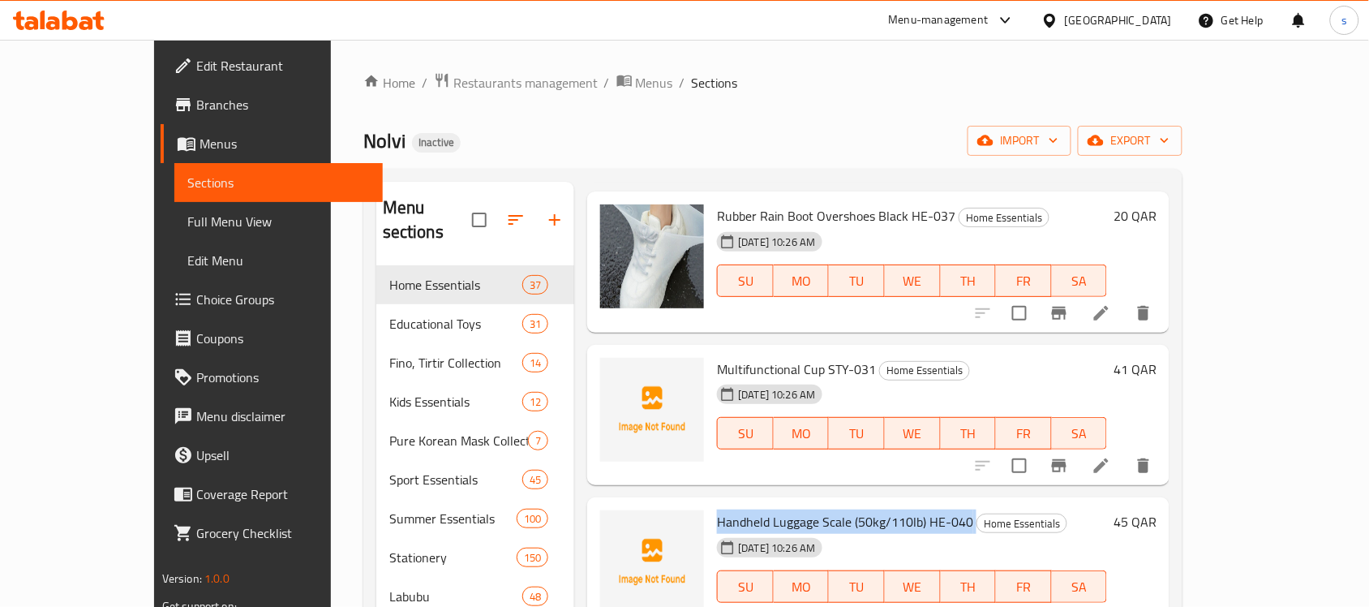
click at [822, 509] on span "Handheld Luggage Scale (50kg/110lb) HE-040" at bounding box center [845, 521] width 256 height 24
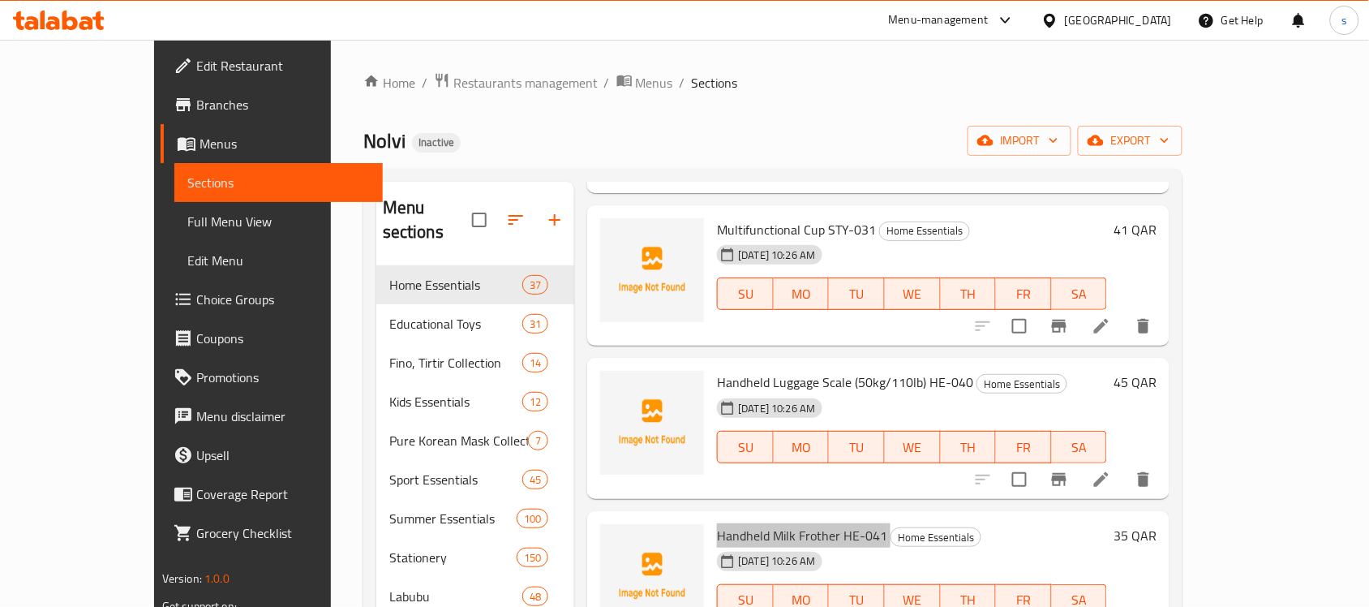
scroll to position [5115, 0]
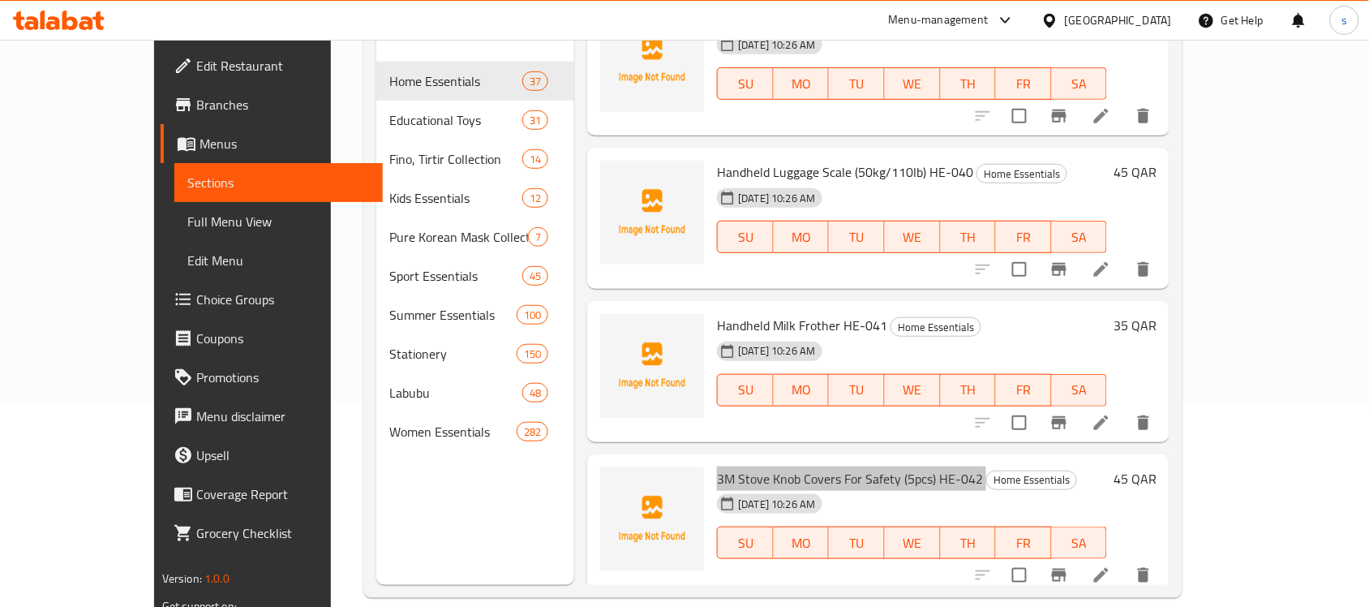
scroll to position [228, 0]
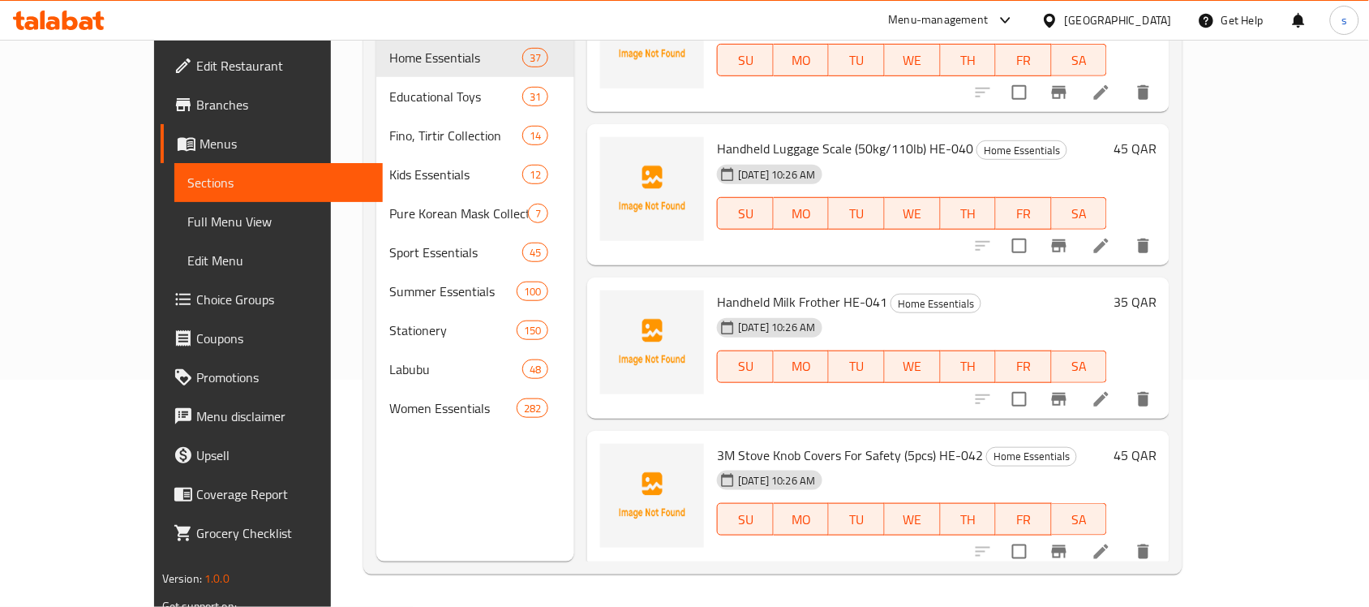
click at [720, 595] on span "electric shaker bottle HE-043" at bounding box center [798, 607] width 163 height 24
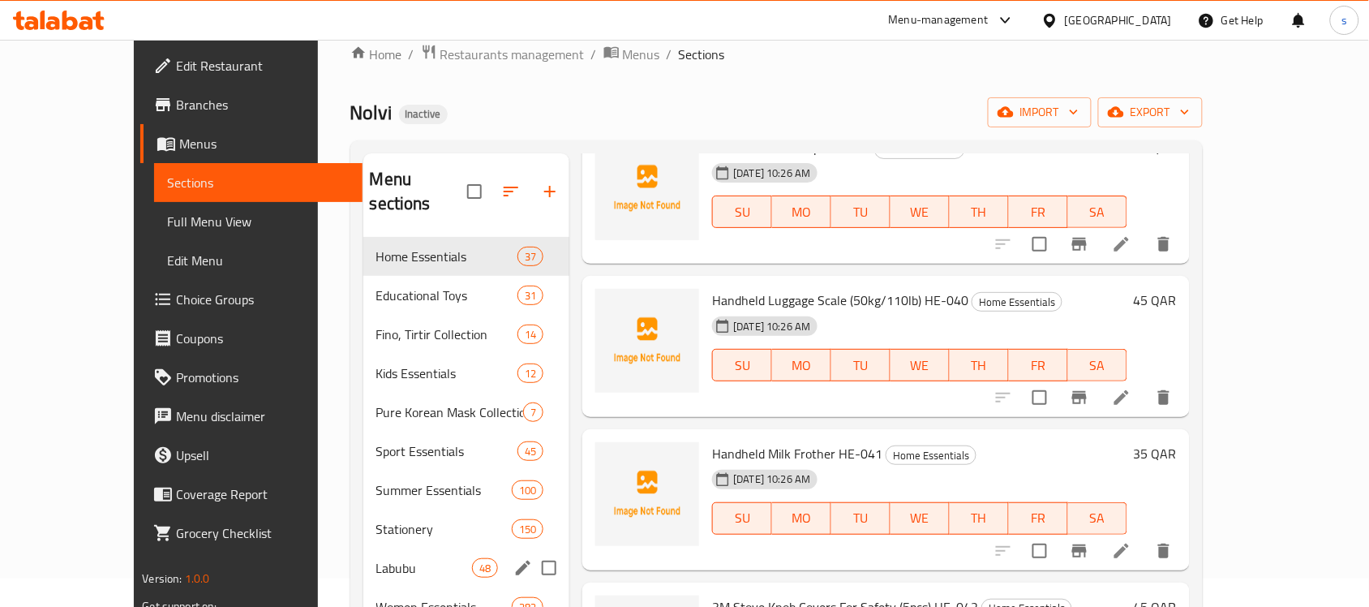
scroll to position [25, 0]
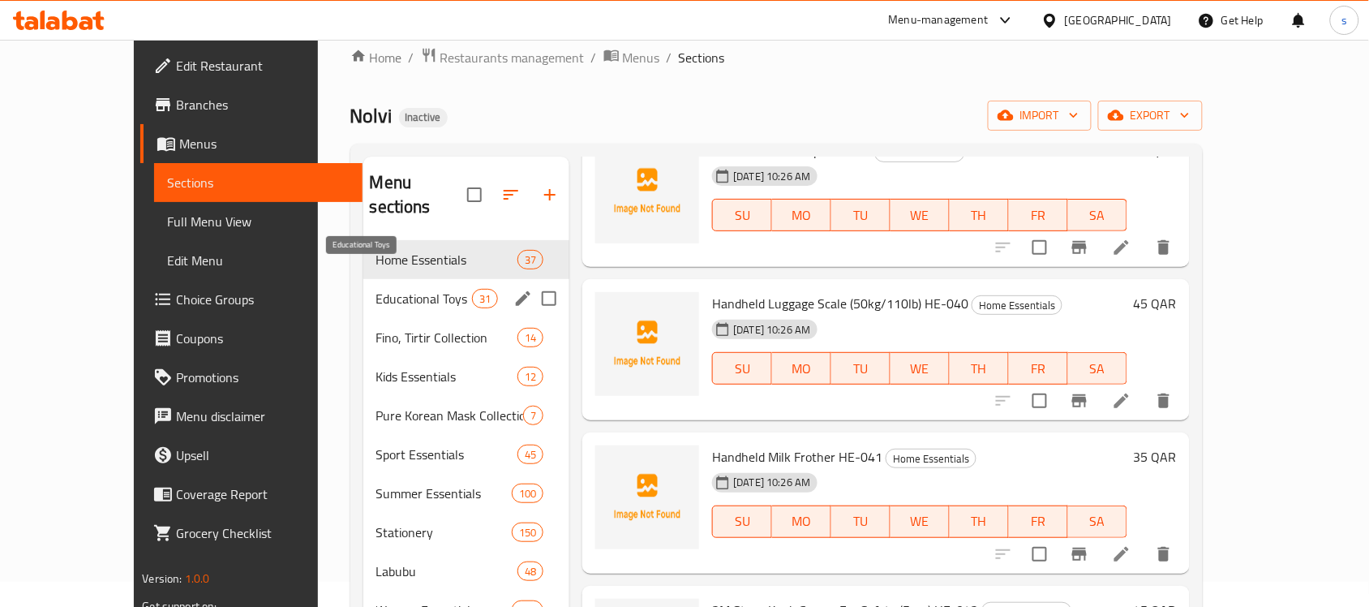
click at [376, 289] on span "Educational Toys" at bounding box center [424, 298] width 96 height 19
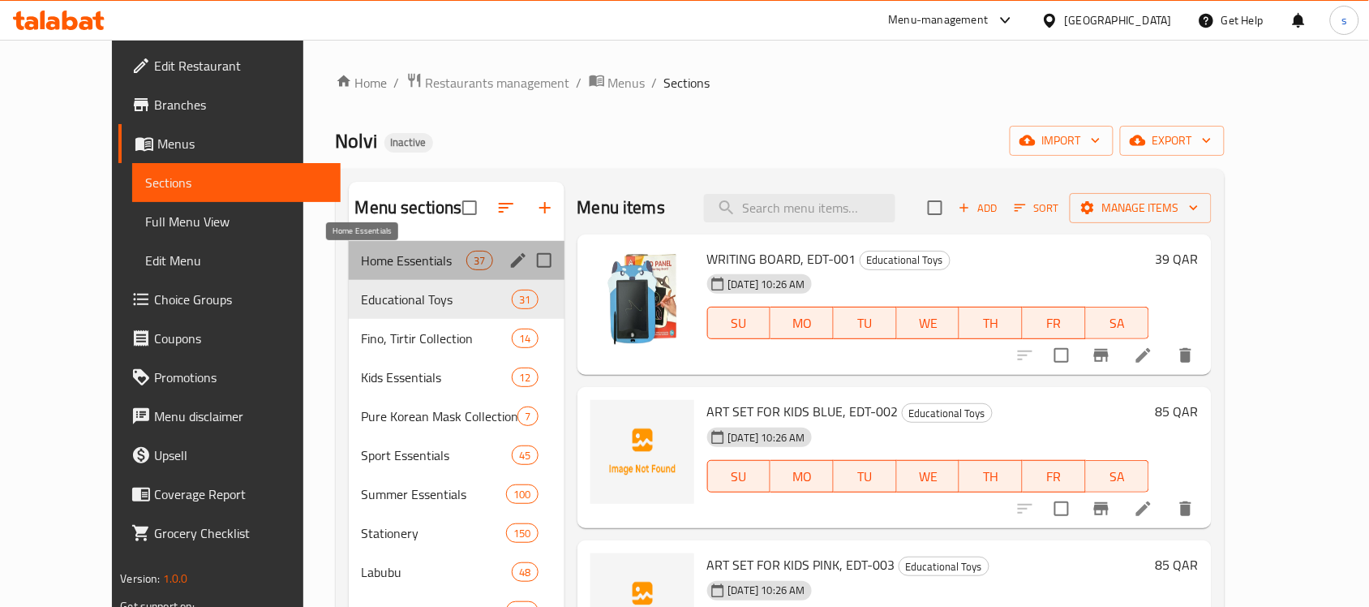
click at [362, 253] on span "Home Essentials" at bounding box center [414, 260] width 105 height 19
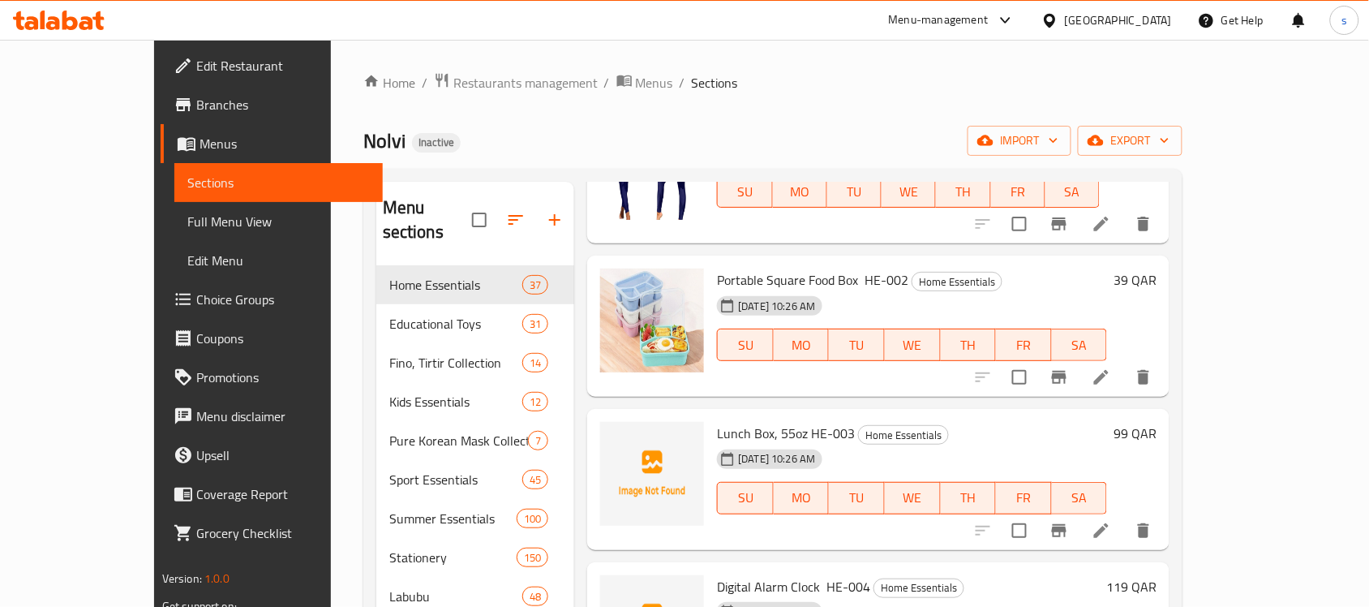
scroll to position [203, 0]
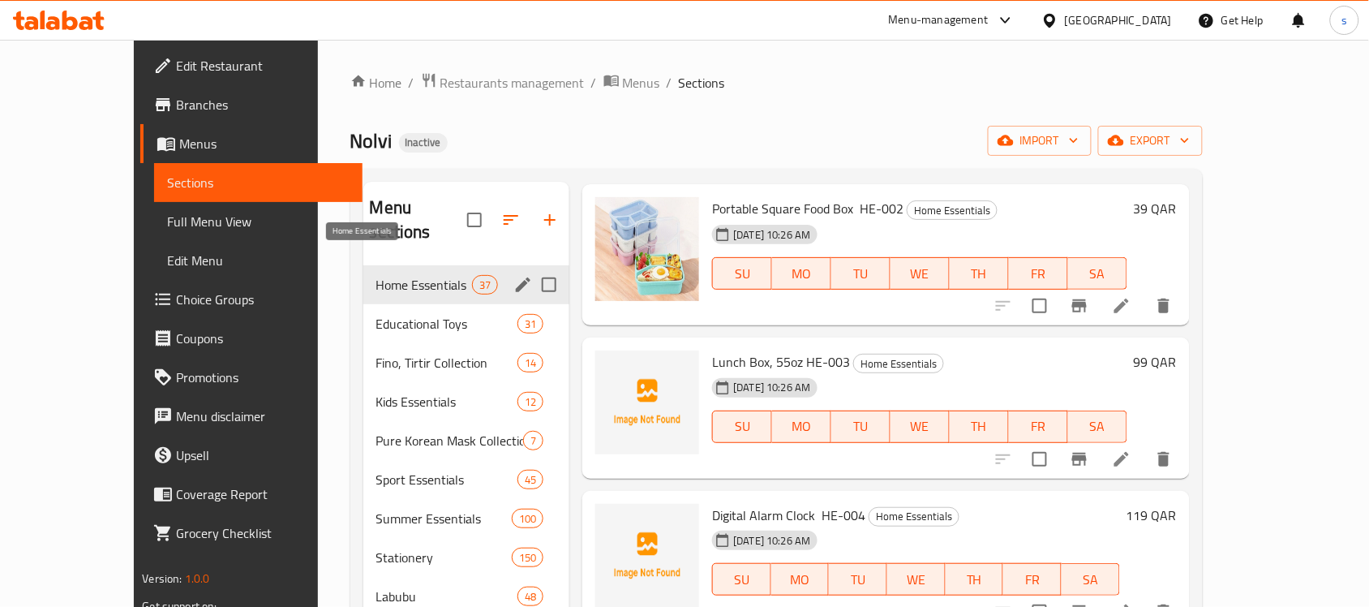
click at [376, 275] on span "Home Essentials" at bounding box center [424, 284] width 96 height 19
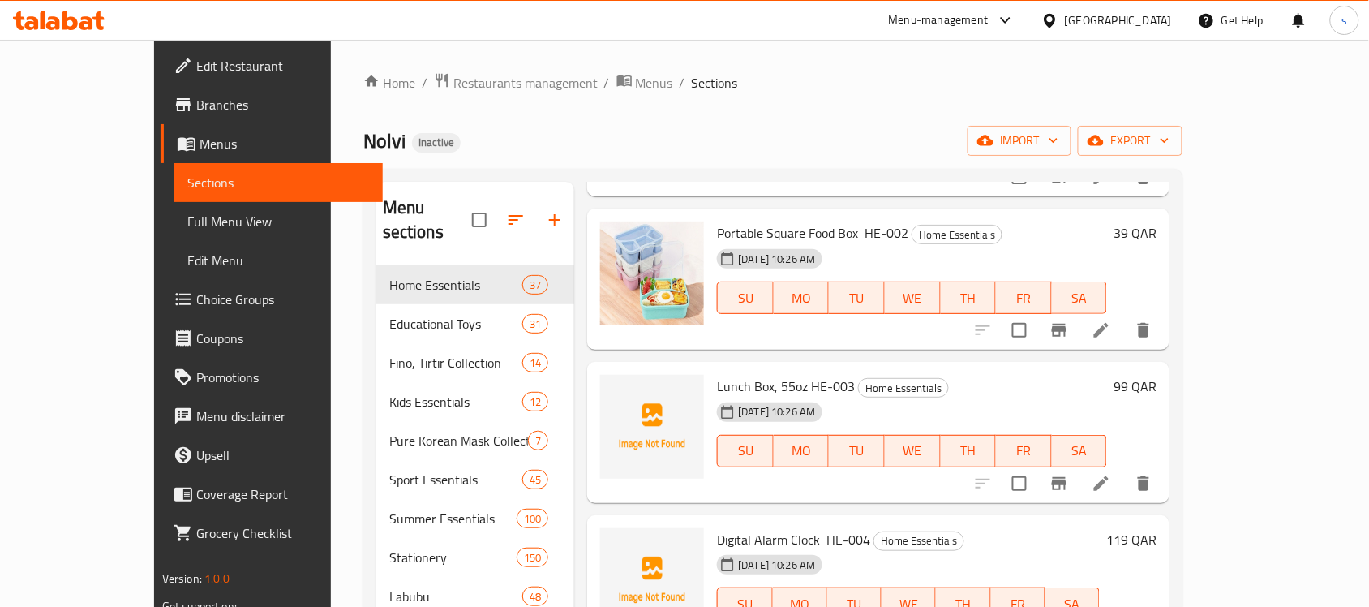
click at [746, 374] on span "Lunch Box, 55oz HE-003" at bounding box center [786, 386] width 138 height 24
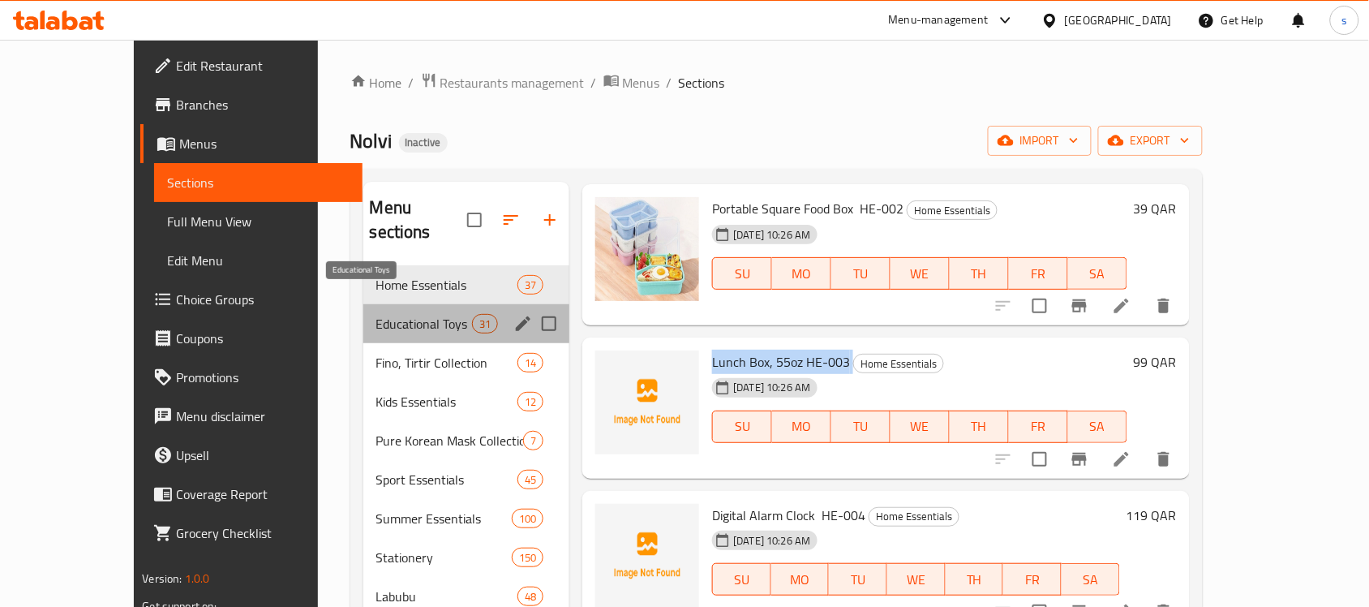
click at [376, 314] on span "Educational Toys" at bounding box center [424, 323] width 96 height 19
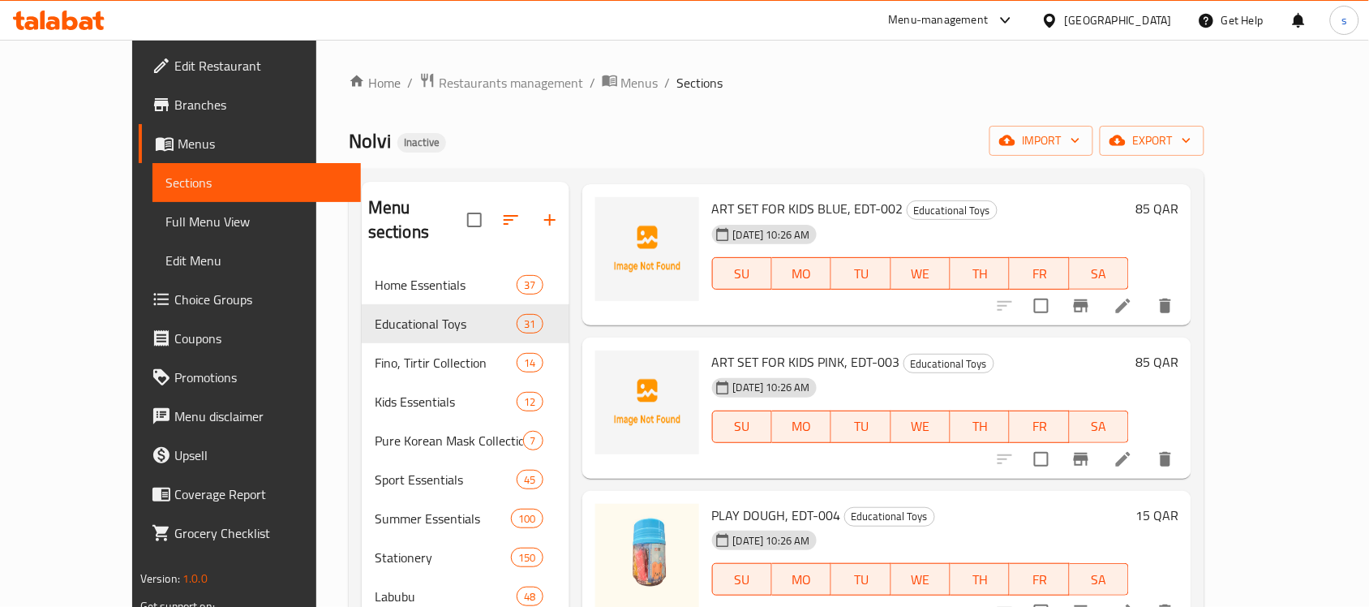
click at [752, 208] on span "ART SET FOR KIDS BLUE, EDT-002" at bounding box center [807, 208] width 191 height 24
click at [724, 512] on span "PLAY DOUGH, EDT-004" at bounding box center [776, 515] width 129 height 24
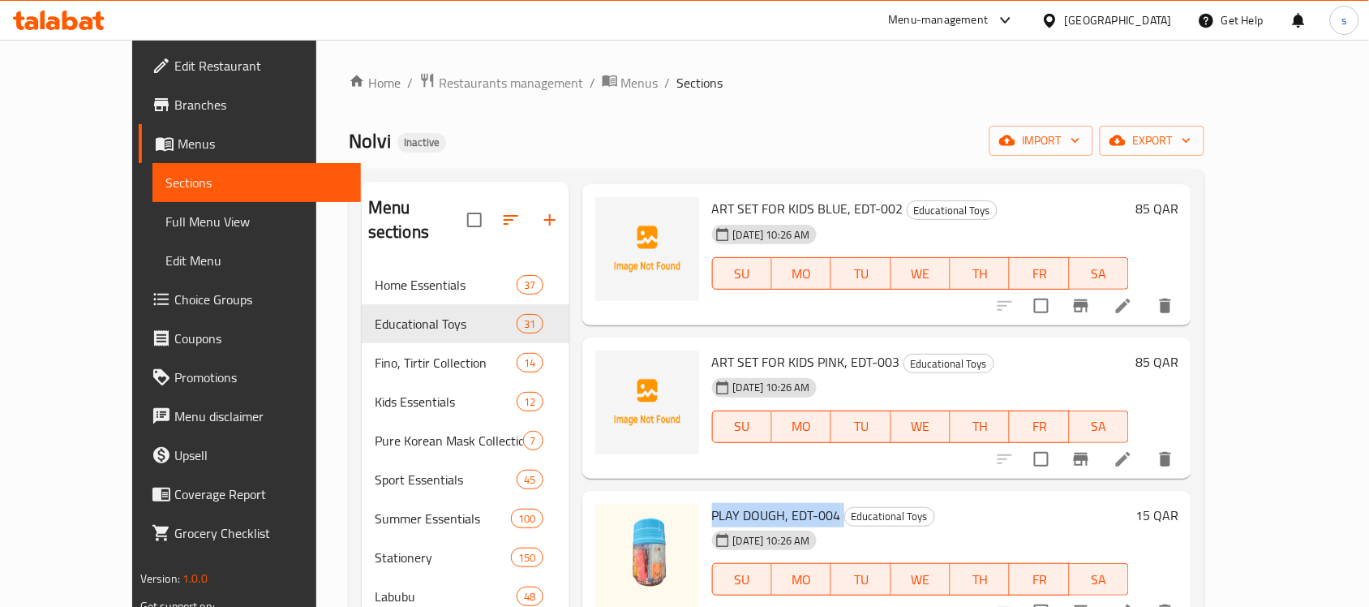
click at [724, 512] on span "PLAY DOUGH, EDT-004" at bounding box center [776, 515] width 129 height 24
click at [741, 110] on div "Home / Restaurants management / Menus / Sections Nolvi Inactive import export M…" at bounding box center [777, 436] width 856 height 729
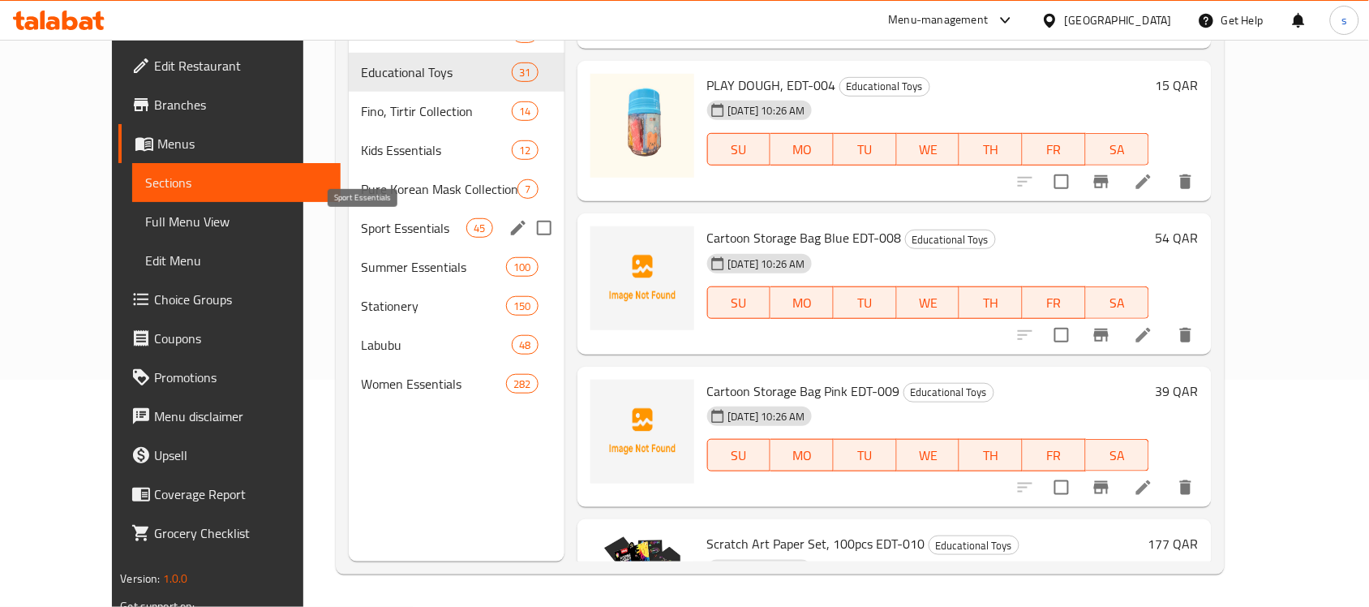
scroll to position [228, 0]
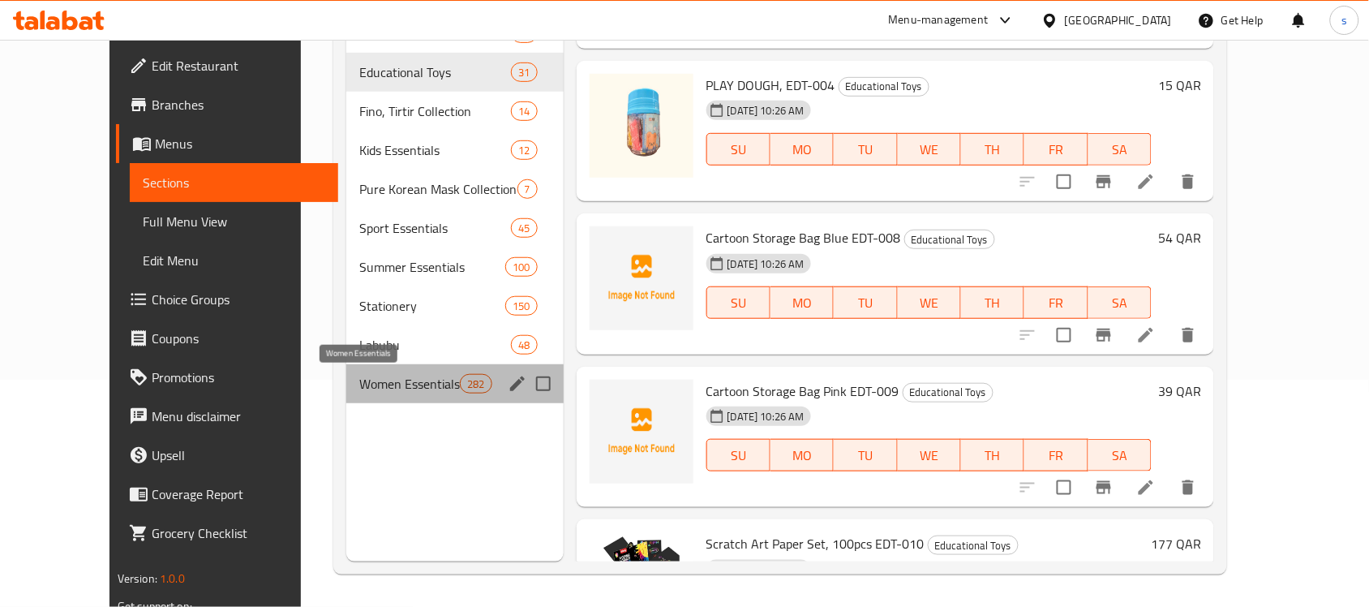
click at [363, 386] on span "Women Essentials" at bounding box center [409, 383] width 101 height 19
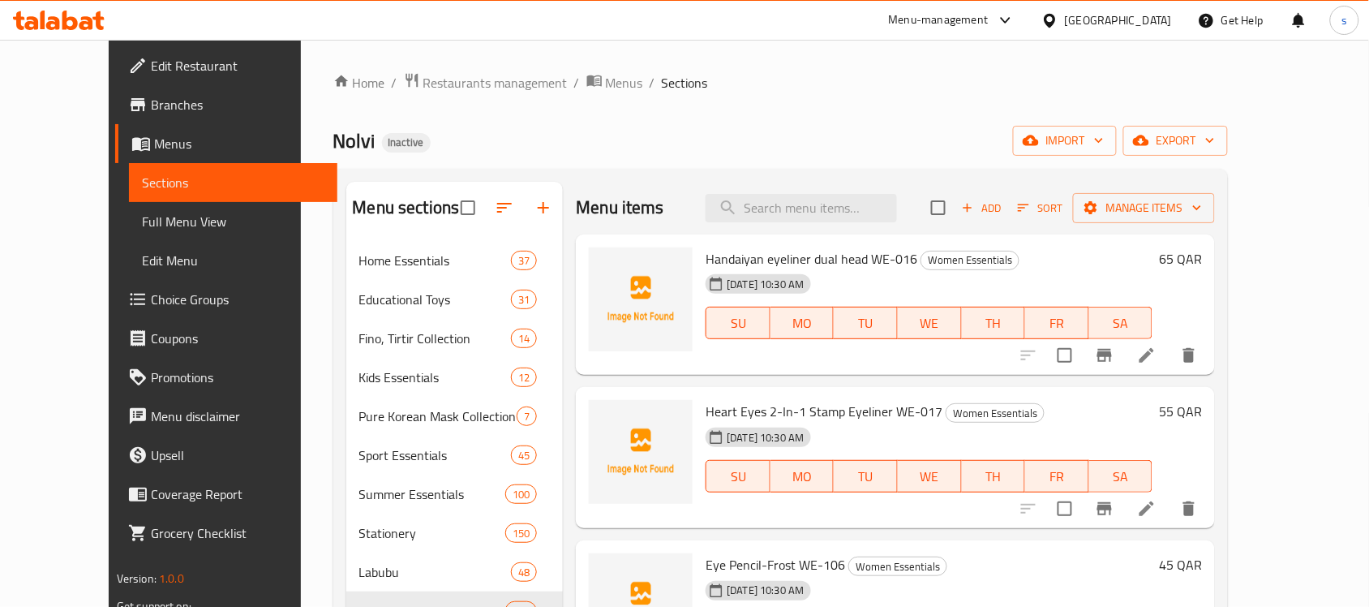
click at [777, 258] on span "Handaiyan eyeliner dual head WE-016" at bounding box center [812, 259] width 212 height 24
click at [757, 410] on span "Heart Eyes 2-In-1 Stamp Eyeliner WE-017" at bounding box center [824, 411] width 237 height 24
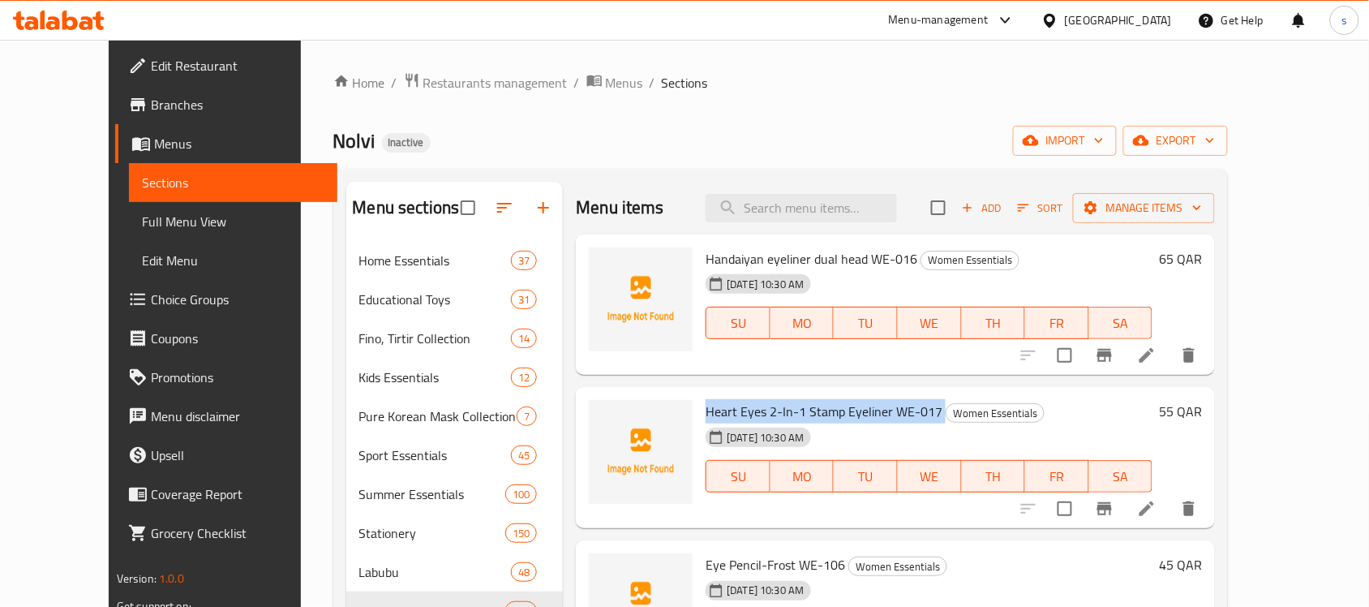
click at [757, 410] on span "Heart Eyes 2-In-1 Stamp Eyeliner WE-017" at bounding box center [824, 411] width 237 height 24
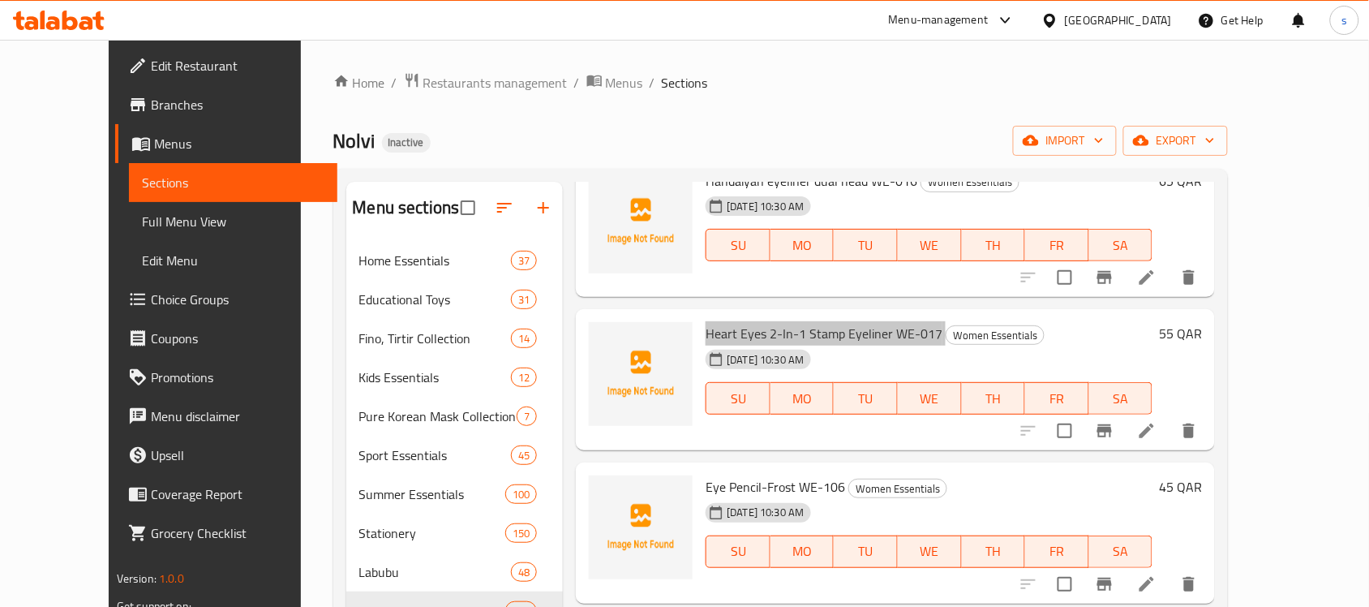
scroll to position [101, 0]
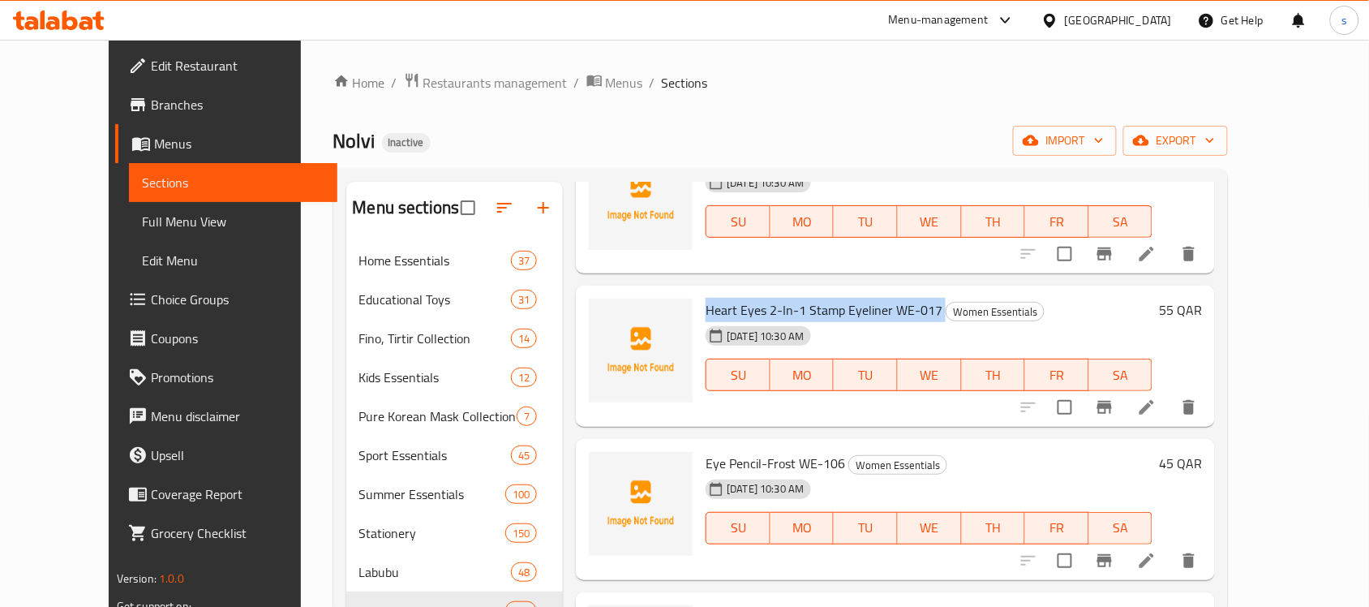
click at [750, 466] on span "Eye Pencil-Frost WE-106" at bounding box center [776, 463] width 140 height 24
click at [751, 466] on span "Eye Pencil-Frost WE-106" at bounding box center [776, 463] width 140 height 24
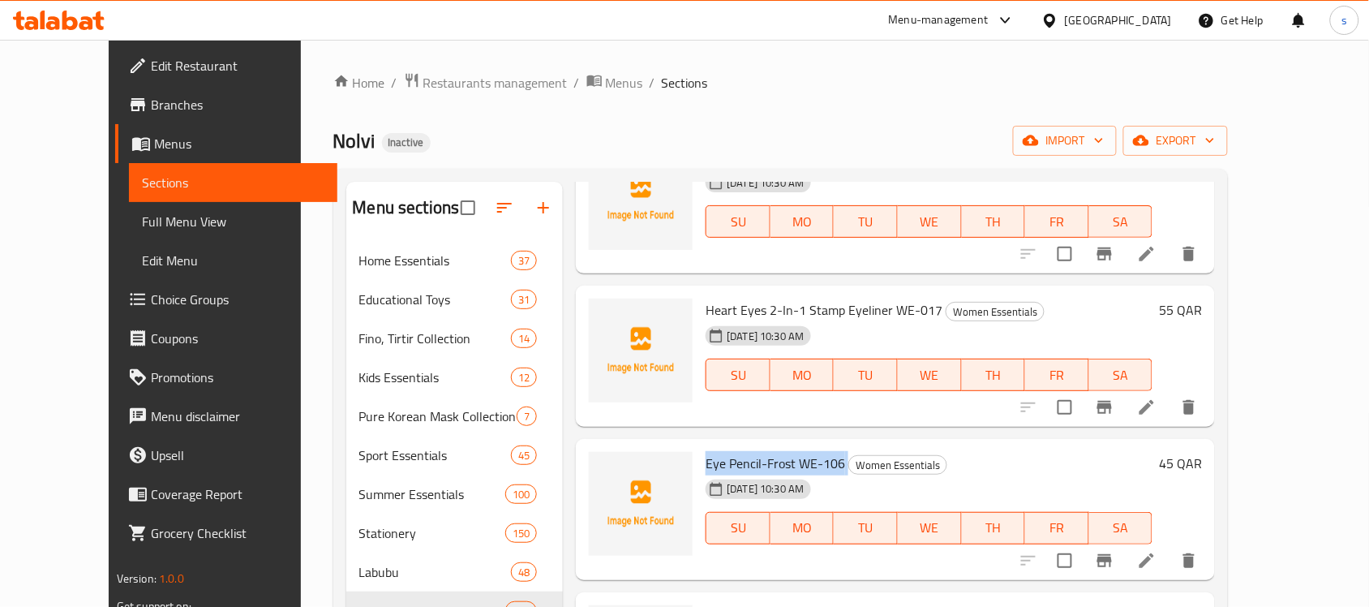
click at [751, 466] on span "Eye Pencil-Frost WE-106" at bounding box center [776, 463] width 140 height 24
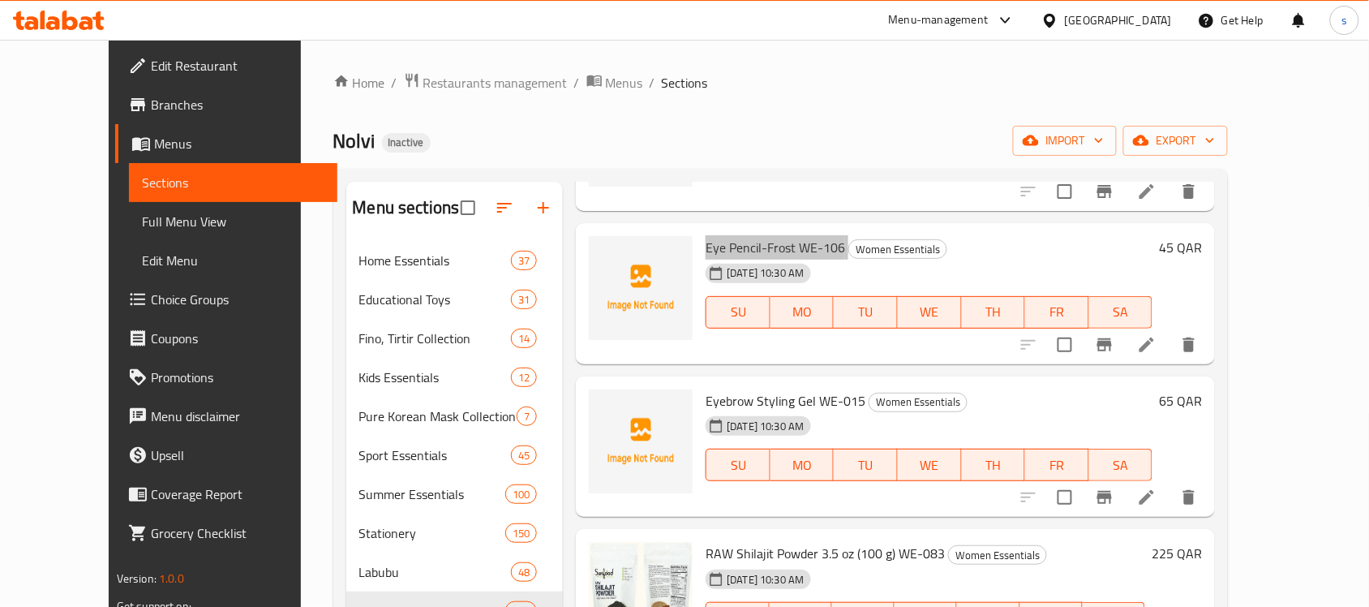
scroll to position [406, 0]
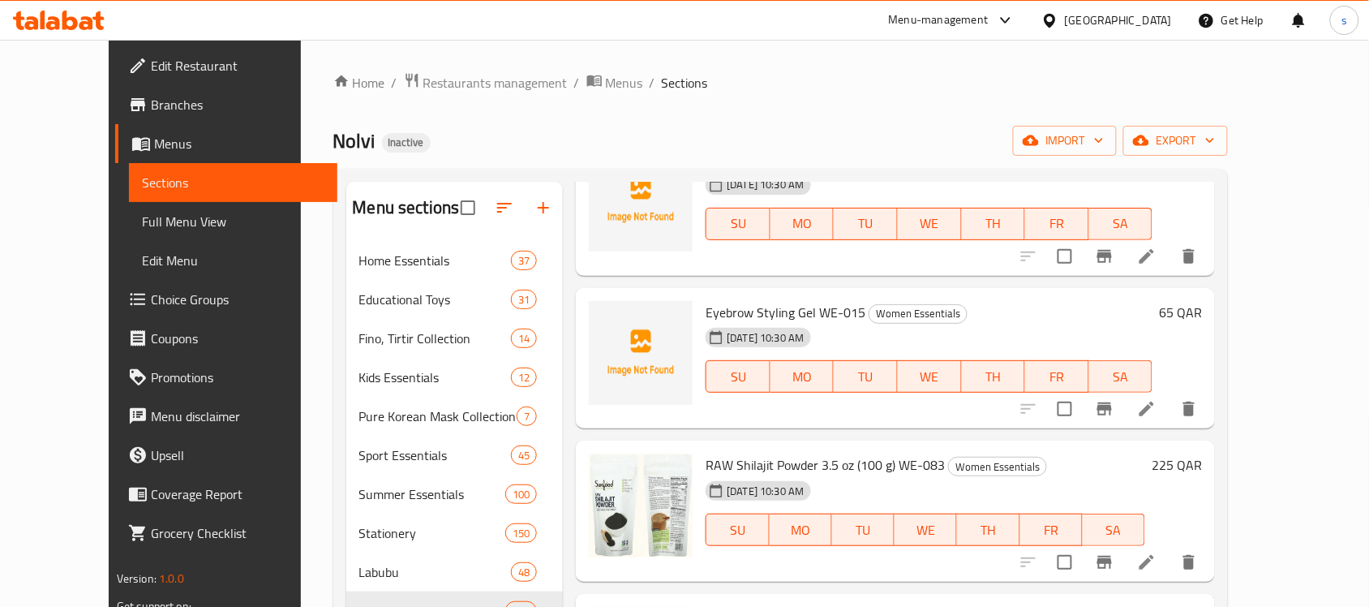
click at [750, 315] on span "Eyebrow Styling Gel WE-015" at bounding box center [786, 312] width 160 height 24
click at [711, 458] on span "RAW Shilajit Powder 3.5 oz (100 g) WE-083" at bounding box center [825, 465] width 239 height 24
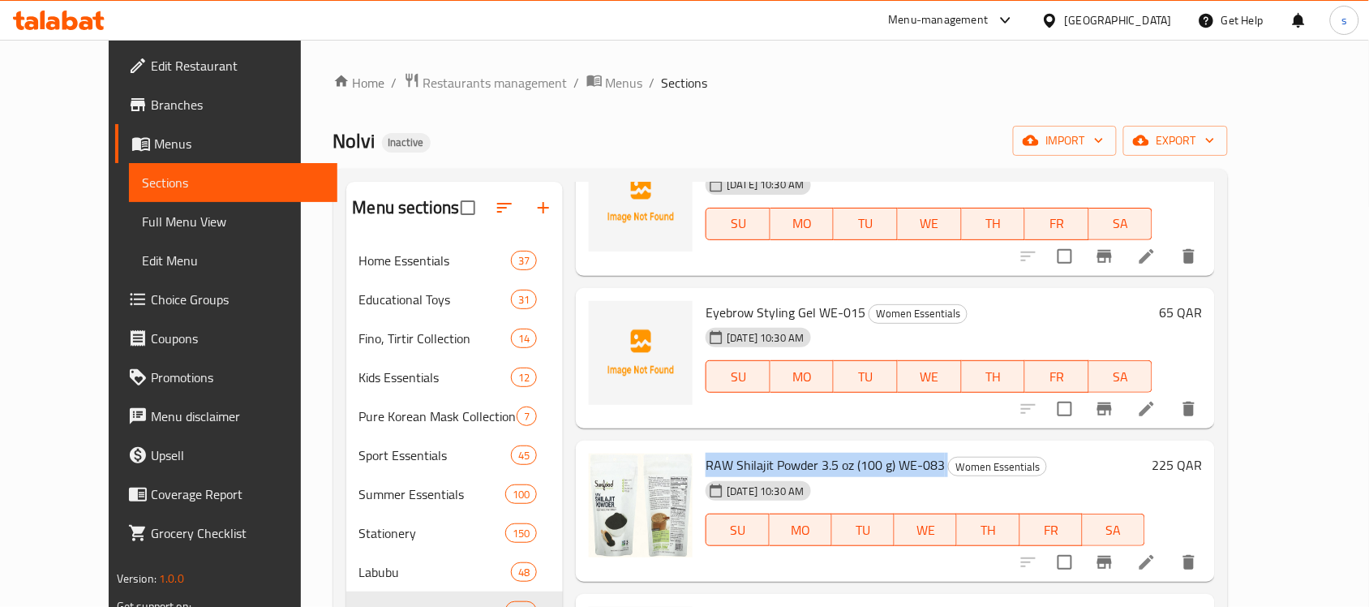
click at [711, 458] on span "RAW Shilajit Powder 3.5 oz (100 g) WE-083" at bounding box center [825, 465] width 239 height 24
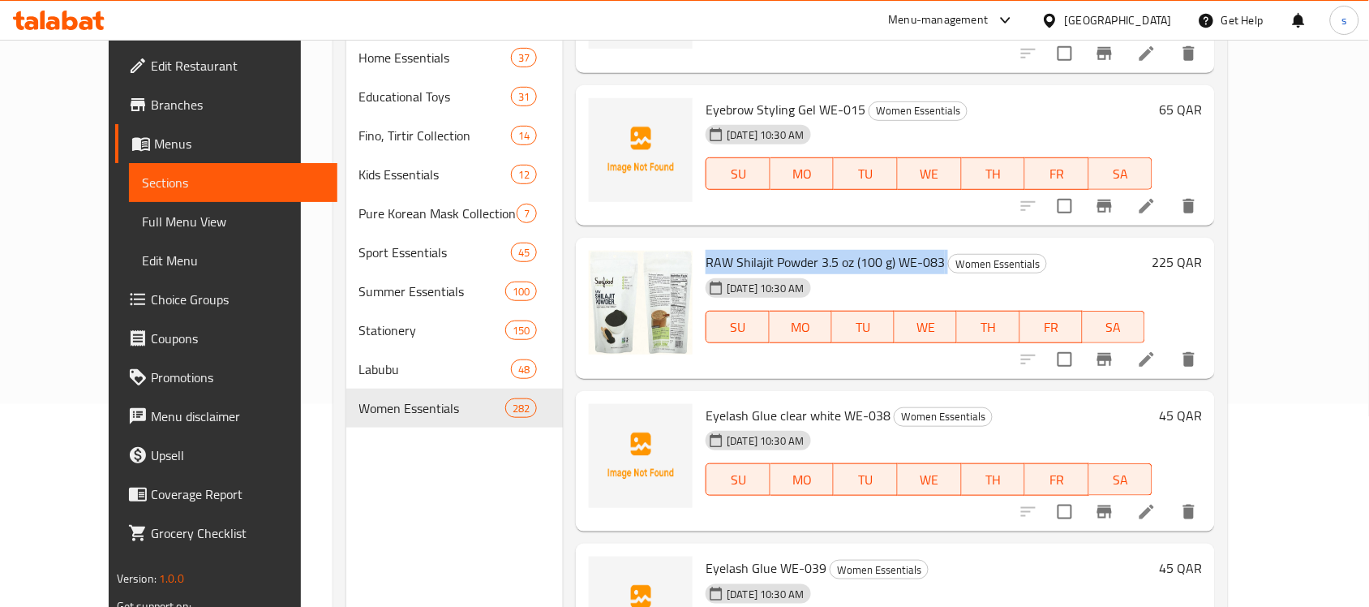
click at [785, 412] on span "Eyelash Glue clear white WE-038" at bounding box center [798, 415] width 185 height 24
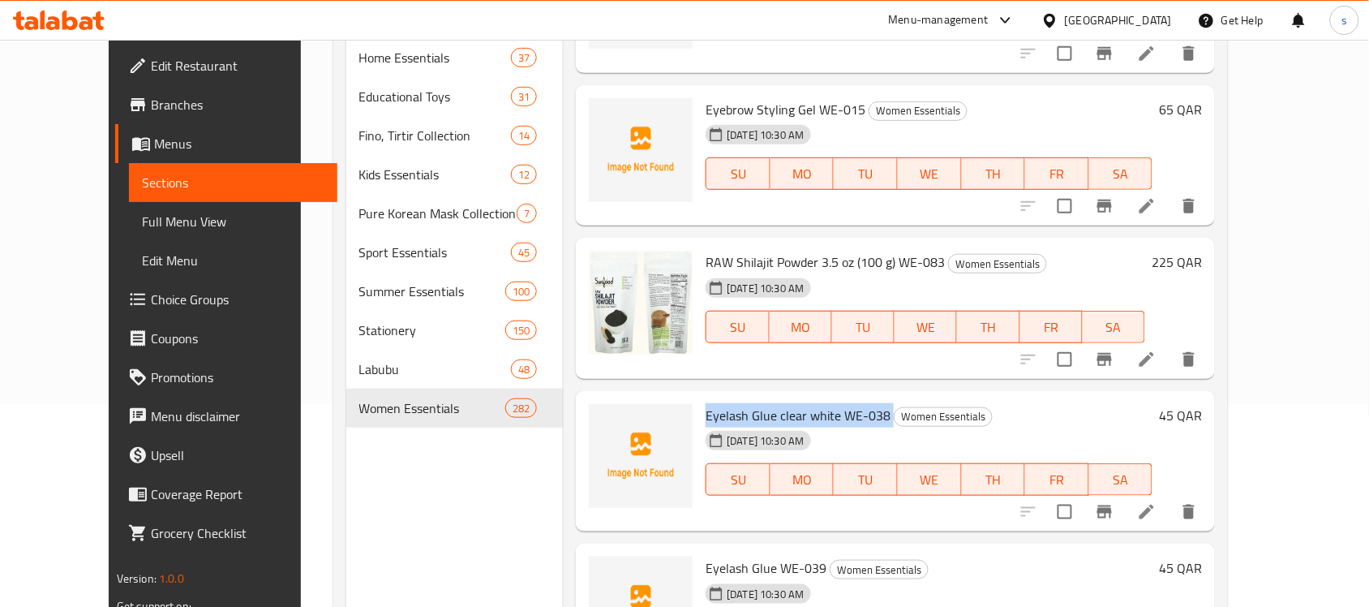
click at [784, 411] on span "Eyelash Glue clear white WE-038" at bounding box center [798, 415] width 185 height 24
click at [784, 415] on span "Eyelash Glue clear white WE-038" at bounding box center [798, 415] width 185 height 24
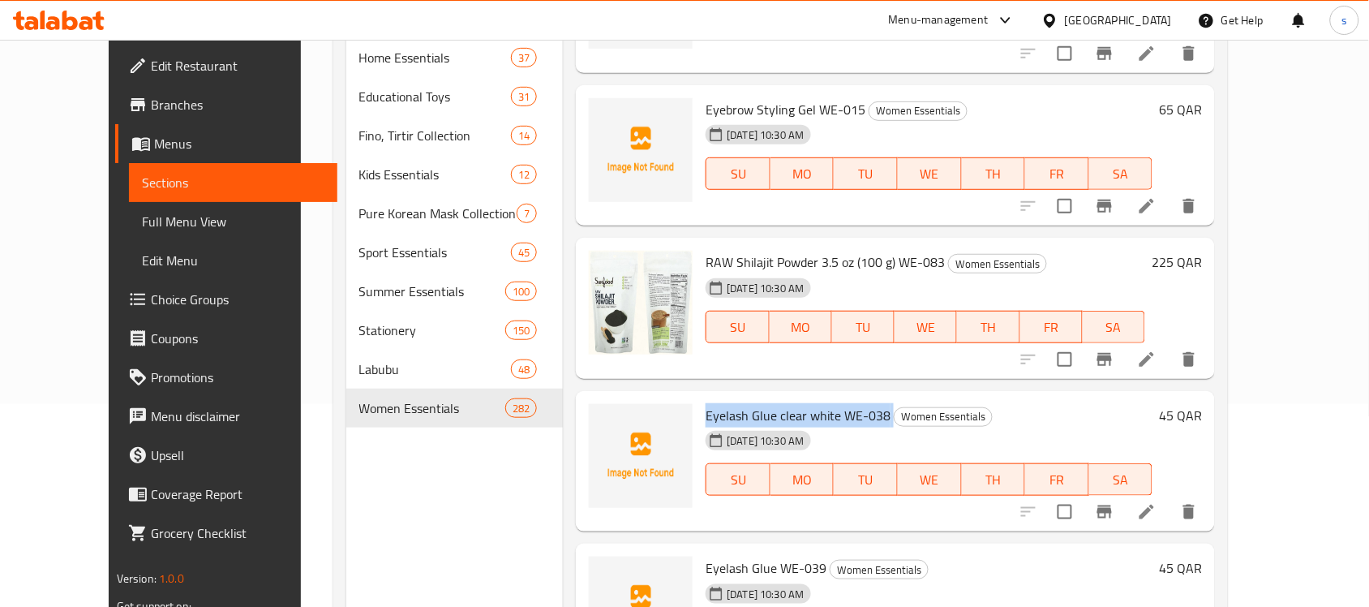
click at [784, 415] on span "Eyelash Glue clear white WE-038" at bounding box center [798, 415] width 185 height 24
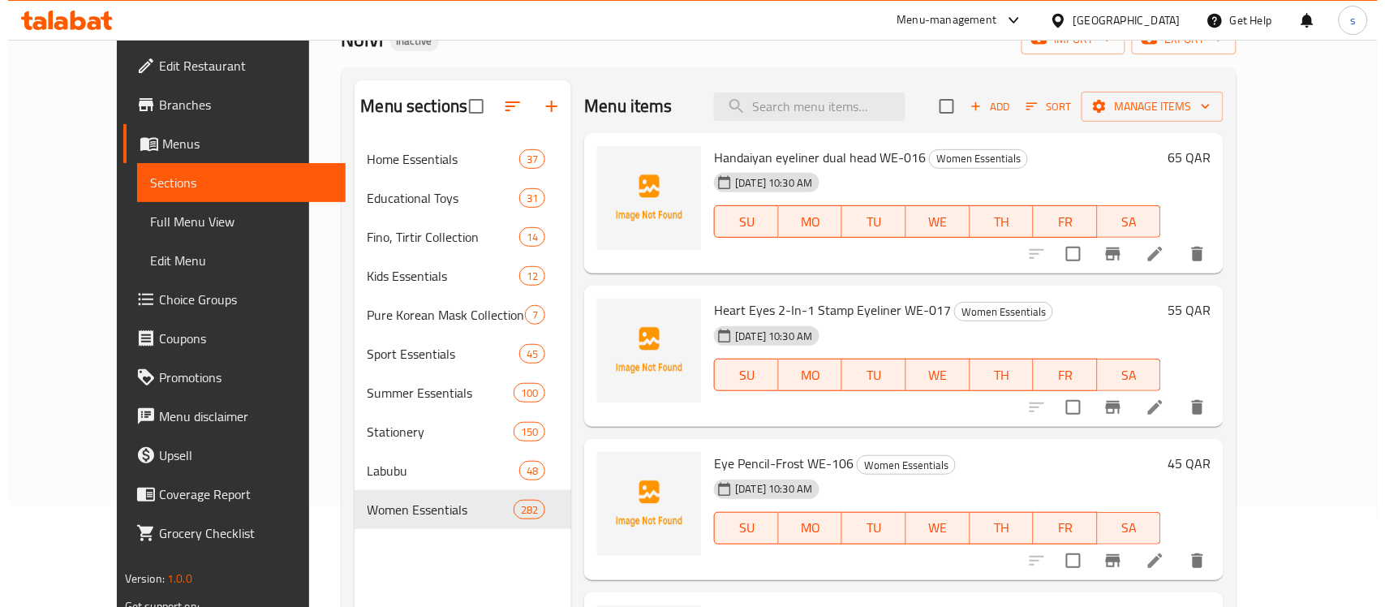
scroll to position [0, 0]
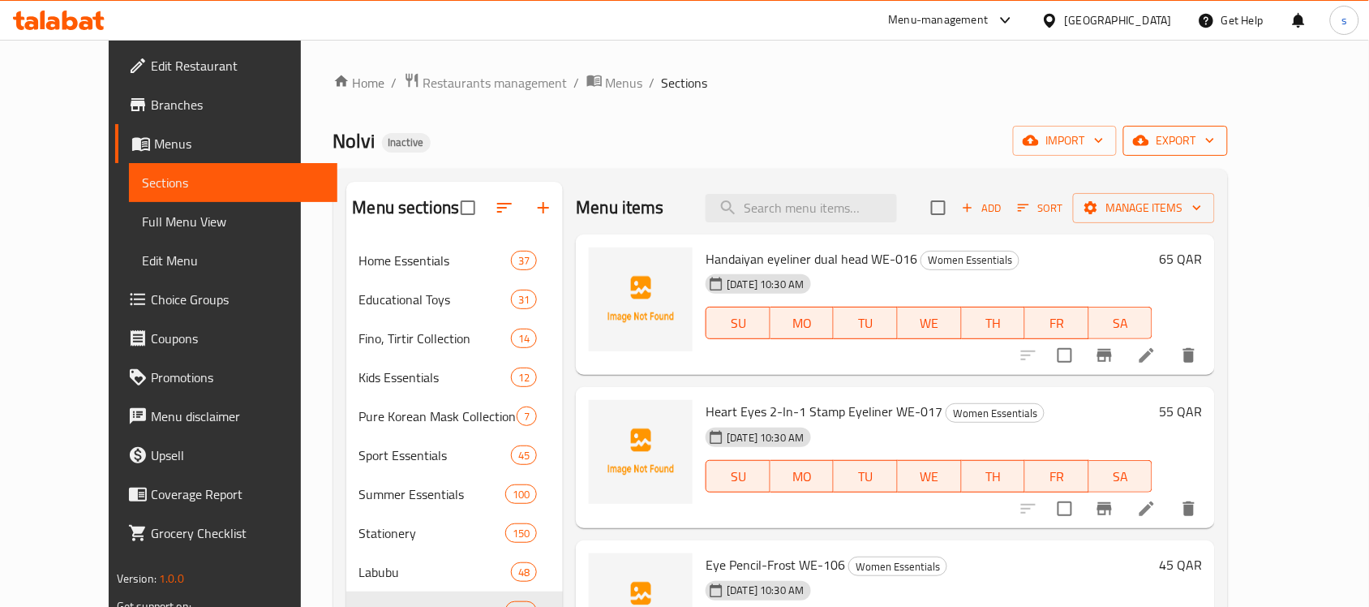
click at [1218, 136] on icon "button" at bounding box center [1210, 140] width 16 height 16
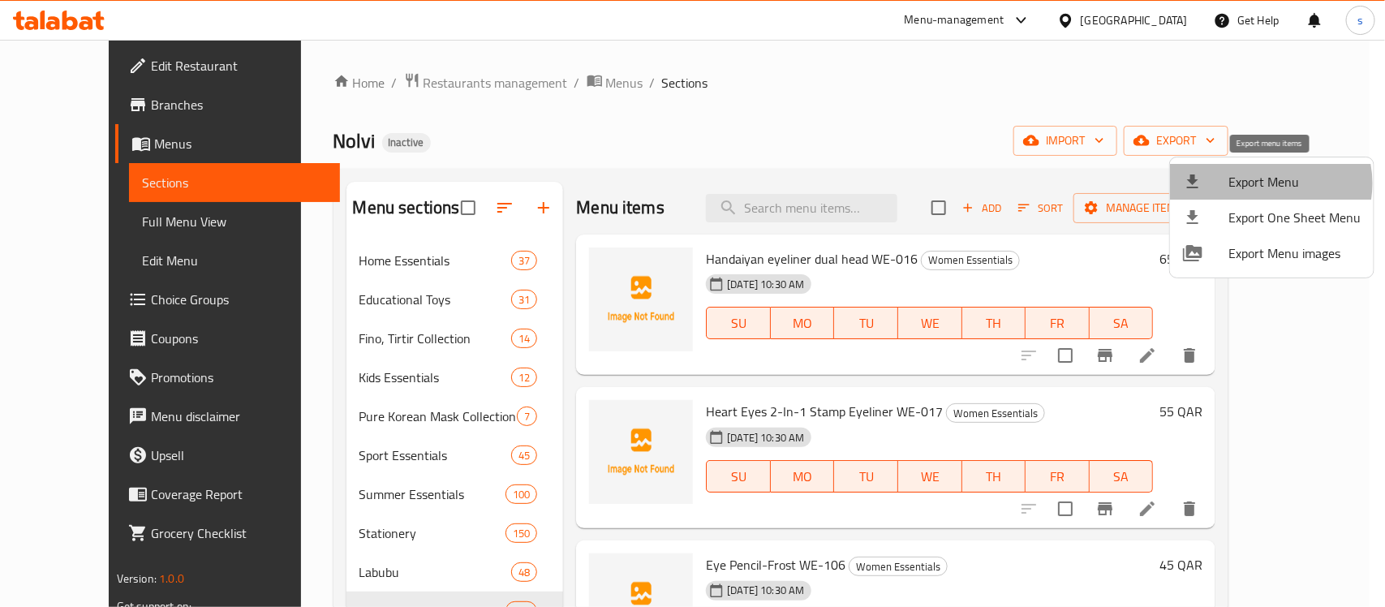
click at [1266, 183] on span "Export Menu" at bounding box center [1294, 181] width 132 height 19
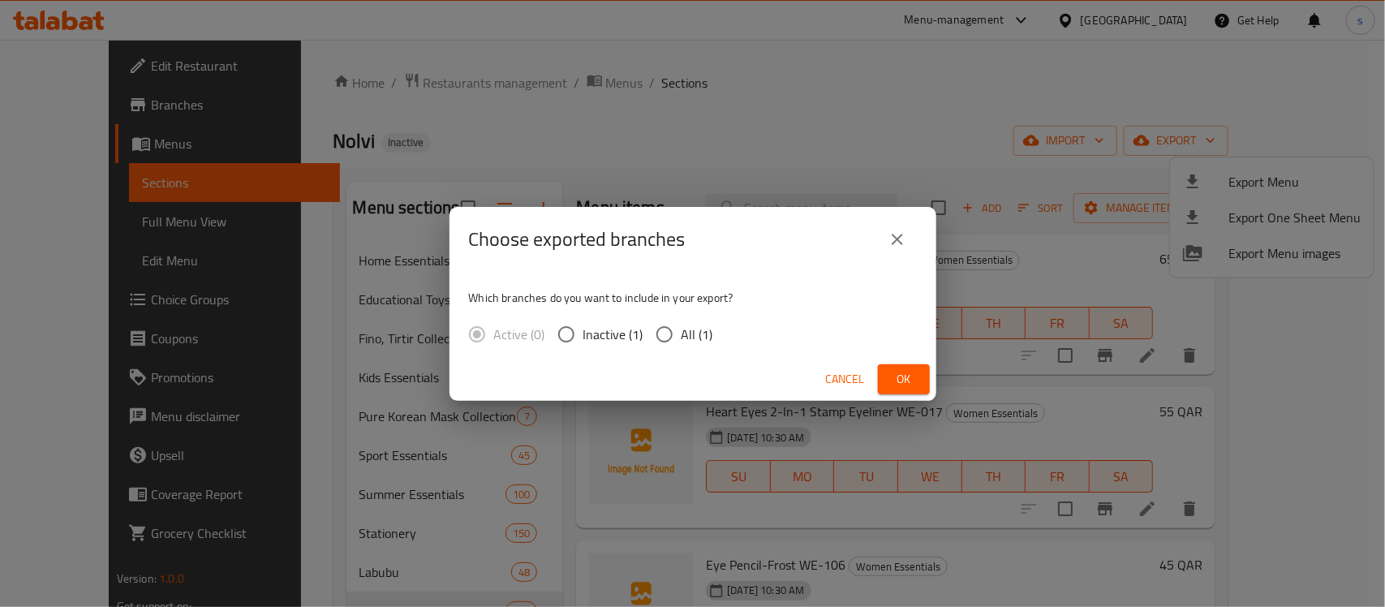
click at [684, 334] on span "All (1)" at bounding box center [697, 333] width 32 height 19
click at [681, 334] on input "All (1)" at bounding box center [664, 334] width 34 height 34
radio input "true"
click at [913, 378] on span "Ok" at bounding box center [904, 379] width 26 height 20
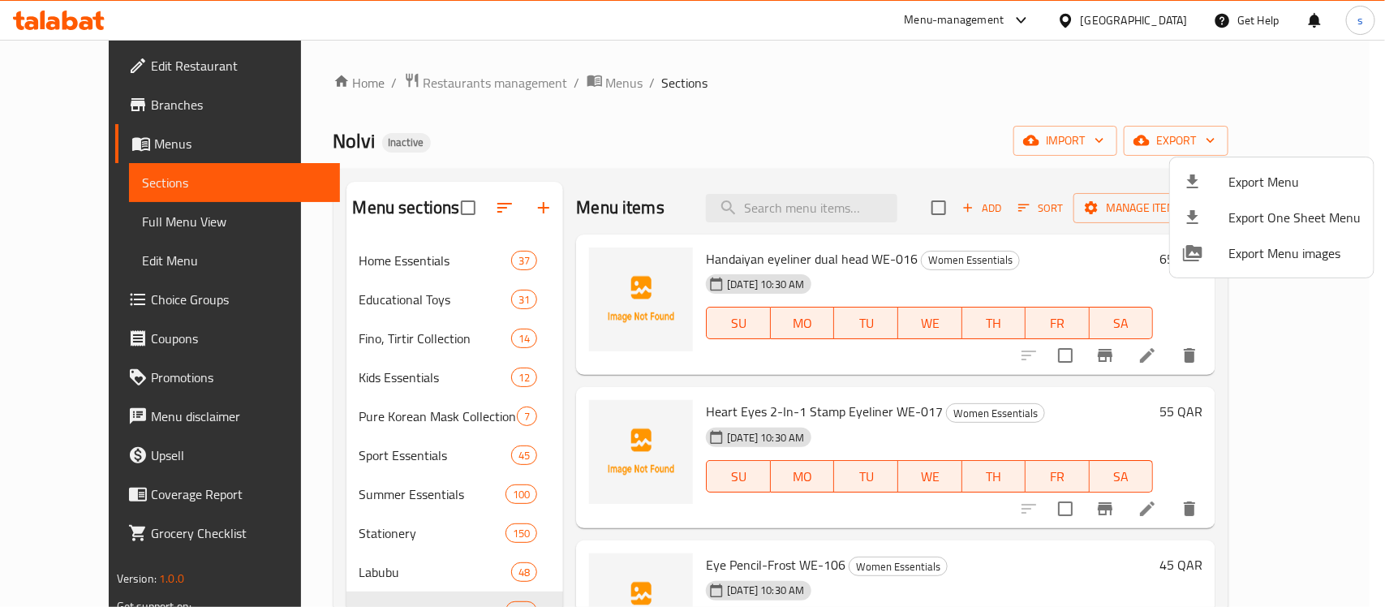
click at [776, 38] on div at bounding box center [692, 303] width 1385 height 607
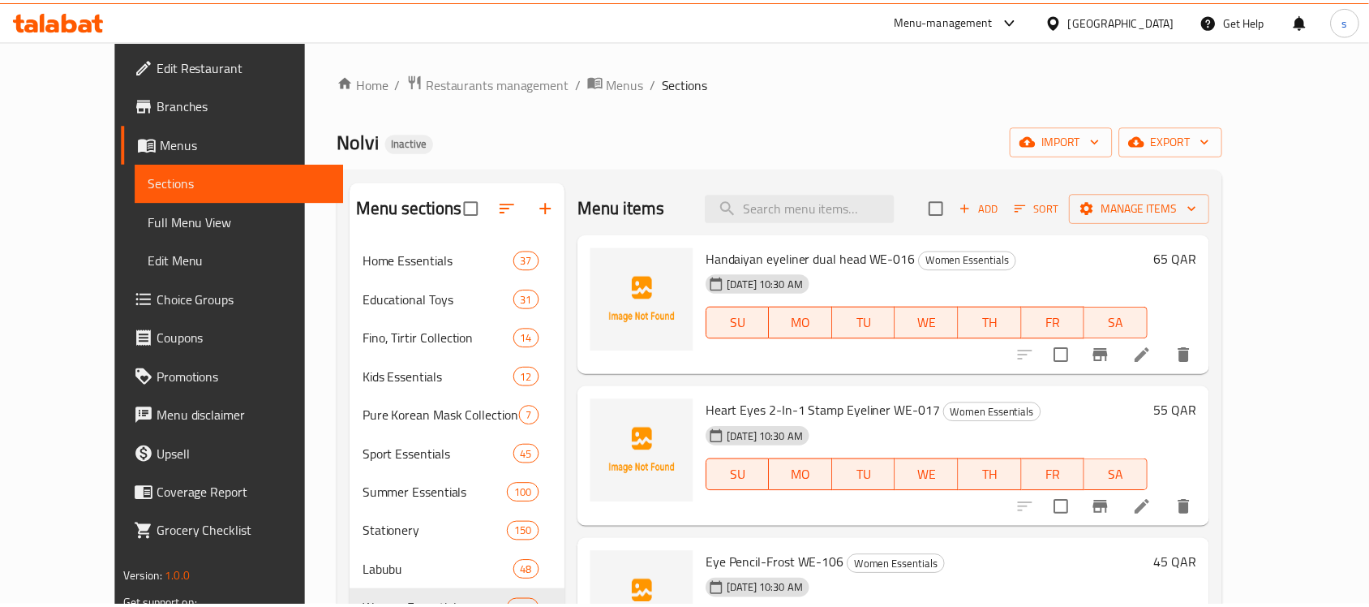
scroll to position [203, 0]
